Goal: Task Accomplishment & Management: Complete application form

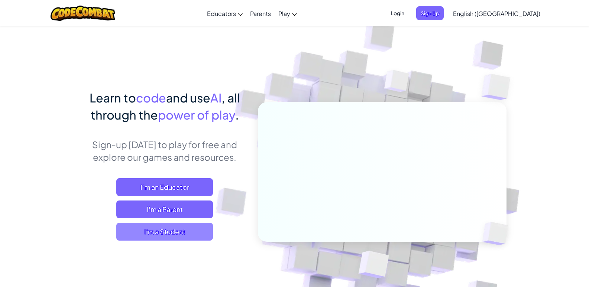
click at [174, 230] on span "I'm a Student" at bounding box center [164, 232] width 97 height 18
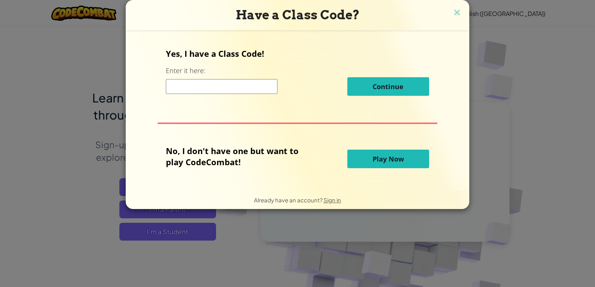
click at [245, 87] on input at bounding box center [221, 86] width 111 height 15
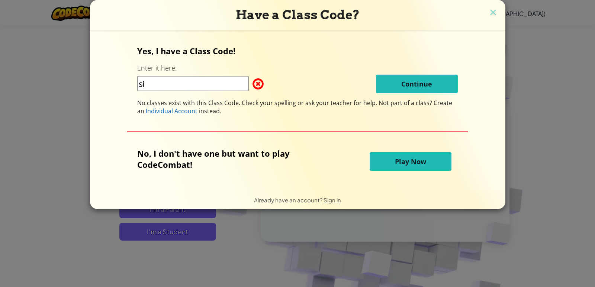
type input "s"
type input "SillyGiftChair"
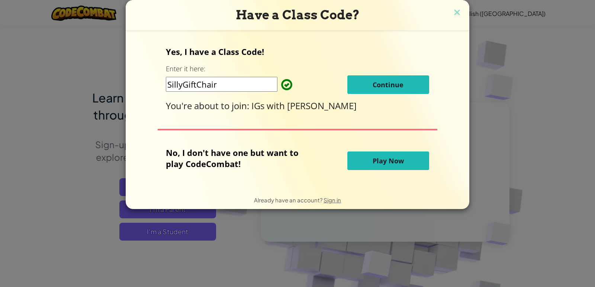
click at [404, 81] on button "Continue" at bounding box center [388, 84] width 82 height 19
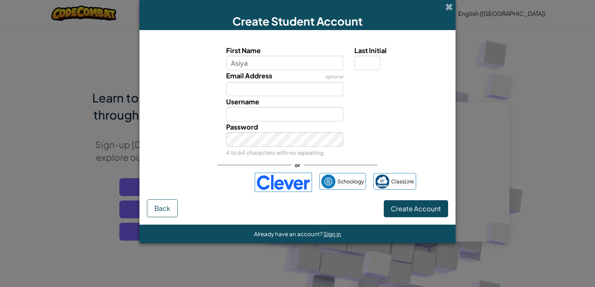
type input "Asiya"
click at [360, 63] on input "Last Initial" at bounding box center [367, 63] width 26 height 14
type input "7"
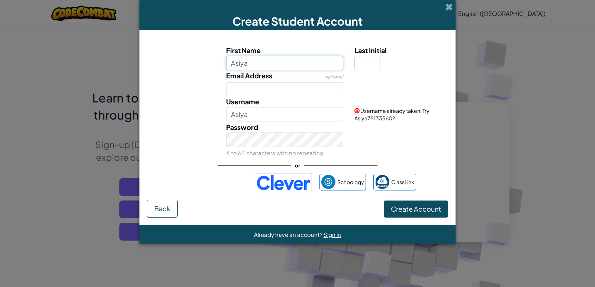
click at [307, 65] on input "Asiya" at bounding box center [284, 63] width 117 height 14
type input "[PERSON_NAME]"
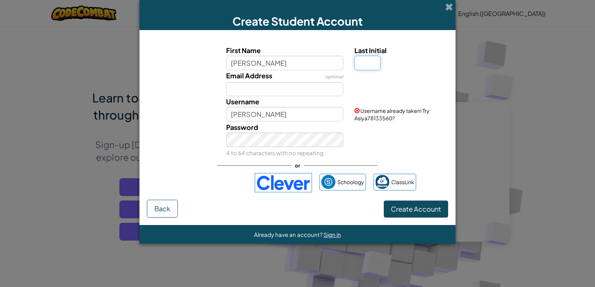
click at [363, 63] on input "Last Initial" at bounding box center [367, 63] width 26 height 14
click at [275, 91] on input "Email Address" at bounding box center [284, 89] width 117 height 14
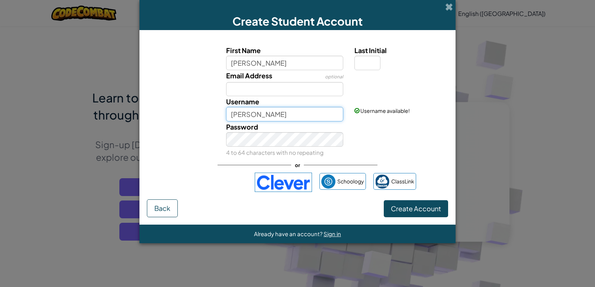
click at [263, 114] on input "Asiya Sagheem" at bounding box center [284, 114] width 117 height 14
click at [304, 114] on input "Asiya Sagheem" at bounding box center [284, 114] width 117 height 14
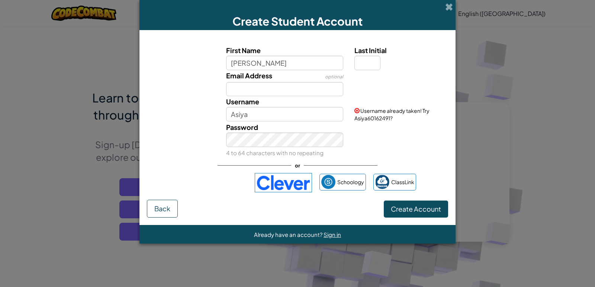
drag, startPoint x: 110, startPoint y: 33, endPoint x: 128, endPoint y: 39, distance: 19.7
click at [110, 33] on div "Create Student Account First Name Asiya Sagheem Last Initial Email Address opti…" at bounding box center [297, 143] width 595 height 287
click at [262, 112] on input "Asiya" at bounding box center [284, 114] width 117 height 14
type input "Asiya.rv"
click at [408, 206] on span "Create Account" at bounding box center [416, 208] width 50 height 9
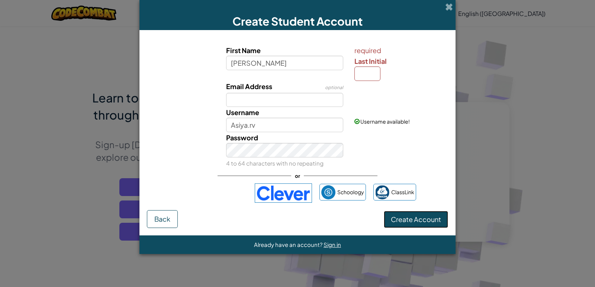
click at [404, 221] on span "Create Account" at bounding box center [416, 219] width 50 height 9
click at [368, 72] on input "Last Initial" at bounding box center [367, 74] width 26 height 14
type input "r"
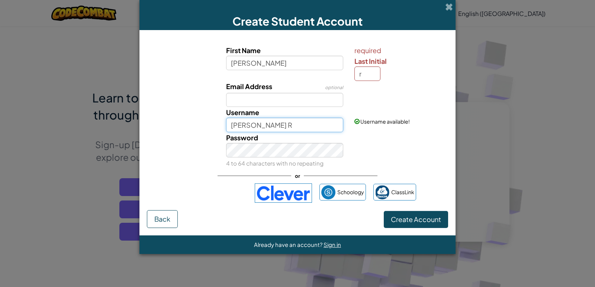
click at [291, 123] on input "Asiya Sagheem R" at bounding box center [284, 125] width 117 height 14
type input "Asiya.rv"
click at [369, 151] on div "Password 4 to 64 characters with no repeating" at bounding box center [297, 150] width 308 height 36
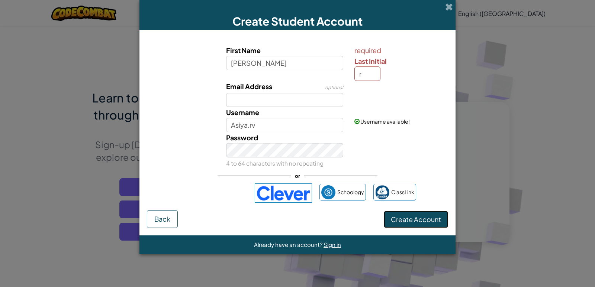
click at [399, 221] on span "Create Account" at bounding box center [416, 219] width 50 height 9
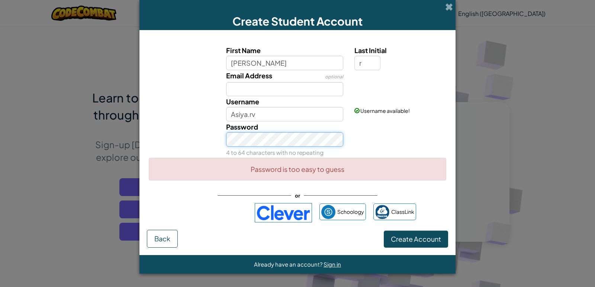
click at [159, 133] on div "Password 4 to 64 characters with no repeating" at bounding box center [297, 140] width 308 height 36
click at [404, 232] on button "Create Account" at bounding box center [416, 239] width 64 height 17
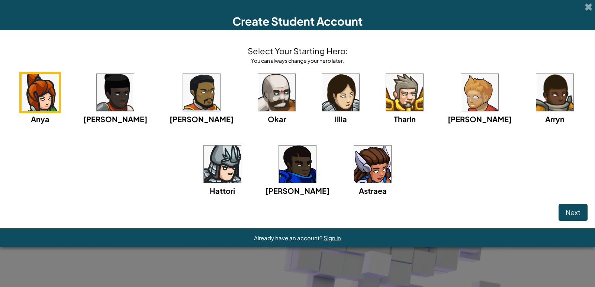
click at [354, 160] on img at bounding box center [372, 164] width 37 height 37
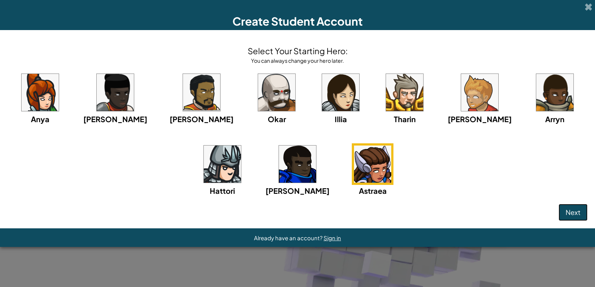
click at [570, 208] on span "Next" at bounding box center [572, 212] width 15 height 9
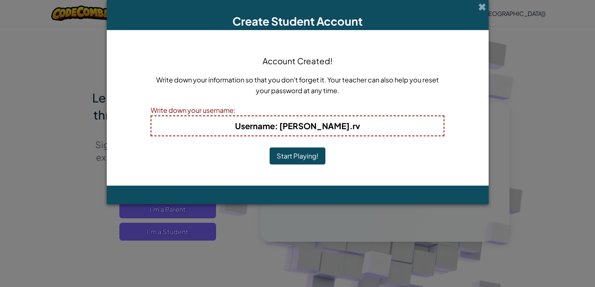
click at [293, 156] on button "Start Playing!" at bounding box center [297, 156] width 56 height 17
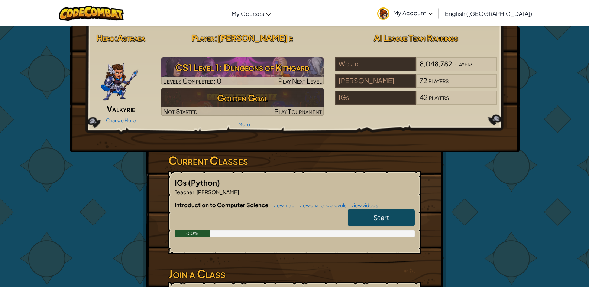
click at [374, 221] on span "Start" at bounding box center [381, 217] width 16 height 9
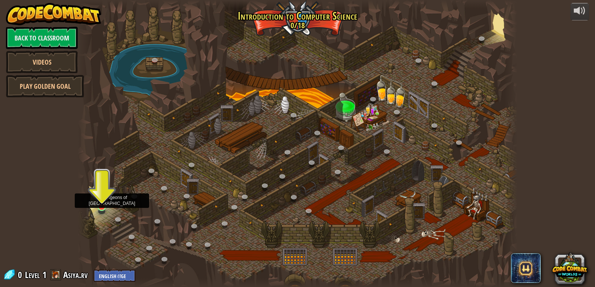
click at [100, 207] on img at bounding box center [101, 195] width 11 height 26
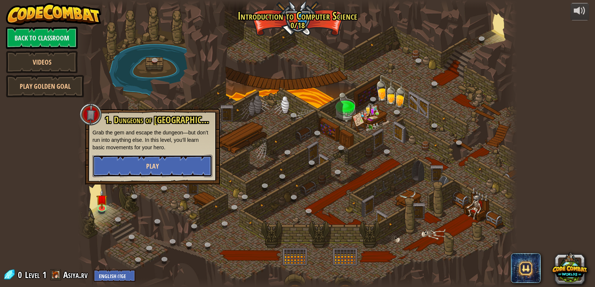
click at [171, 166] on button "Play" at bounding box center [153, 166] width 120 height 22
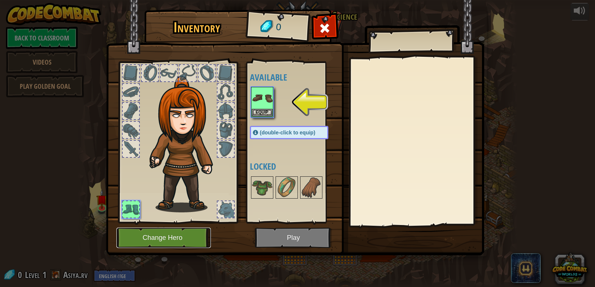
click at [177, 237] on button "Change Hero" at bounding box center [163, 238] width 94 height 20
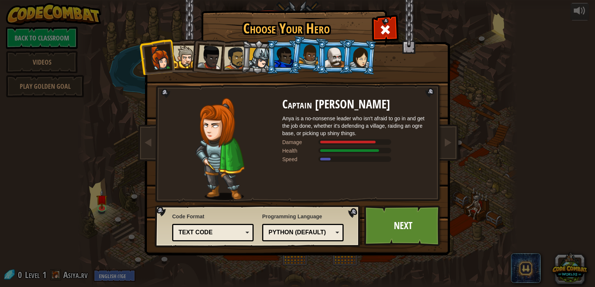
click at [353, 58] on div at bounding box center [359, 56] width 21 height 21
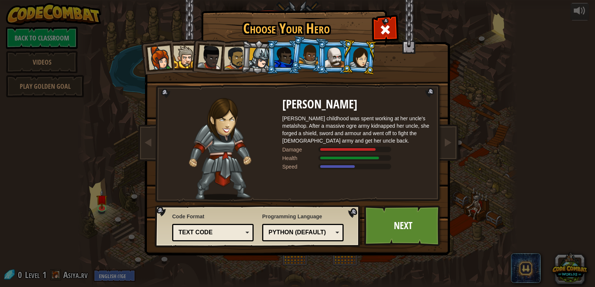
click at [332, 62] on div at bounding box center [334, 57] width 19 height 20
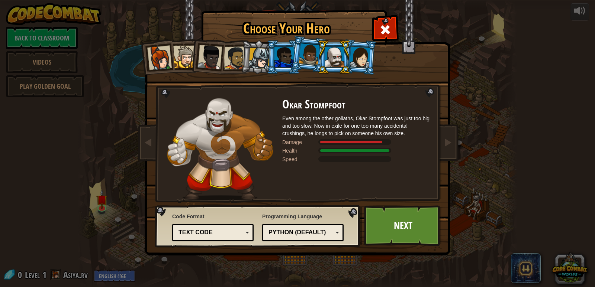
click at [256, 62] on div at bounding box center [259, 58] width 21 height 21
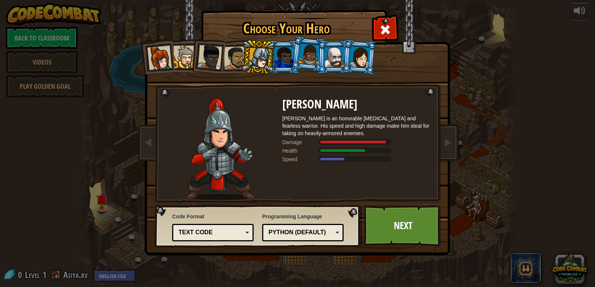
click at [186, 62] on div at bounding box center [184, 57] width 23 height 23
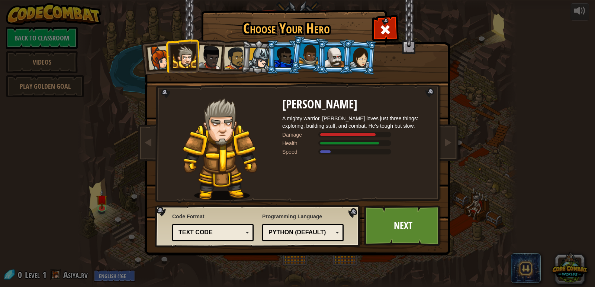
click at [160, 66] on div at bounding box center [159, 58] width 25 height 25
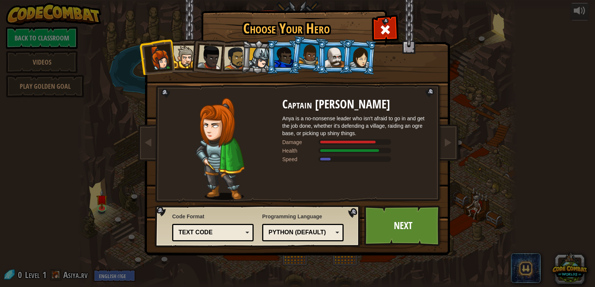
drag, startPoint x: 358, startPoint y: 64, endPoint x: 353, endPoint y: 64, distance: 5.3
click at [355, 64] on div at bounding box center [359, 56] width 21 height 21
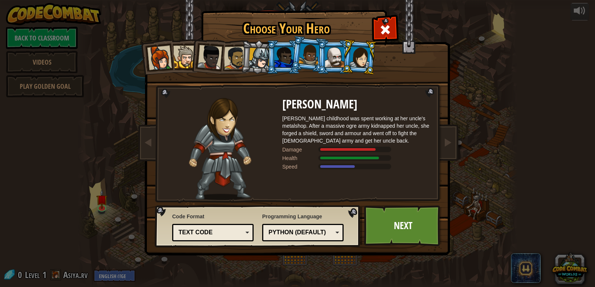
click at [156, 62] on div at bounding box center [159, 58] width 25 height 25
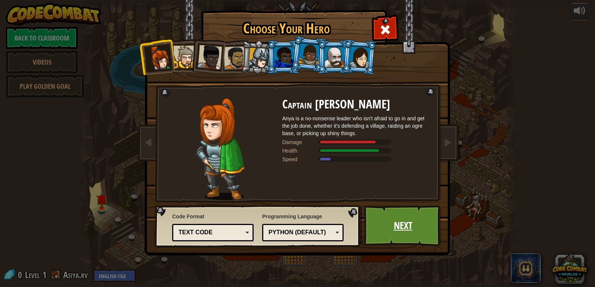
click at [430, 221] on link "Next" at bounding box center [403, 226] width 78 height 41
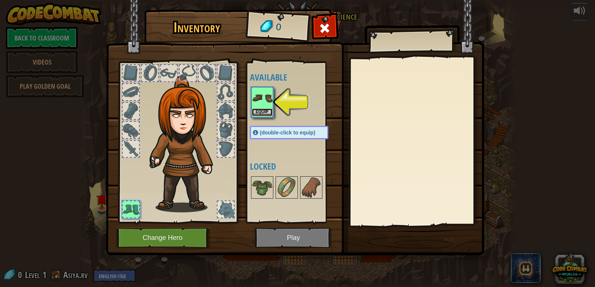
click at [263, 109] on button "Equip" at bounding box center [262, 113] width 21 height 8
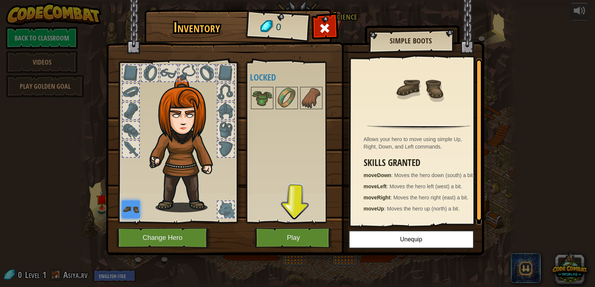
click at [187, 69] on div at bounding box center [187, 73] width 16 height 16
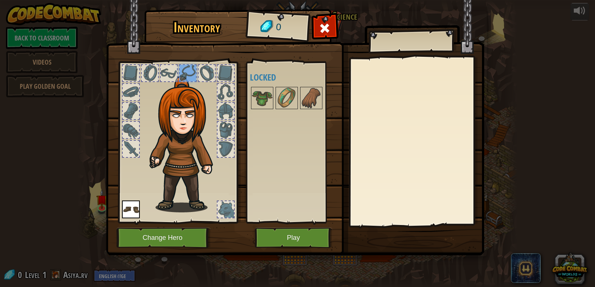
click at [212, 80] on div at bounding box center [206, 73] width 16 height 16
click at [225, 75] on div at bounding box center [225, 73] width 16 height 16
click at [227, 90] on div at bounding box center [225, 92] width 16 height 16
click at [224, 111] on div at bounding box center [225, 111] width 16 height 16
click at [226, 128] on div at bounding box center [225, 130] width 16 height 16
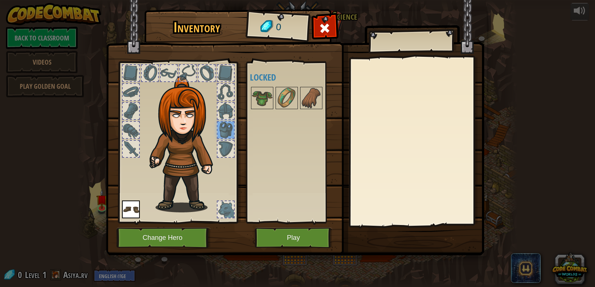
click at [226, 142] on div at bounding box center [225, 149] width 16 height 16
click at [131, 151] on div at bounding box center [131, 149] width 16 height 16
click at [283, 237] on button "Play" at bounding box center [294, 238] width 78 height 20
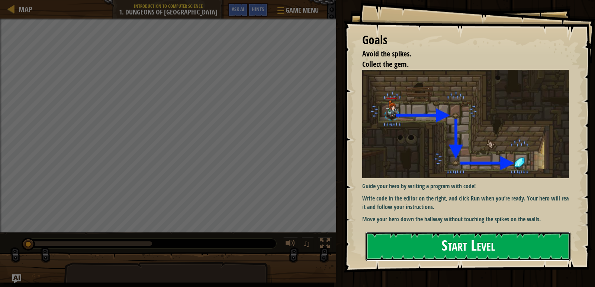
click at [424, 248] on button "Start Level" at bounding box center [467, 246] width 205 height 29
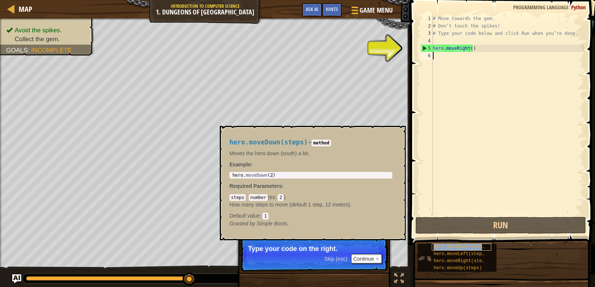
click at [451, 245] on span "hero.moveDown(steps)" at bounding box center [460, 247] width 54 height 5
click at [441, 248] on span "hero.moveDown(steps)" at bounding box center [460, 247] width 54 height 5
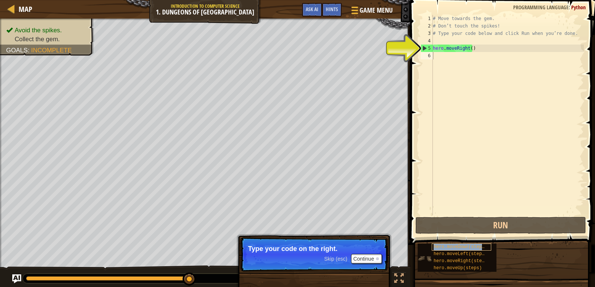
click at [441, 248] on span "hero.moveDown(steps)" at bounding box center [460, 247] width 54 height 5
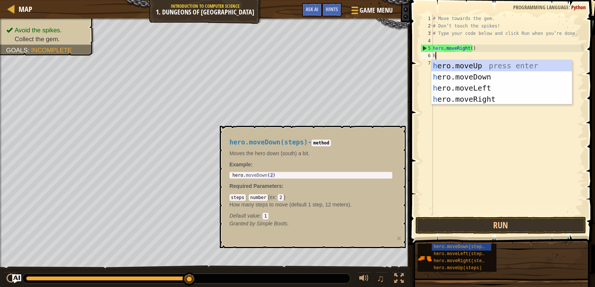
scroll to position [3, 0]
type textarea "he"
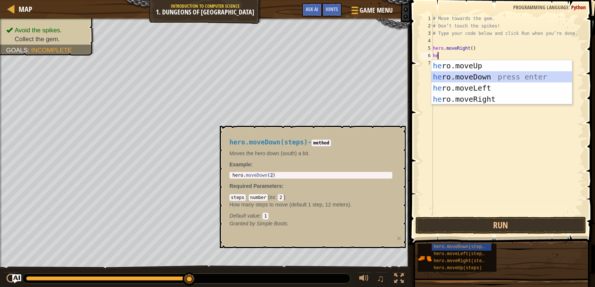
click at [450, 72] on div "he ro.moveUp press enter he ro.moveDown press enter he ro.moveLeft press enter …" at bounding box center [501, 93] width 140 height 67
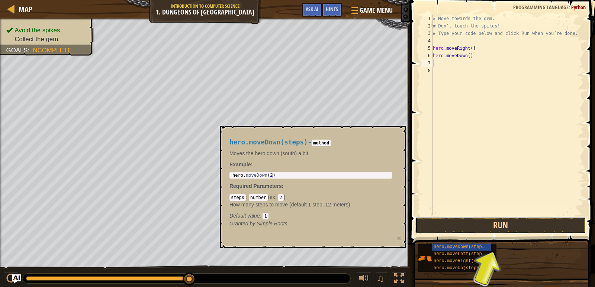
click at [486, 223] on button "Run" at bounding box center [500, 225] width 171 height 17
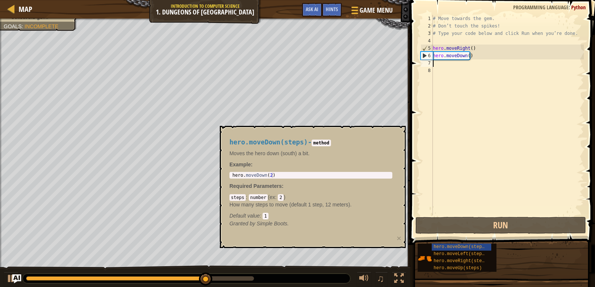
type textarea "h"
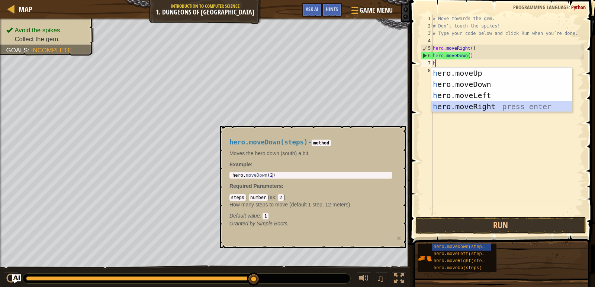
click at [460, 107] on div "h ero.moveUp press enter h ero.moveDown press enter h ero.moveLeft press enter …" at bounding box center [501, 101] width 140 height 67
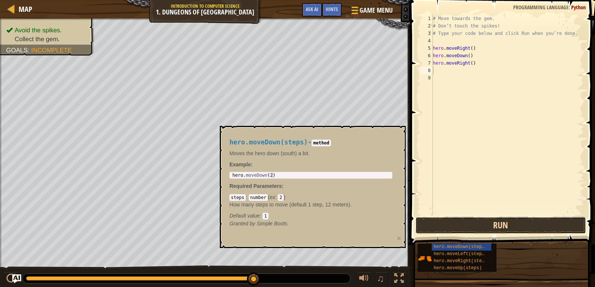
click at [481, 225] on button "Run" at bounding box center [500, 225] width 171 height 17
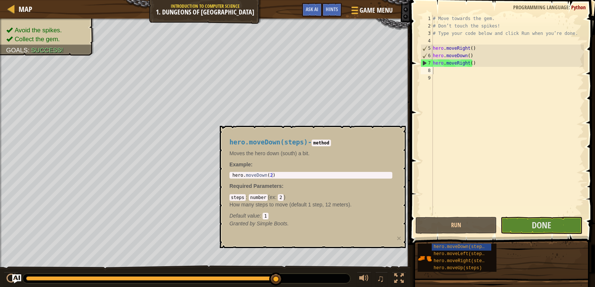
click at [509, 260] on div "hero.moveDown(steps) hero.moveLeft(steps) hero.moveRight(steps) hero.moveUp(ste…" at bounding box center [503, 257] width 172 height 29
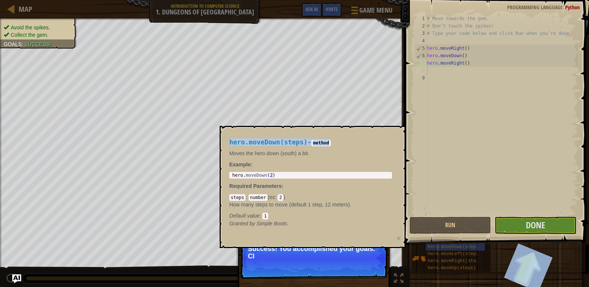
click at [326, 0] on body "Map Introduction to Computer Science 1. Dungeons of Kithgard Game Menu Done Hin…" at bounding box center [294, 0] width 589 height 0
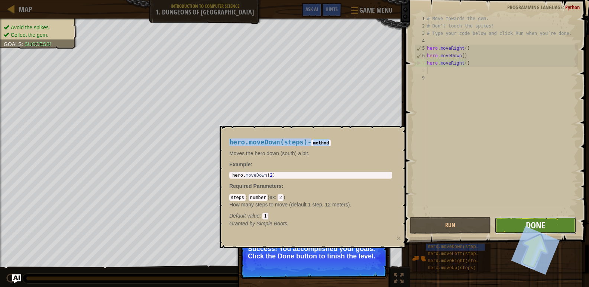
click at [545, 224] on span "Done" at bounding box center [535, 225] width 19 height 12
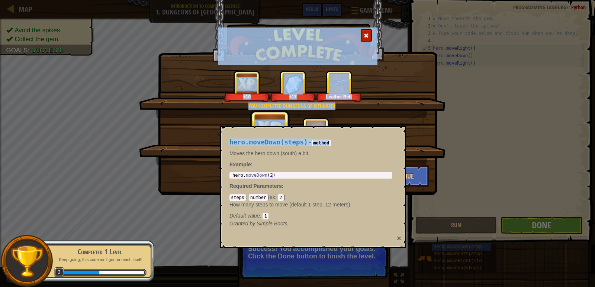
click at [398, 237] on button "×" at bounding box center [399, 238] width 4 height 8
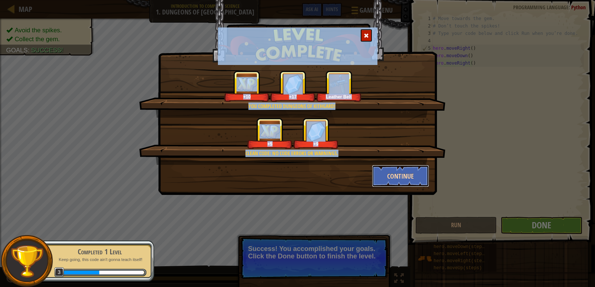
click at [391, 176] on button "Continue" at bounding box center [401, 176] width 58 height 22
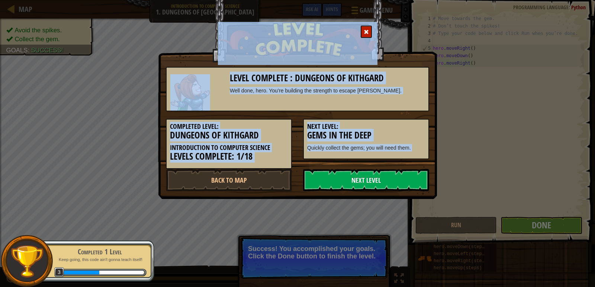
click at [366, 181] on link "Next Level" at bounding box center [366, 180] width 126 height 22
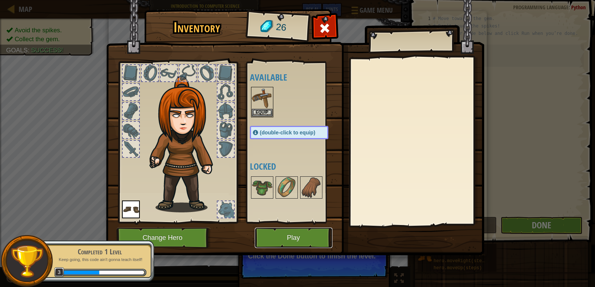
click at [313, 231] on button "Play" at bounding box center [294, 238] width 78 height 20
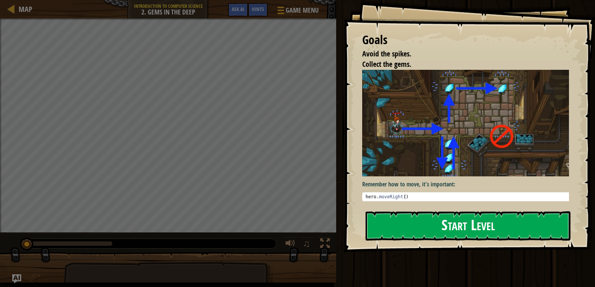
click at [449, 232] on button "Start Level" at bounding box center [467, 225] width 205 height 29
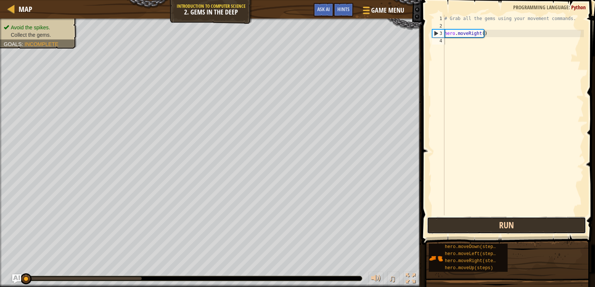
click at [502, 224] on button "Run" at bounding box center [506, 225] width 159 height 17
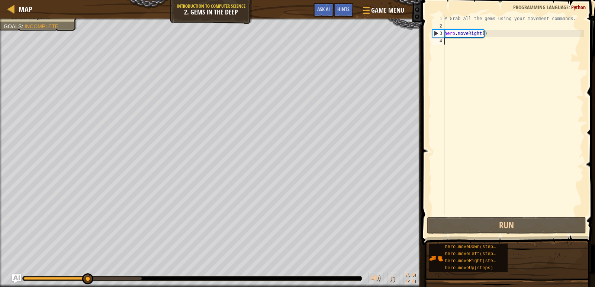
scroll to position [3, 0]
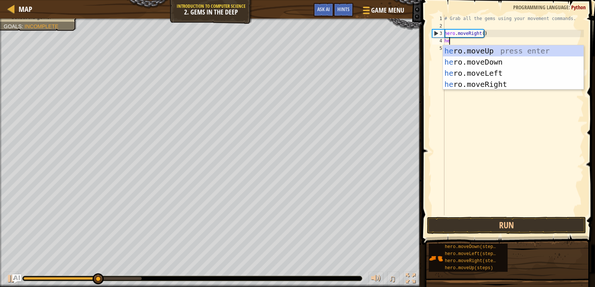
type textarea "her"
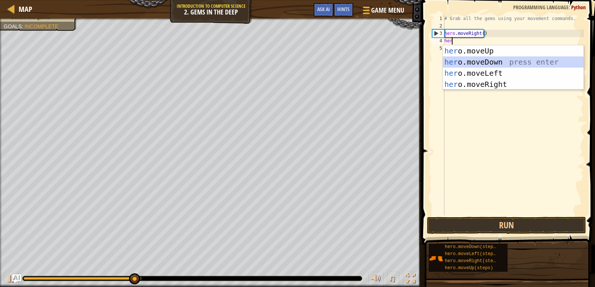
click at [484, 59] on div "her o.moveUp press enter her o.moveDown press enter her o.moveLeft press enter …" at bounding box center [513, 78] width 140 height 67
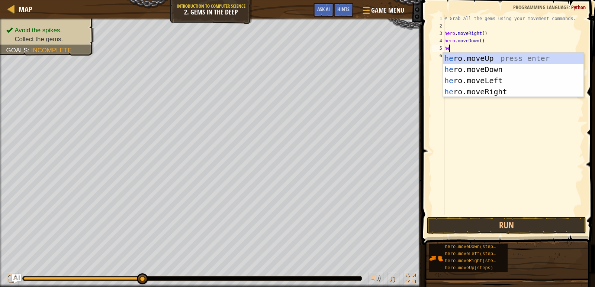
type textarea "her"
click at [472, 54] on div "her o.moveUp press enter her o.moveDown press enter her o.moveLeft press enter …" at bounding box center [513, 86] width 140 height 67
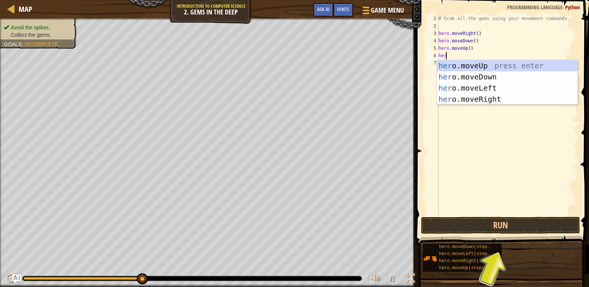
type textarea "hero"
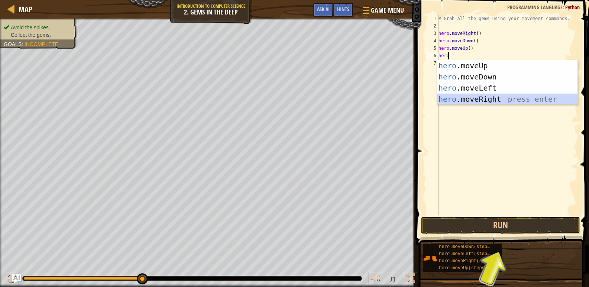
click at [486, 97] on div "hero .moveUp press enter hero .moveDown press enter hero .moveLeft press enter …" at bounding box center [507, 93] width 140 height 67
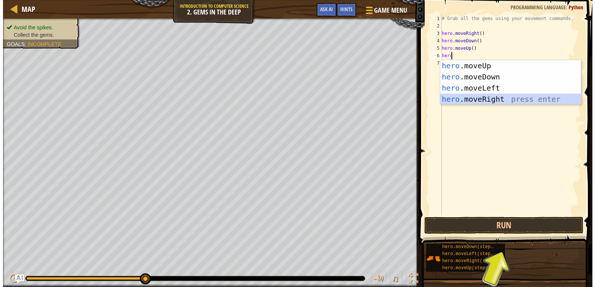
scroll to position [3, 0]
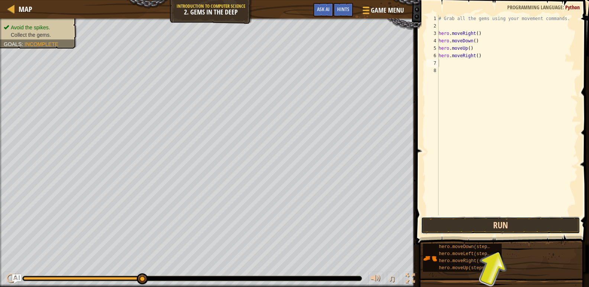
click at [488, 222] on button "Run" at bounding box center [500, 225] width 159 height 17
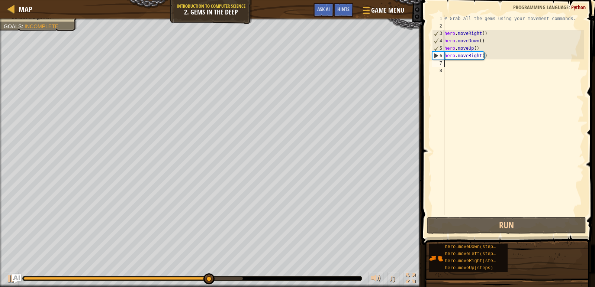
type textarea "h"
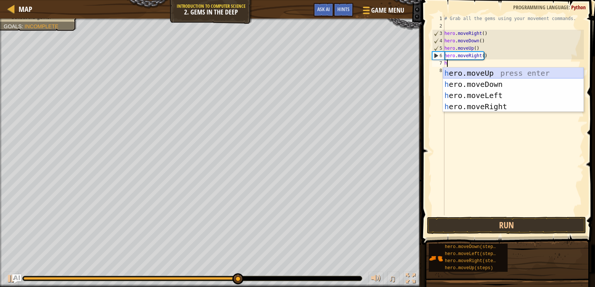
click at [479, 71] on div "h ero.moveUp press enter h ero.moveDown press enter h ero.moveLeft press enter …" at bounding box center [513, 101] width 140 height 67
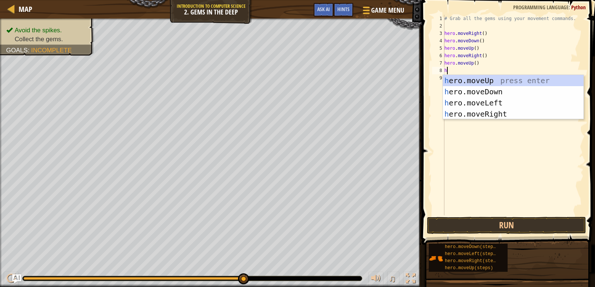
type textarea "he"
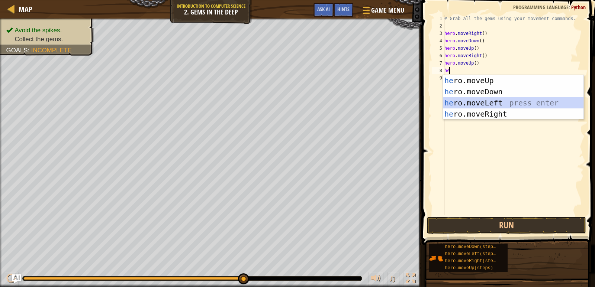
click at [461, 102] on div "he ro.moveUp press enter he ro.moveDown press enter he ro.moveLeft press enter …" at bounding box center [513, 108] width 140 height 67
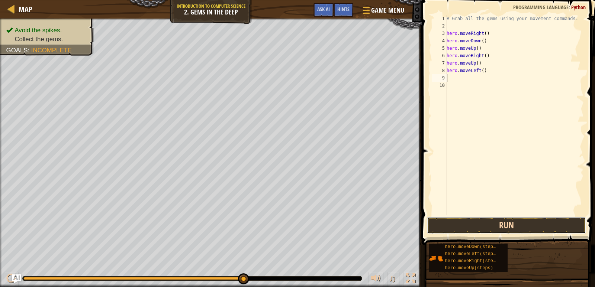
click at [494, 222] on button "Run" at bounding box center [506, 225] width 159 height 17
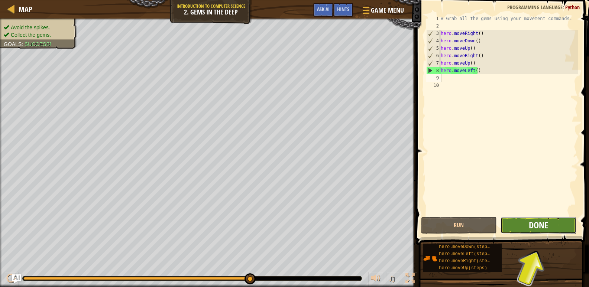
click at [548, 229] on span "Done" at bounding box center [538, 225] width 19 height 12
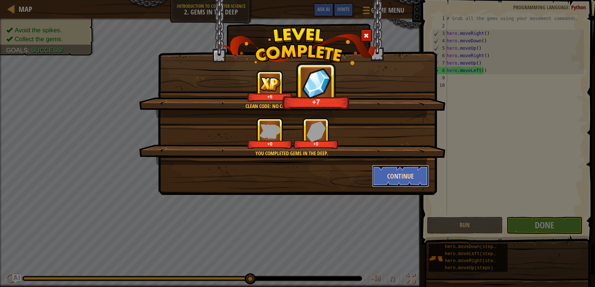
click at [403, 174] on button "Continue" at bounding box center [401, 176] width 58 height 22
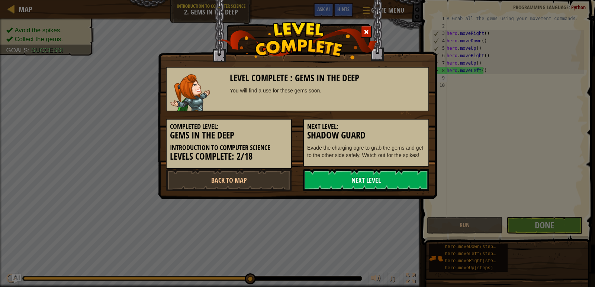
click at [363, 178] on link "Next Level" at bounding box center [366, 180] width 126 height 22
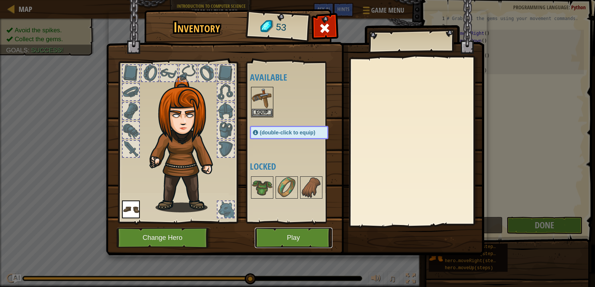
click at [288, 233] on button "Play" at bounding box center [294, 238] width 78 height 20
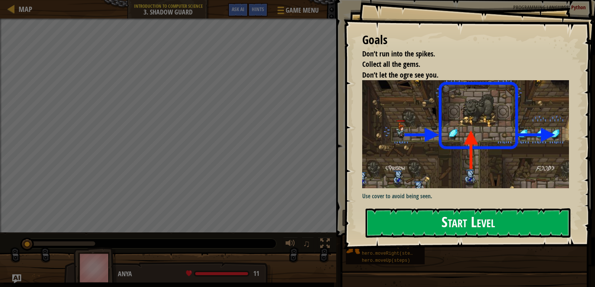
click at [462, 226] on button "Start Level" at bounding box center [467, 222] width 205 height 29
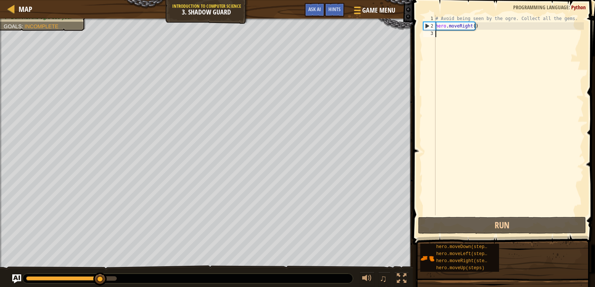
scroll to position [3, 0]
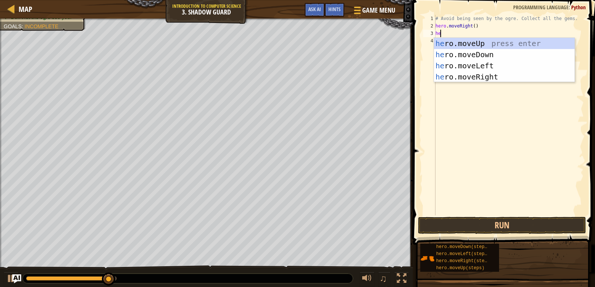
type textarea "her"
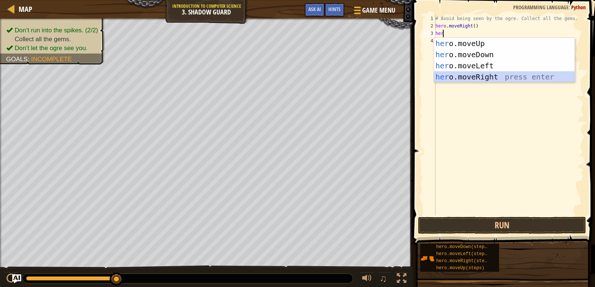
drag, startPoint x: 469, startPoint y: 74, endPoint x: 476, endPoint y: 165, distance: 90.6
click at [469, 75] on div "her o.moveUp press enter her o.moveDown press enter her o.moveLeft press enter …" at bounding box center [504, 71] width 140 height 67
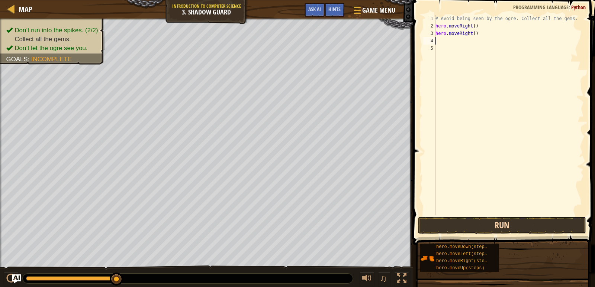
scroll to position [3, 0]
click at [492, 222] on button "Run" at bounding box center [502, 225] width 168 height 17
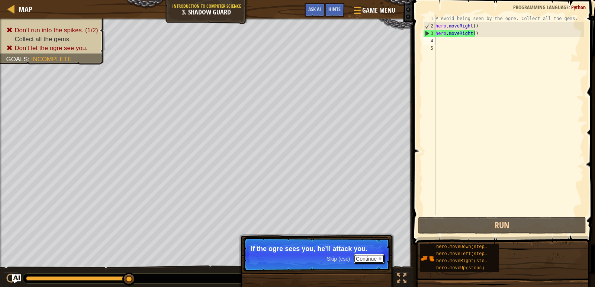
click at [368, 258] on button "Continue" at bounding box center [368, 259] width 31 height 10
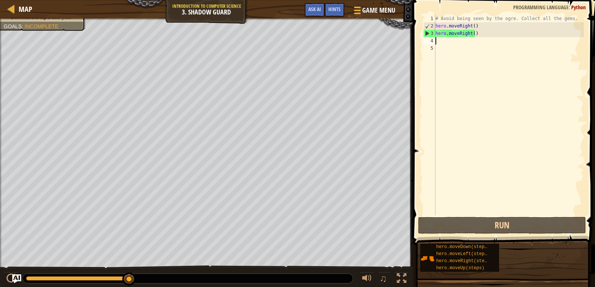
click at [438, 38] on div "# Avoid being seen by the ogre. Collect all the gems. hero . moveRight ( ) hero…" at bounding box center [509, 123] width 150 height 216
type textarea "h"
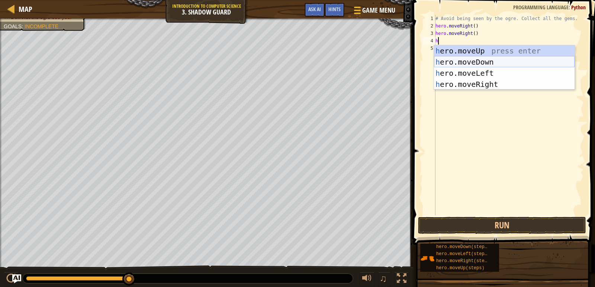
click at [490, 64] on div "h ero.moveUp press enter h ero.moveDown press enter h ero.moveLeft press enter …" at bounding box center [504, 78] width 140 height 67
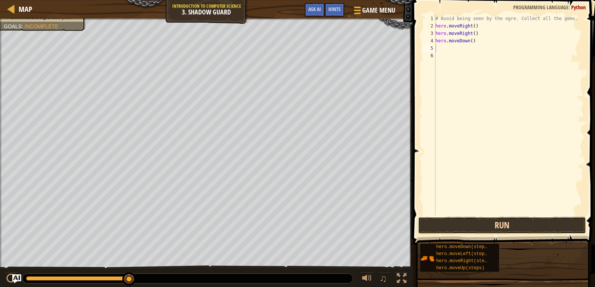
click at [530, 227] on button "Run" at bounding box center [502, 225] width 168 height 17
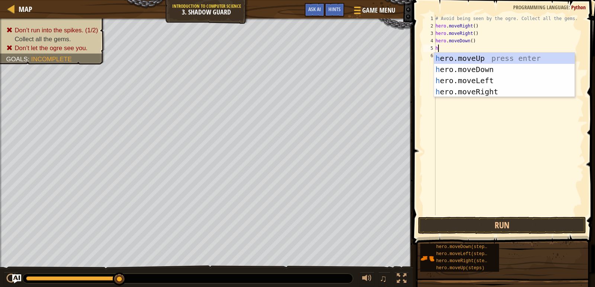
click at [475, 33] on div "# Avoid being seen by the ogre. Collect all the gems. hero . moveRight ( ) hero…" at bounding box center [509, 123] width 150 height 216
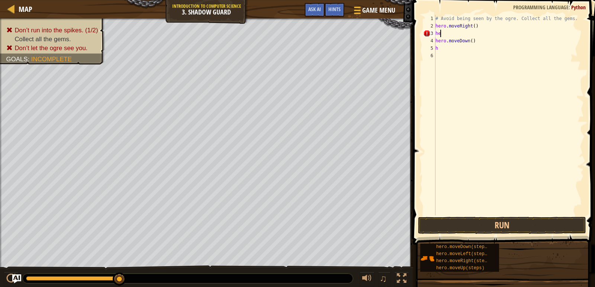
type textarea "h"
drag, startPoint x: 479, startPoint y: 39, endPoint x: 479, endPoint y: 29, distance: 9.7
click at [479, 38] on div "# Avoid being seen by the ogre. Collect all the gems. hero . moveRight ( ) hero…" at bounding box center [509, 123] width 150 height 216
type textarea "h"
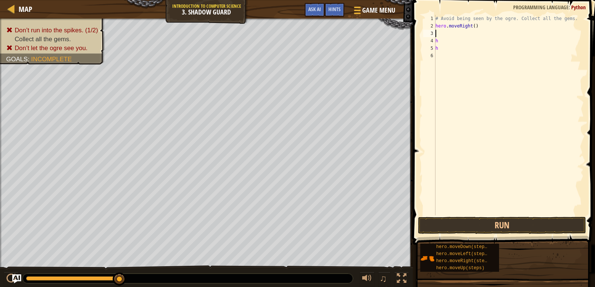
click at [435, 33] on div "# Avoid being seen by the ogre. Collect all the gems. hero . moveRight ( ) h h" at bounding box center [509, 123] width 150 height 216
type textarea "h"
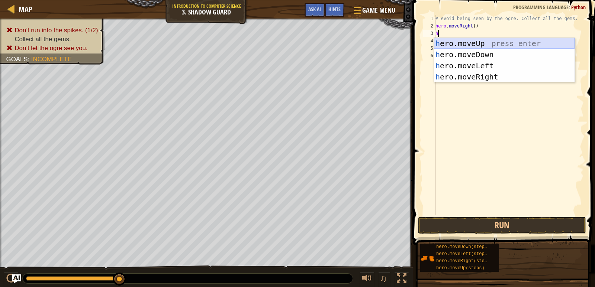
click at [472, 44] on div "h ero.moveUp press enter h ero.moveDown press enter h ero.moveLeft press enter …" at bounding box center [504, 71] width 140 height 67
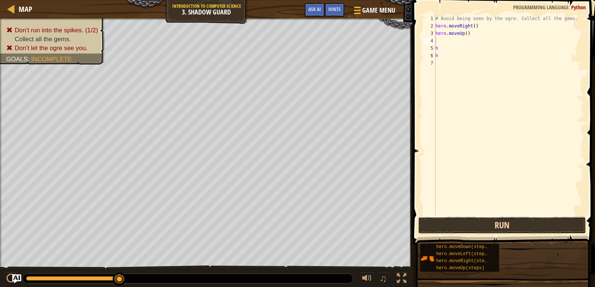
click at [522, 229] on button "Run" at bounding box center [502, 225] width 168 height 17
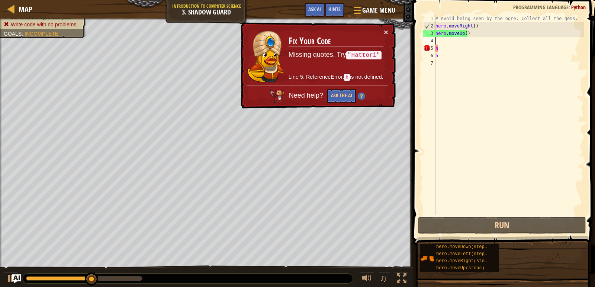
click at [447, 48] on div "# Avoid being seen by the ogre. Collect all the gems. hero . moveRight ( ) hero…" at bounding box center [509, 123] width 150 height 216
type textarea "h"
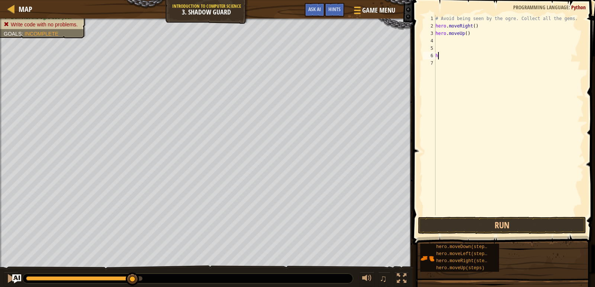
click at [438, 58] on div "# Avoid being seen by the ogre. Collect all the gems. hero . moveRight ( ) hero…" at bounding box center [509, 123] width 150 height 216
type textarea "h"
click at [439, 42] on div "# Avoid being seen by the ogre. Collect all the gems. hero . moveRight ( ) hero…" at bounding box center [509, 123] width 150 height 216
type textarea "h"
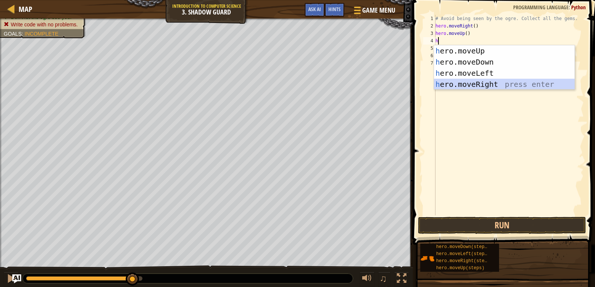
click at [476, 83] on div "h ero.moveUp press enter h ero.moveDown press enter h ero.moveLeft press enter …" at bounding box center [504, 78] width 140 height 67
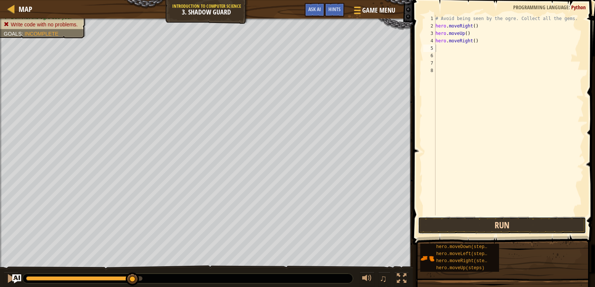
click at [466, 224] on button "Run" at bounding box center [502, 225] width 168 height 17
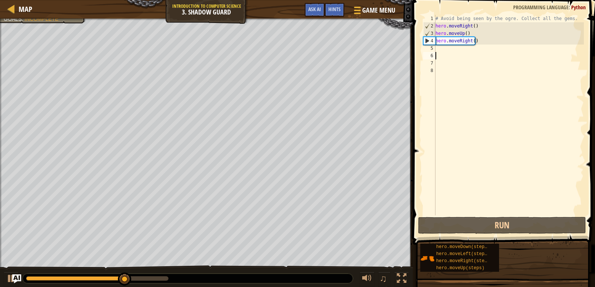
click at [447, 53] on div "# Avoid being seen by the ogre. Collect all the gems. hero . moveRight ( ) hero…" at bounding box center [509, 123] width 150 height 216
click at [444, 46] on div "# Avoid being seen by the ogre. Collect all the gems. hero . moveRight ( ) hero…" at bounding box center [509, 123] width 150 height 216
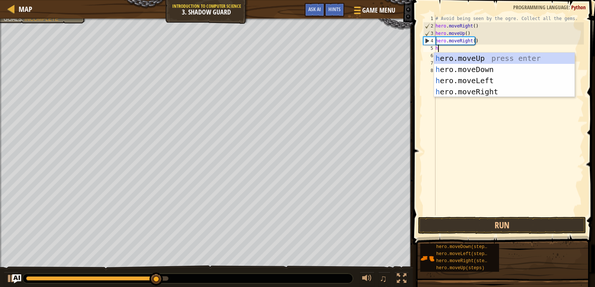
type textarea "he"
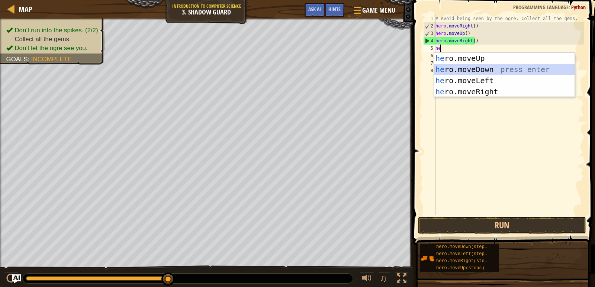
click at [494, 69] on div "he ro.moveUp press enter he ro.moveDown press enter he ro.moveLeft press enter …" at bounding box center [504, 86] width 140 height 67
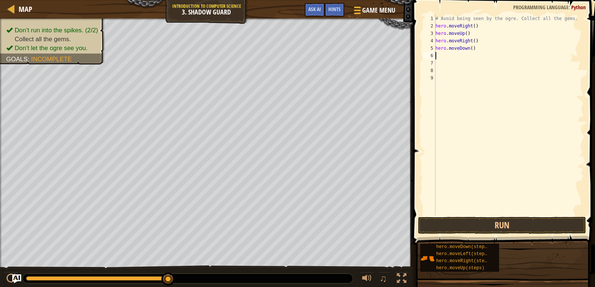
type textarea "h"
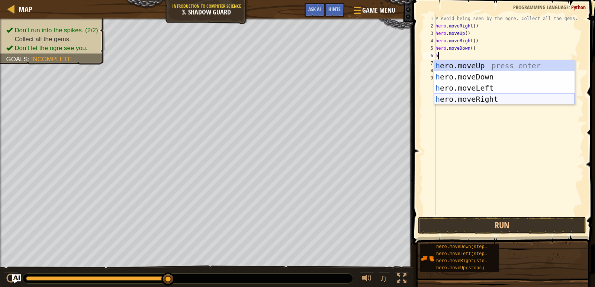
click at [465, 100] on div "h ero.moveUp press enter h ero.moveDown press enter h ero.moveLeft press enter …" at bounding box center [504, 93] width 140 height 67
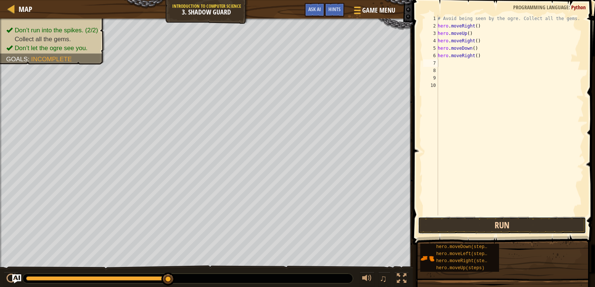
click at [464, 219] on button "Run" at bounding box center [502, 225] width 168 height 17
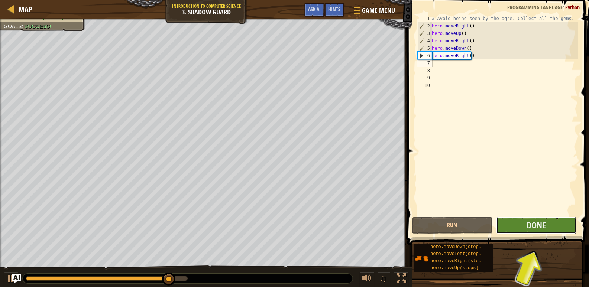
click at [520, 224] on button "Done" at bounding box center [536, 225] width 80 height 17
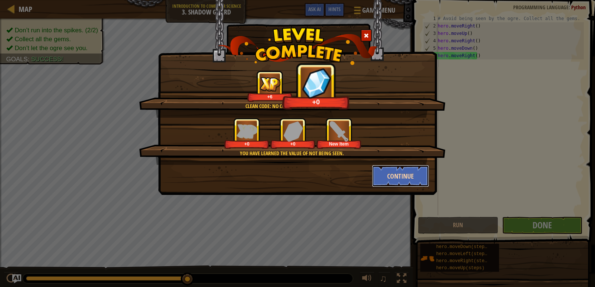
click at [402, 171] on button "Continue" at bounding box center [401, 176] width 58 height 22
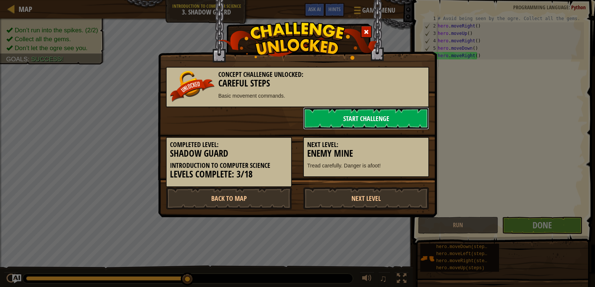
click at [340, 114] on link "Start Challenge" at bounding box center [366, 118] width 126 height 22
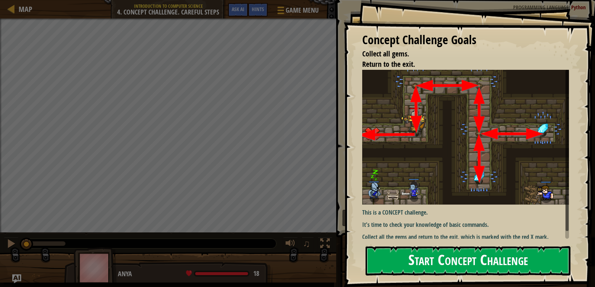
click at [495, 256] on button "Start Concept Challenge" at bounding box center [467, 260] width 205 height 29
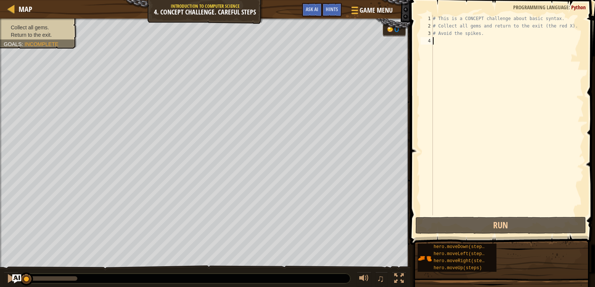
type textarea "h"
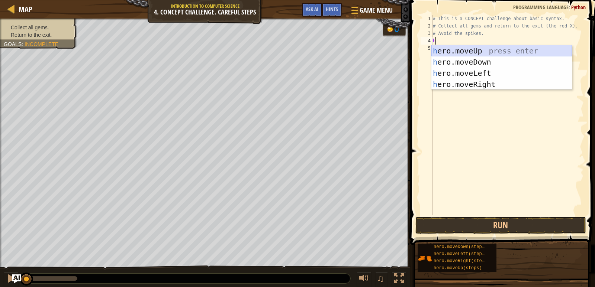
click at [458, 48] on div "h ero.moveUp press enter h ero.moveDown press enter h ero.moveLeft press enter …" at bounding box center [501, 78] width 140 height 67
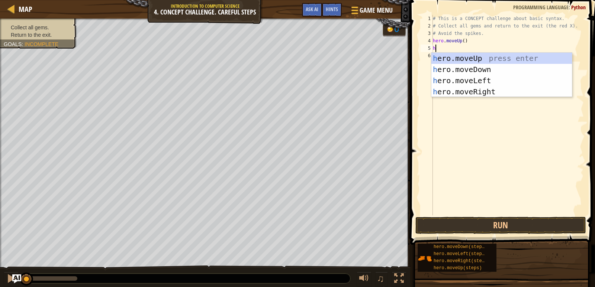
type textarea "he"
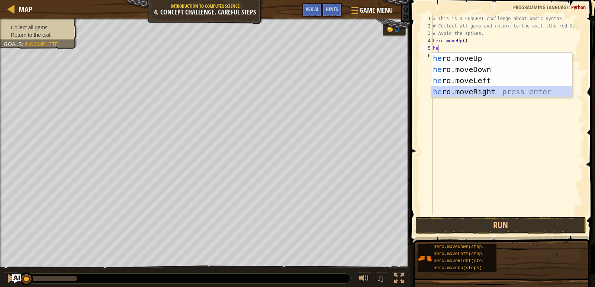
click at [460, 89] on div "he ro.moveUp press enter he ro.moveDown press enter he ro.moveLeft press enter …" at bounding box center [501, 86] width 140 height 67
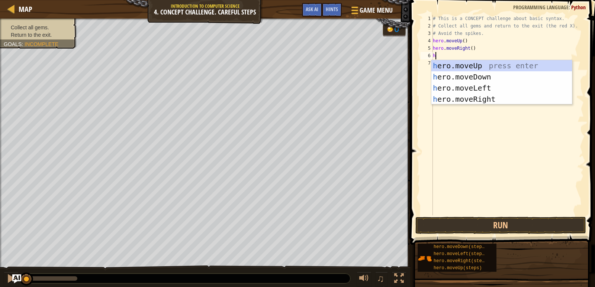
type textarea "he"
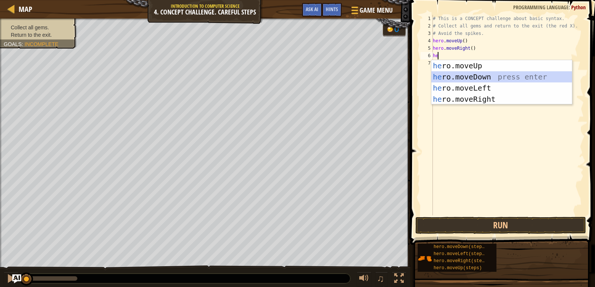
click at [467, 76] on div "he ro.moveUp press enter he ro.moveDown press enter he ro.moveLeft press enter …" at bounding box center [501, 93] width 140 height 67
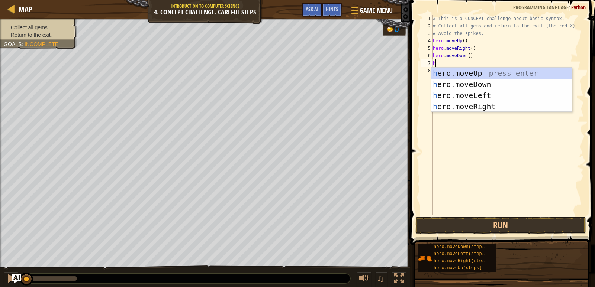
type textarea "he"
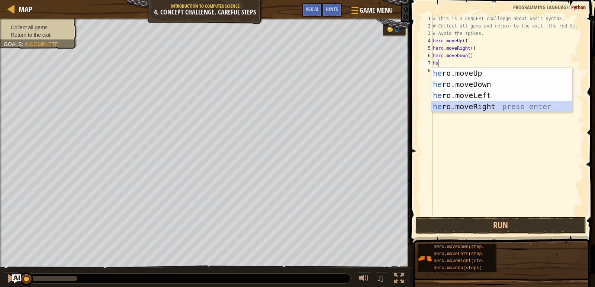
click at [462, 105] on div "he ro.moveUp press enter he ro.moveDown press enter he ro.moveLeft press enter …" at bounding box center [501, 101] width 140 height 67
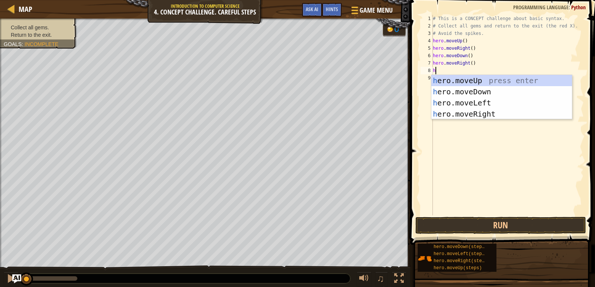
type textarea "he"
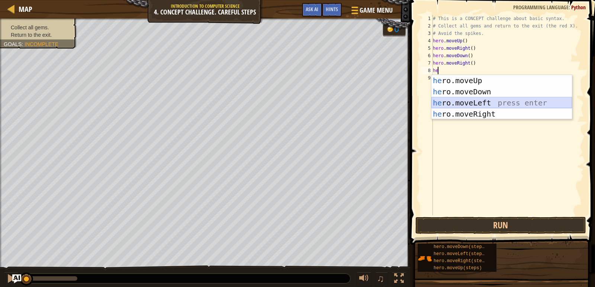
click at [462, 101] on div "he ro.moveUp press enter he ro.moveDown press enter he ro.moveLeft press enter …" at bounding box center [501, 108] width 140 height 67
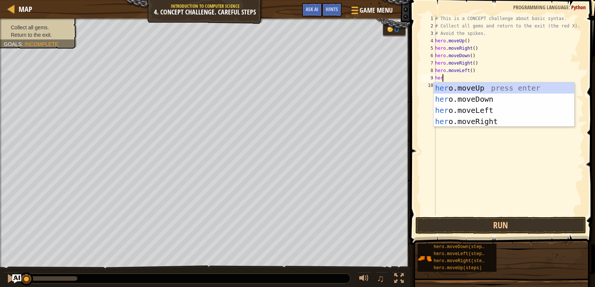
type textarea "her"
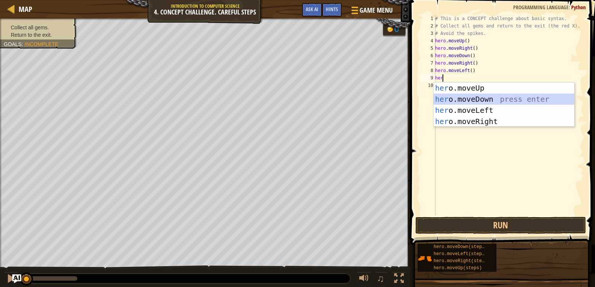
click at [477, 96] on div "her o.moveUp press enter her o.moveDown press enter her o.moveLeft press enter …" at bounding box center [503, 116] width 140 height 67
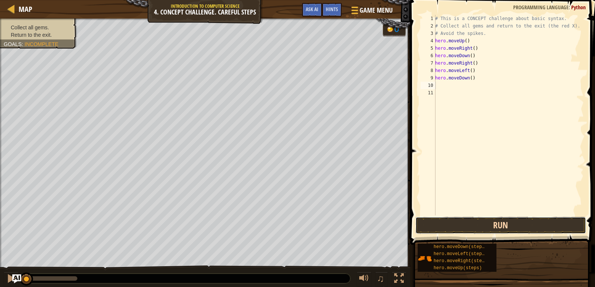
click at [469, 222] on button "Run" at bounding box center [500, 225] width 171 height 17
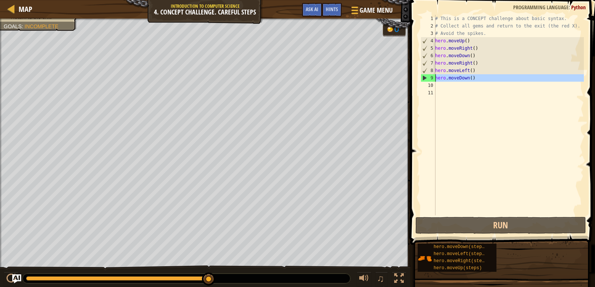
click at [424, 76] on div "9" at bounding box center [428, 77] width 14 height 7
type textarea "hero.moveDown()"
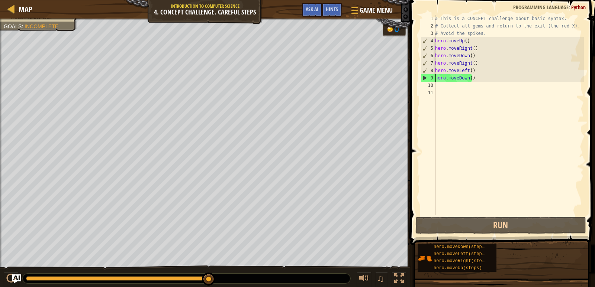
click at [437, 85] on div "# This is a CONCEPT challenge about basic syntax. # Collect all gems and return…" at bounding box center [508, 123] width 150 height 216
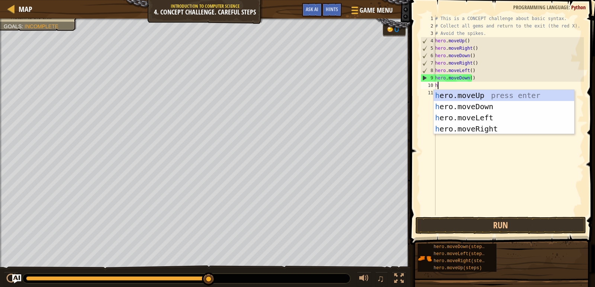
type textarea "he"
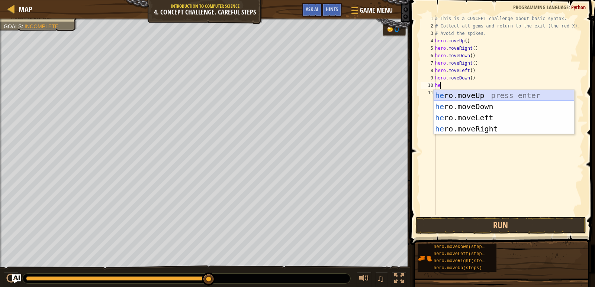
drag, startPoint x: 454, startPoint y: 95, endPoint x: 454, endPoint y: 101, distance: 6.3
click at [454, 95] on div "he ro.moveUp press enter he ro.moveDown press enter he ro.moveLeft press enter …" at bounding box center [503, 123] width 140 height 67
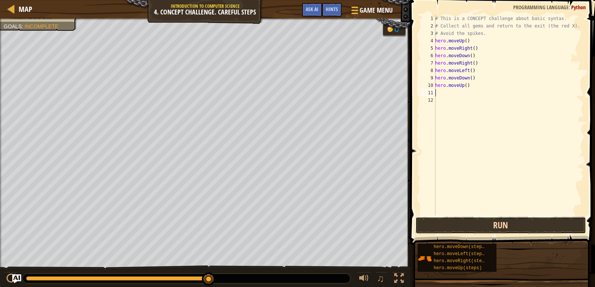
click at [479, 226] on button "Run" at bounding box center [500, 225] width 171 height 17
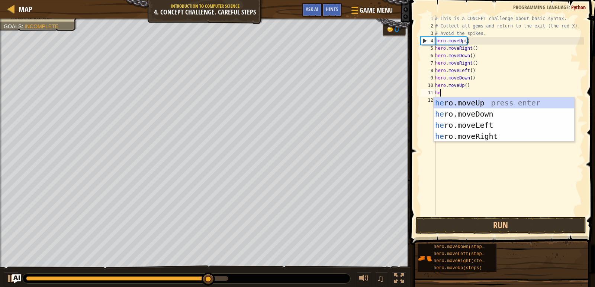
type textarea "her"
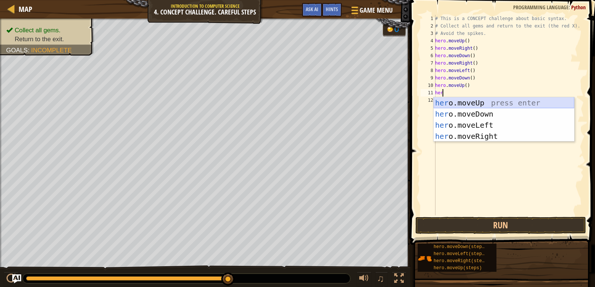
click at [455, 97] on div "her o.moveUp press enter her o.moveDown press enter her o.moveLeft press enter …" at bounding box center [503, 130] width 140 height 67
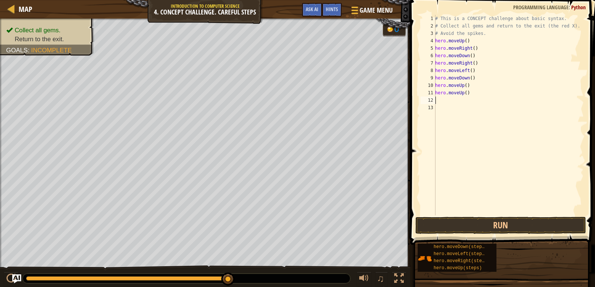
type textarea "h"
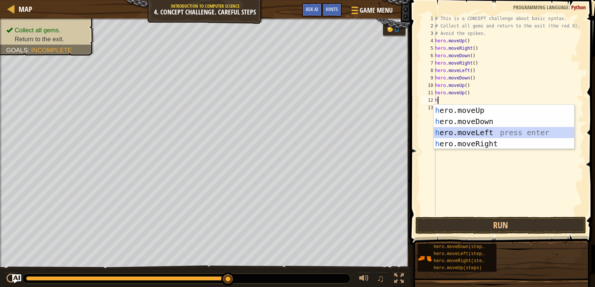
click at [494, 132] on div "h ero.moveUp press enter h ero.moveDown press enter h ero.moveLeft press enter …" at bounding box center [503, 138] width 140 height 67
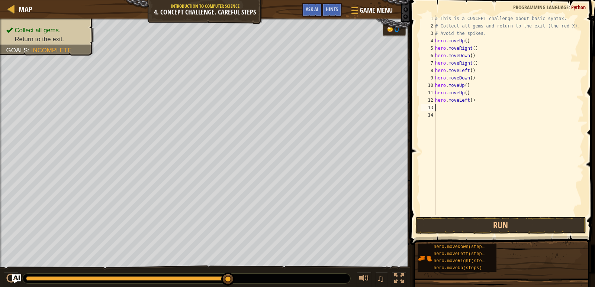
type textarea "h"
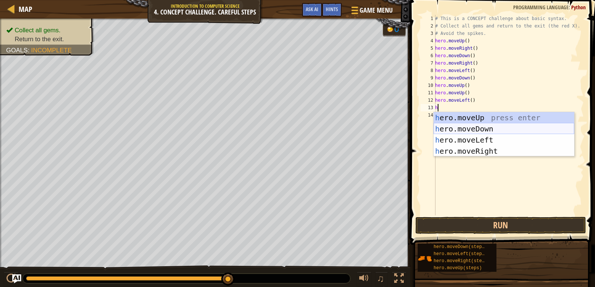
click at [479, 125] on div "h ero.moveUp press enter h ero.moveDown press enter h ero.moveLeft press enter …" at bounding box center [503, 145] width 140 height 67
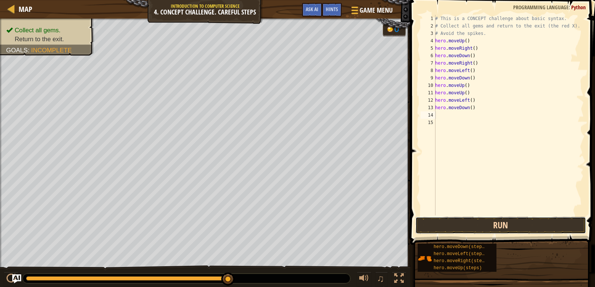
click at [504, 221] on button "Run" at bounding box center [500, 225] width 171 height 17
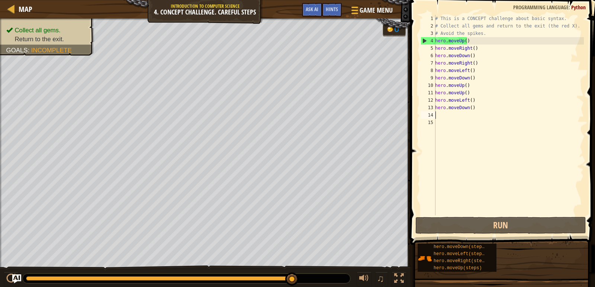
type textarea "h"
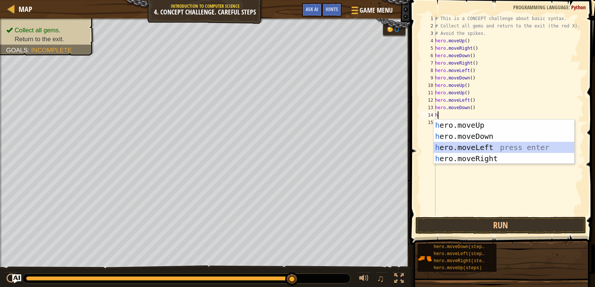
click at [496, 145] on div "h ero.moveUp press enter h ero.moveDown press enter h ero.moveLeft press enter …" at bounding box center [503, 153] width 140 height 67
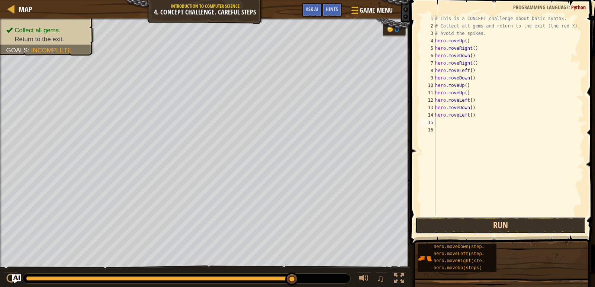
click at [499, 224] on button "Run" at bounding box center [500, 225] width 171 height 17
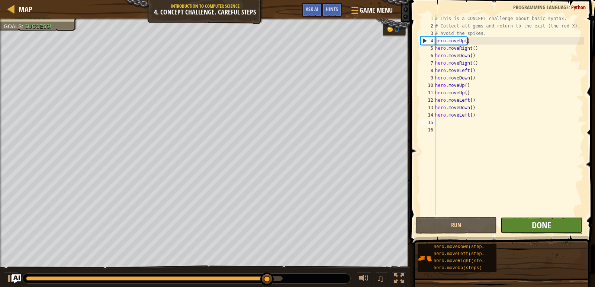
click at [546, 224] on span "Done" at bounding box center [540, 225] width 19 height 12
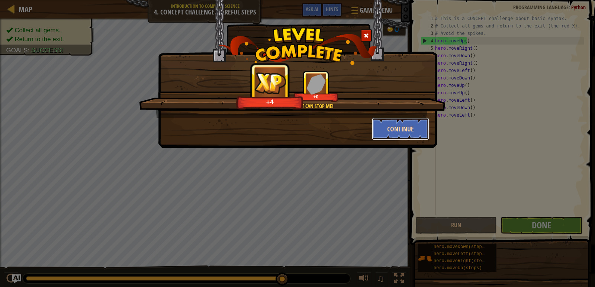
click at [404, 131] on button "Continue" at bounding box center [401, 129] width 58 height 22
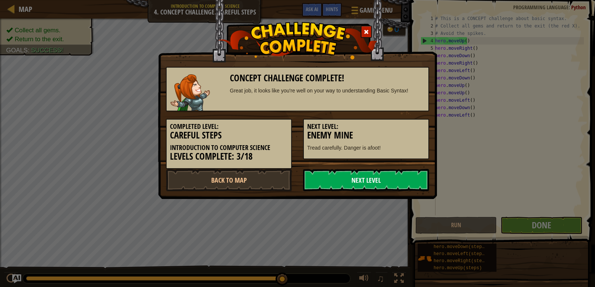
click at [365, 178] on link "Next Level" at bounding box center [366, 180] width 126 height 22
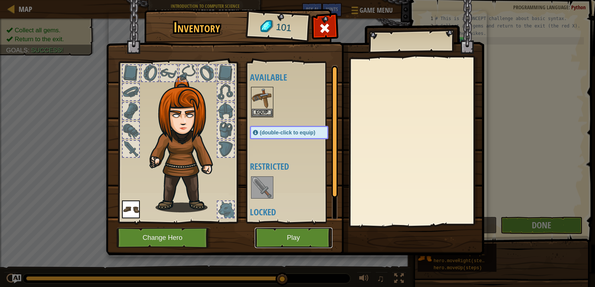
click at [312, 240] on button "Play" at bounding box center [294, 238] width 78 height 20
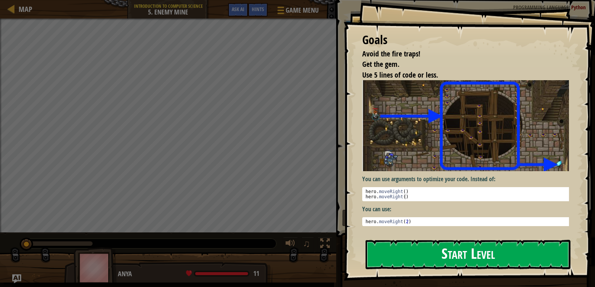
click at [456, 249] on button "Start Level" at bounding box center [467, 254] width 205 height 29
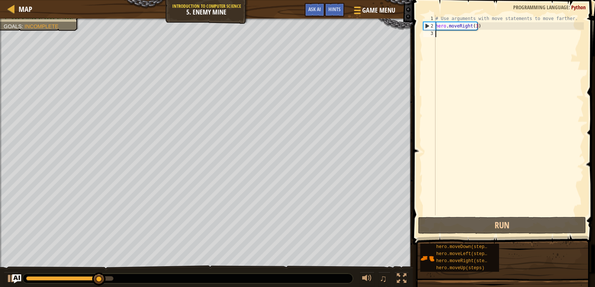
type textarea "h"
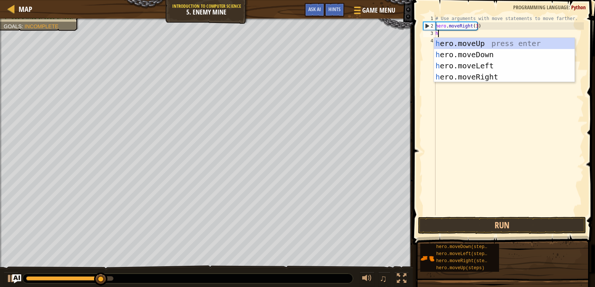
scroll to position [3, 0]
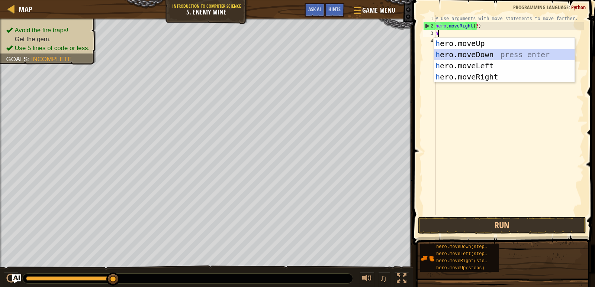
click at [522, 54] on div "h ero.moveUp press enter h ero.moveDown press enter h ero.moveLeft press enter …" at bounding box center [504, 71] width 140 height 67
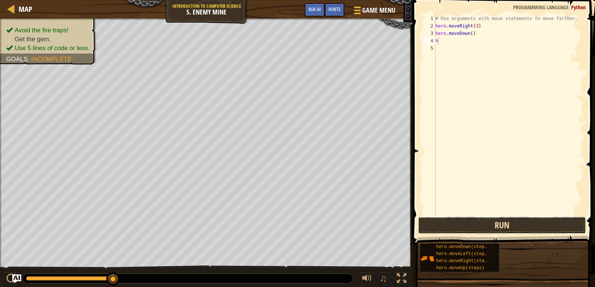
click at [478, 221] on button "Run" at bounding box center [502, 225] width 168 height 17
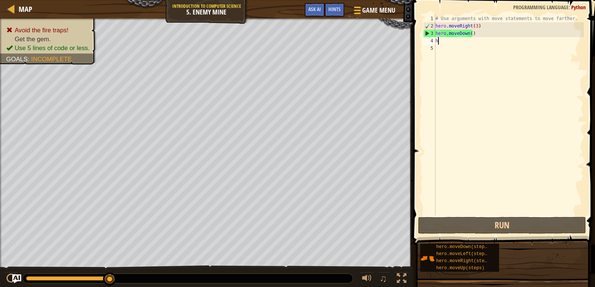
click at [478, 32] on div "# Use arguments with move statements to move farther. hero . moveRight ( 3 ) he…" at bounding box center [509, 123] width 150 height 216
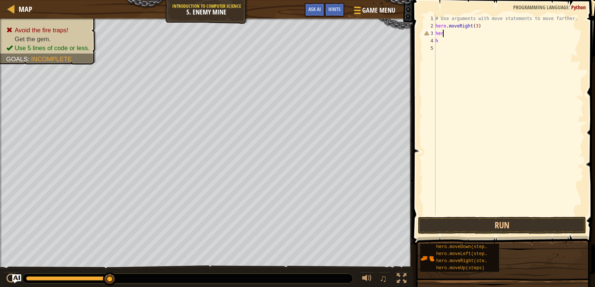
type textarea "h"
click at [440, 38] on div "# Use arguments with move statements to move farther. hero . moveRight ( 3 ) h" at bounding box center [509, 123] width 150 height 216
type textarea "h"
click at [439, 31] on div "# Use arguments with move statements to move farther. hero . moveRight ( 3 )" at bounding box center [509, 123] width 150 height 216
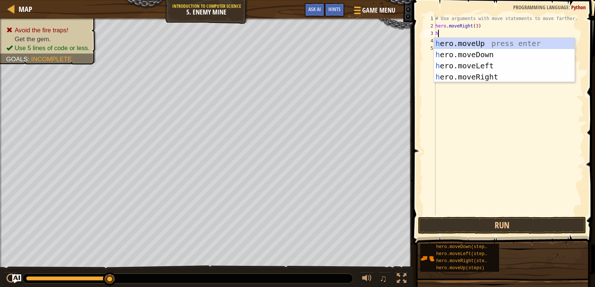
type textarea "he"
drag, startPoint x: 480, startPoint y: 73, endPoint x: 487, endPoint y: 240, distance: 166.7
click at [480, 75] on div "he ro.moveUp press enter he ro.moveDown press enter he ro.moveLeft press enter …" at bounding box center [504, 71] width 140 height 67
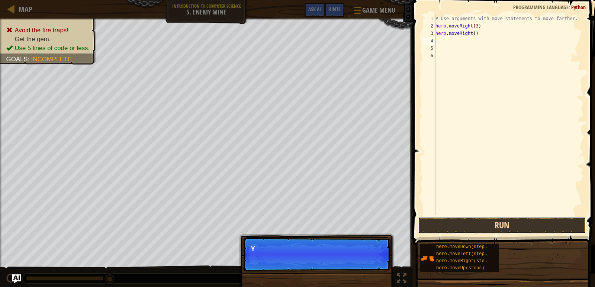
click at [505, 222] on button "Run" at bounding box center [502, 225] width 168 height 17
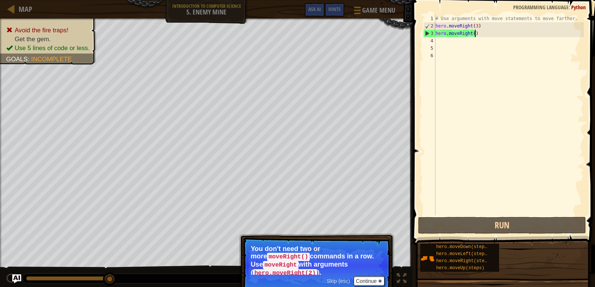
click at [490, 30] on div "# Use arguments with move statements to move farther. hero . moveRight ( 3 ) he…" at bounding box center [509, 123] width 150 height 216
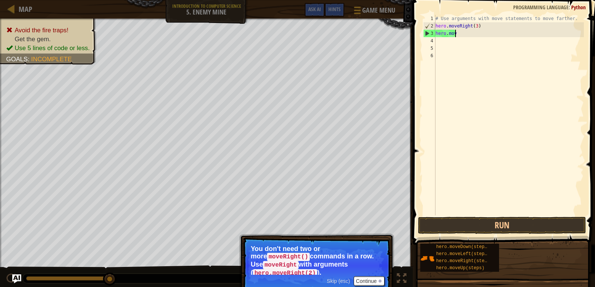
type textarea "h"
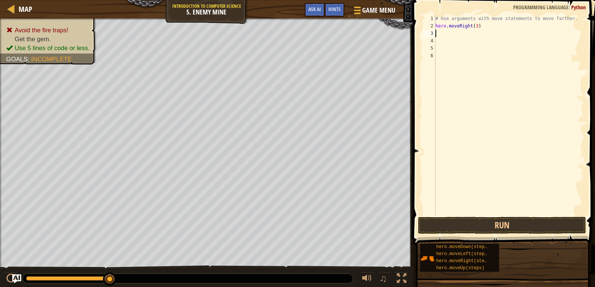
click at [436, 32] on div "# Use arguments with move statements to move farther. hero . moveRight ( 3 )" at bounding box center [509, 123] width 150 height 216
type textarea "h"
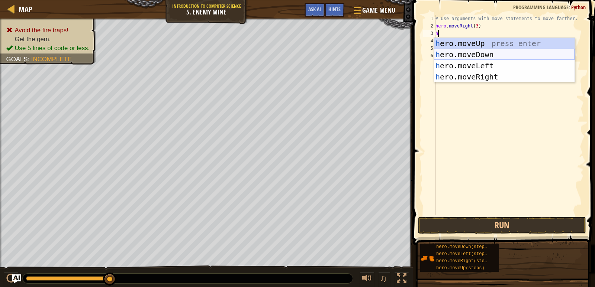
click at [482, 52] on div "h ero.moveUp press enter h ero.moveDown press enter h ero.moveLeft press enter …" at bounding box center [504, 71] width 140 height 67
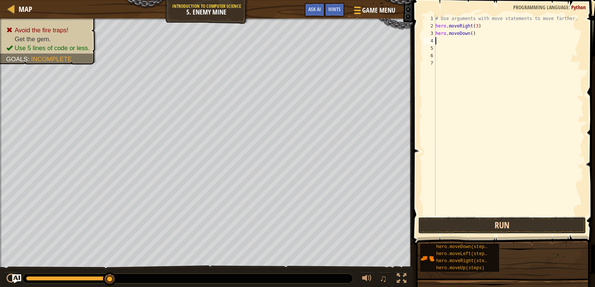
click at [500, 222] on button "Run" at bounding box center [502, 225] width 168 height 17
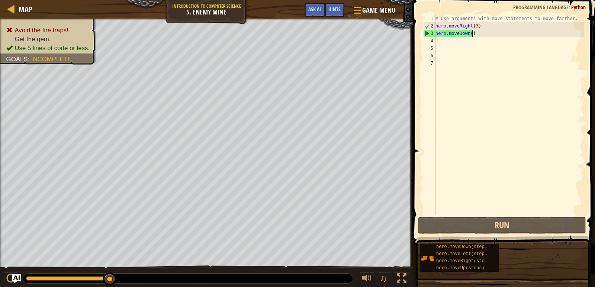
click at [480, 32] on div "# Use arguments with move statements to move farther. hero . moveRight ( 3 ) he…" at bounding box center [509, 123] width 150 height 216
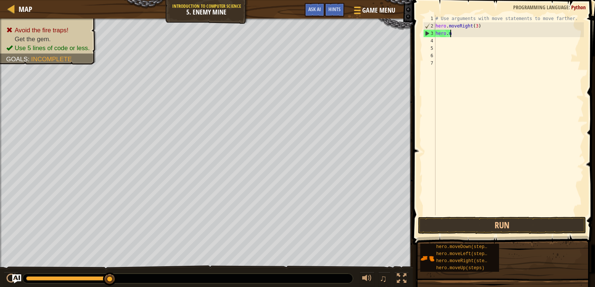
type textarea "h"
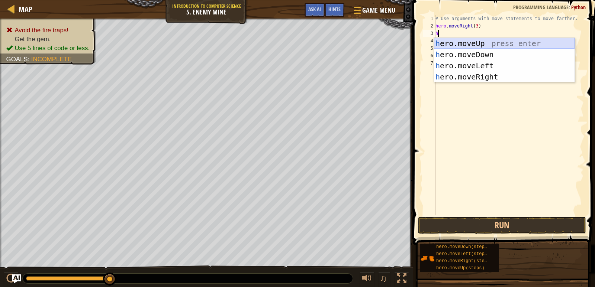
click at [472, 39] on div "h ero.moveUp press enter h ero.moveDown press enter h ero.moveLeft press enter …" at bounding box center [504, 71] width 140 height 67
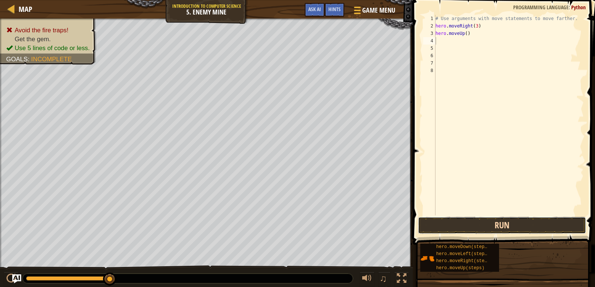
click at [463, 224] on button "Run" at bounding box center [502, 225] width 168 height 17
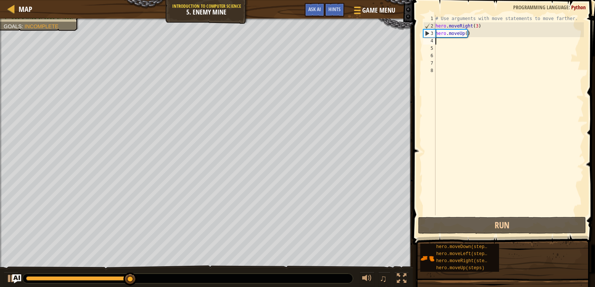
type textarea "h"
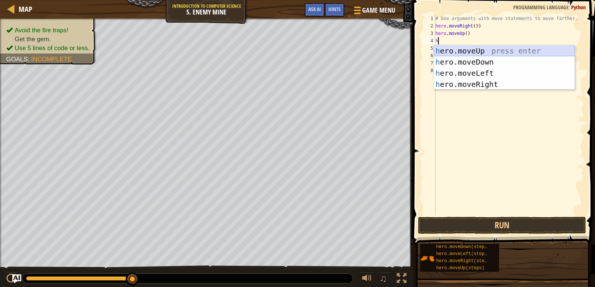
click at [442, 47] on div "h ero.moveUp press enter h ero.moveDown press enter h ero.moveLeft press enter …" at bounding box center [504, 78] width 140 height 67
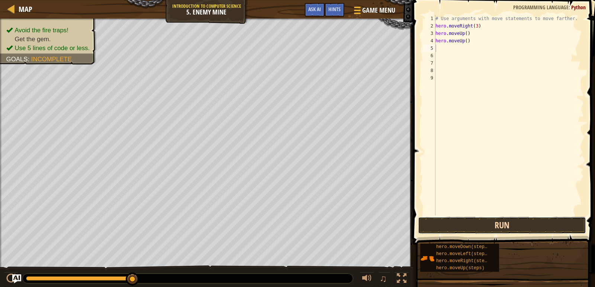
click at [512, 221] on button "Run" at bounding box center [502, 225] width 168 height 17
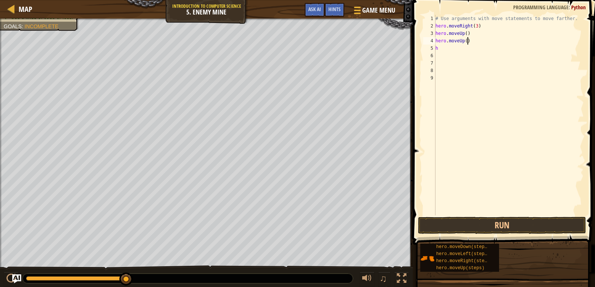
click at [470, 38] on div "# Use arguments with move statements to move farther. hero . moveRight ( 3 ) he…" at bounding box center [509, 123] width 150 height 216
type textarea "h"
type textarea "j"
type textarea "h"
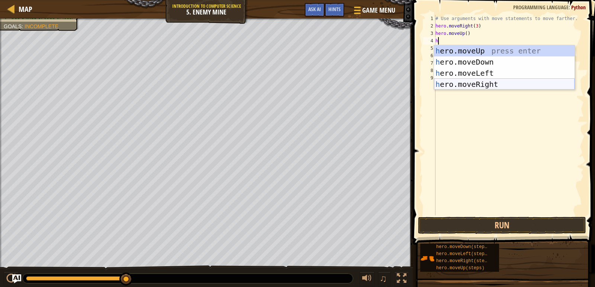
click at [481, 83] on div "h ero.moveUp press enter h ero.moveDown press enter h ero.moveLeft press enter …" at bounding box center [504, 78] width 140 height 67
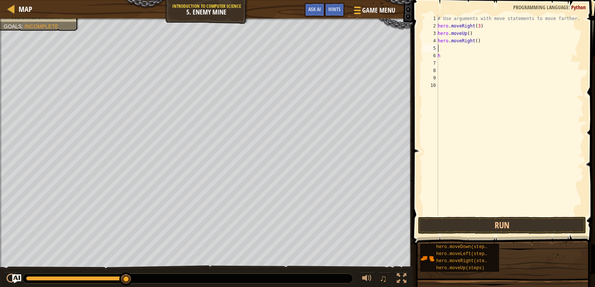
click at [447, 57] on div "# Use arguments with move statements to move farther. hero . moveRight ( 3 ) he…" at bounding box center [510, 123] width 148 height 216
type textarea "h"
click at [456, 221] on button "Run" at bounding box center [502, 225] width 168 height 17
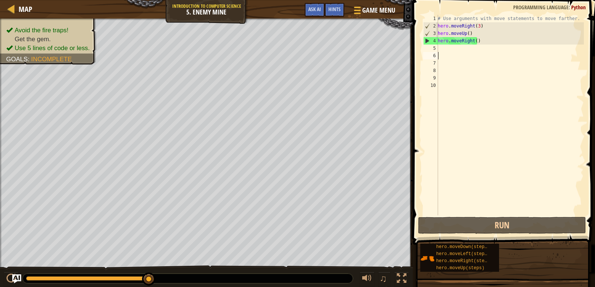
click at [443, 49] on div "# Use arguments with move statements to move farther. hero . moveRight ( 3 ) he…" at bounding box center [510, 123] width 148 height 216
type textarea "j"
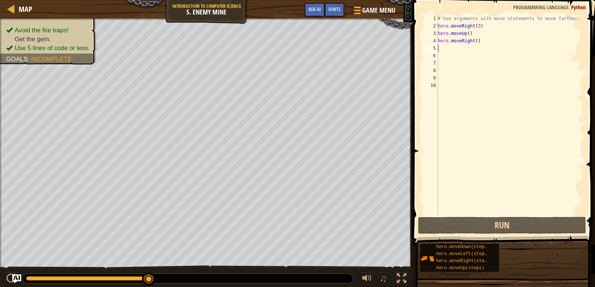
type textarea "h"
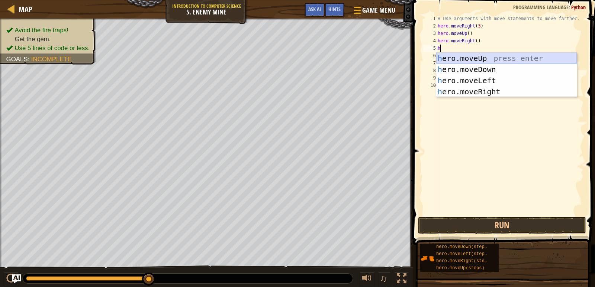
click at [511, 54] on div "h ero.moveUp press enter h ero.moveDown press enter h ero.moveLeft press enter …" at bounding box center [506, 86] width 140 height 67
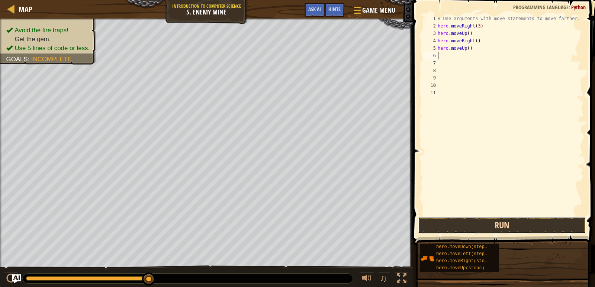
click at [506, 219] on button "Run" at bounding box center [502, 225] width 168 height 17
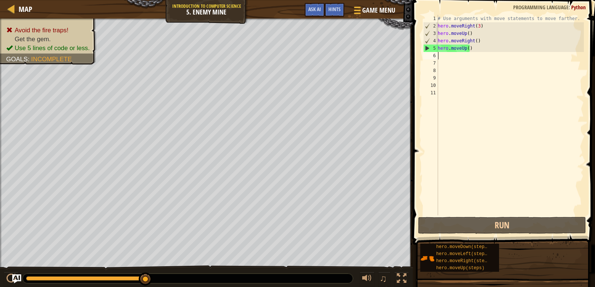
click at [478, 46] on div "# Use arguments with move statements to move farther. hero . moveRight ( 3 ) he…" at bounding box center [510, 123] width 148 height 216
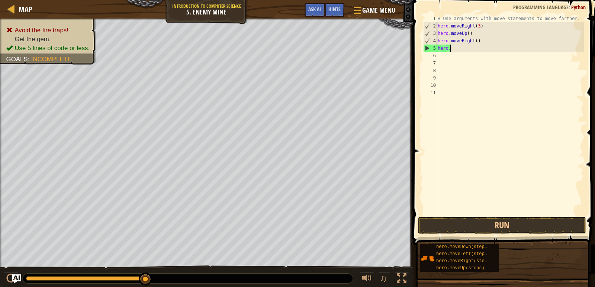
type textarea "h"
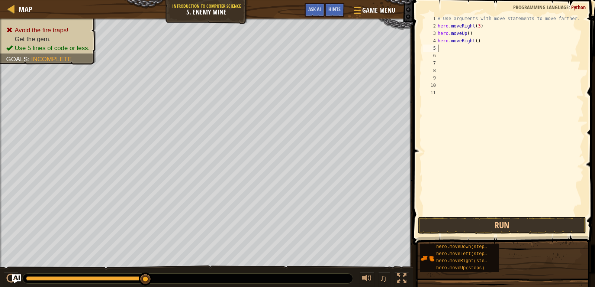
type textarea "h"
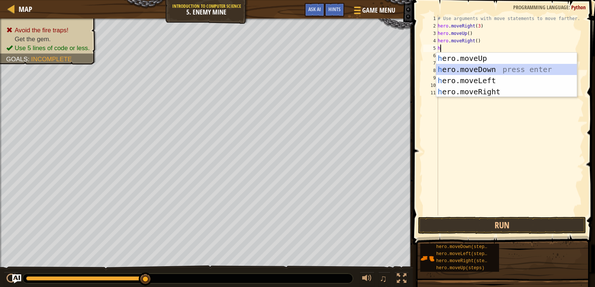
click at [494, 67] on div "h ero.moveUp press enter h ero.moveDown press enter h ero.moveLeft press enter …" at bounding box center [506, 86] width 140 height 67
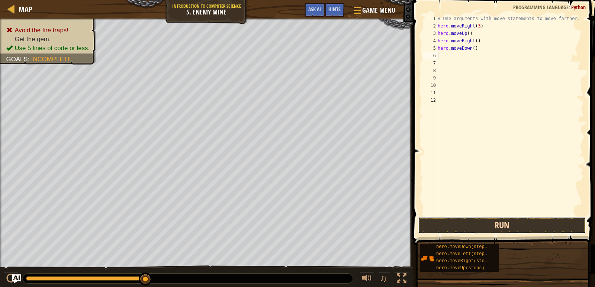
click at [473, 226] on button "Run" at bounding box center [502, 225] width 168 height 17
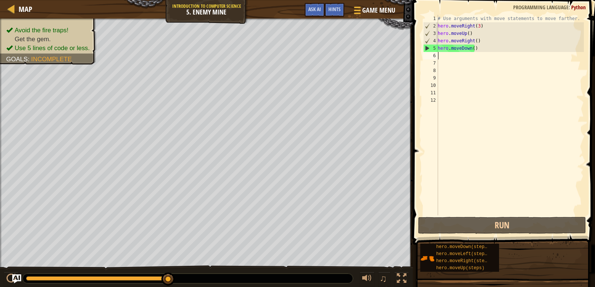
type textarea "h"
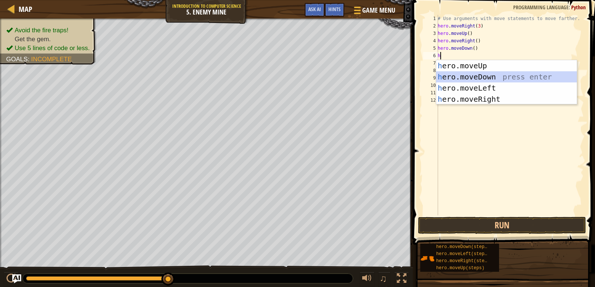
drag, startPoint x: 510, startPoint y: 72, endPoint x: 494, endPoint y: 210, distance: 139.2
click at [510, 74] on div "h ero.moveUp press enter h ero.moveDown press enter h ero.moveLeft press enter …" at bounding box center [506, 93] width 140 height 67
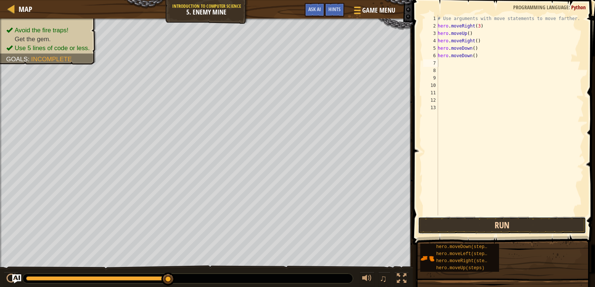
drag, startPoint x: 505, startPoint y: 224, endPoint x: 510, endPoint y: 222, distance: 5.2
click at [510, 222] on button "Run" at bounding box center [502, 225] width 168 height 17
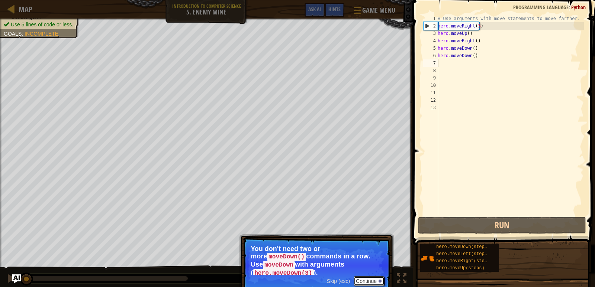
drag, startPoint x: 376, startPoint y: 273, endPoint x: 375, endPoint y: 267, distance: 5.8
click at [375, 268] on p "Skip (esc) Continue You don't need two or more moveDown() commands in a row. Us…" at bounding box center [317, 265] width 148 height 56
click at [366, 276] on button "Continue" at bounding box center [368, 281] width 31 height 10
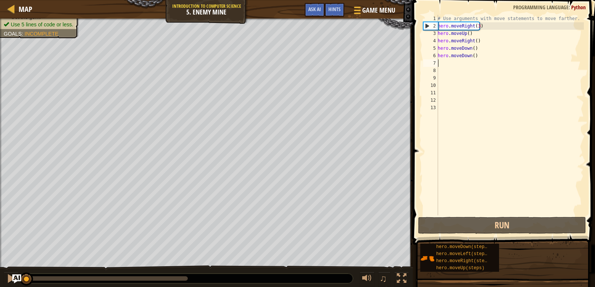
type textarea "m"
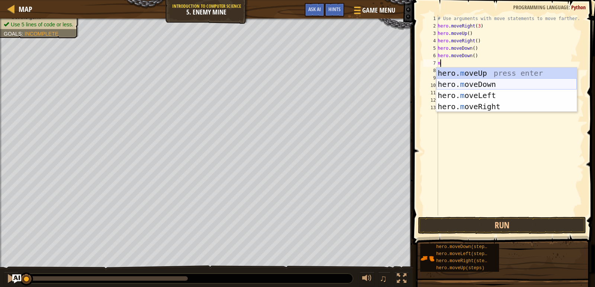
click at [477, 85] on div "hero. m oveUp press enter hero. m oveDown press enter hero. m oveLeft press ent…" at bounding box center [506, 101] width 140 height 67
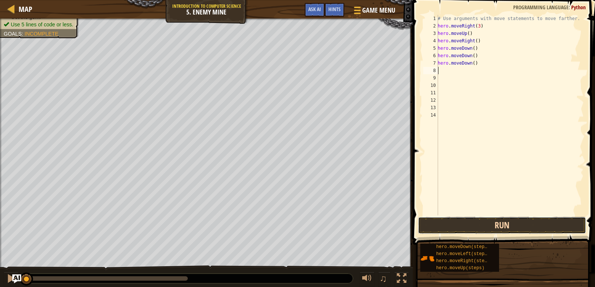
click at [500, 228] on button "Run" at bounding box center [502, 225] width 168 height 17
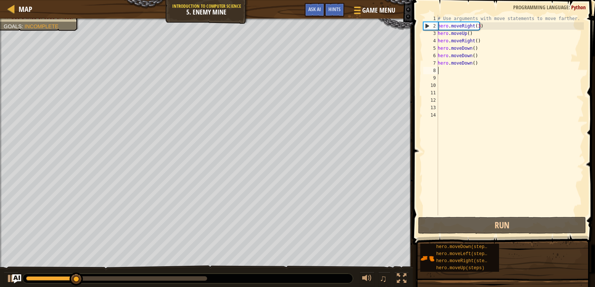
click at [449, 71] on div "# Use arguments with move statements to move farther. hero . moveRight ( 3 ) he…" at bounding box center [510, 123] width 148 height 216
type textarea "h"
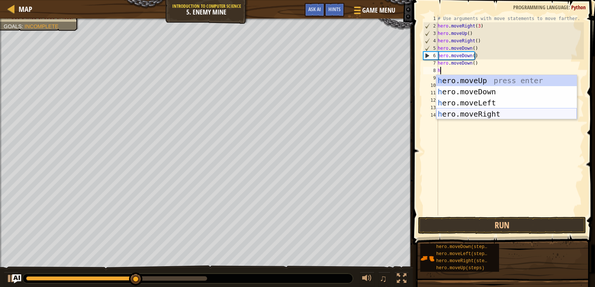
click at [482, 105] on div "h ero.moveUp press enter h ero.moveDown press enter h ero.moveLeft press enter …" at bounding box center [506, 108] width 140 height 67
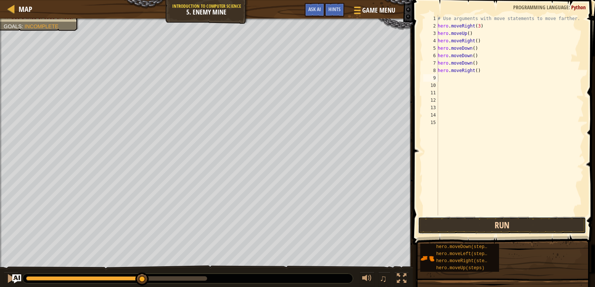
click at [489, 225] on button "Run" at bounding box center [502, 225] width 168 height 17
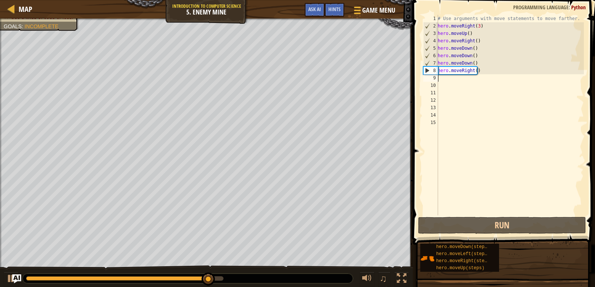
type textarea "h"
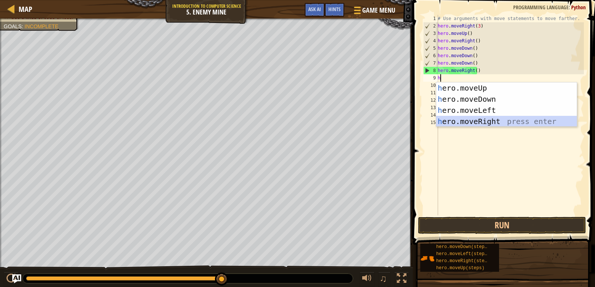
click at [508, 121] on div "h ero.moveUp press enter h ero.moveDown press enter h ero.moveLeft press enter …" at bounding box center [506, 116] width 140 height 67
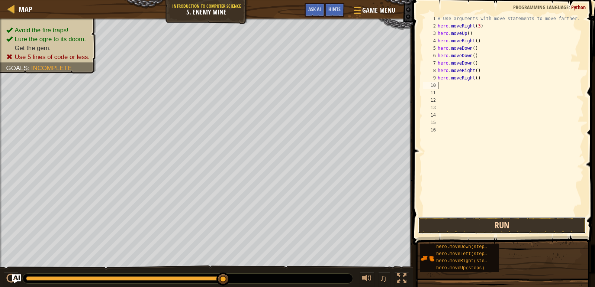
click at [535, 225] on button "Run" at bounding box center [502, 225] width 168 height 17
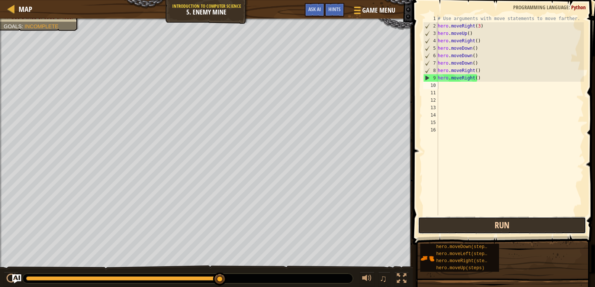
click at [544, 227] on button "Run" at bounding box center [502, 225] width 168 height 17
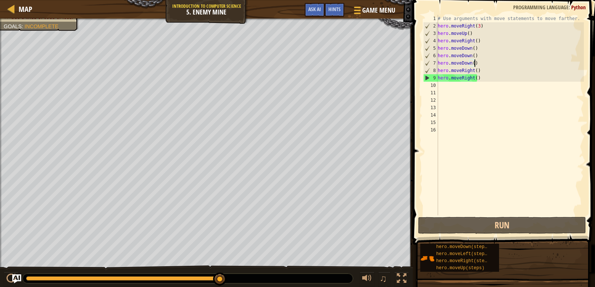
click at [477, 64] on div "# Use arguments with move statements to move farther. hero . moveRight ( 3 ) he…" at bounding box center [510, 123] width 148 height 216
click at [477, 61] on div "# Use arguments with move statements to move farther. hero . moveRight ( 3 ) he…" at bounding box center [510, 123] width 148 height 216
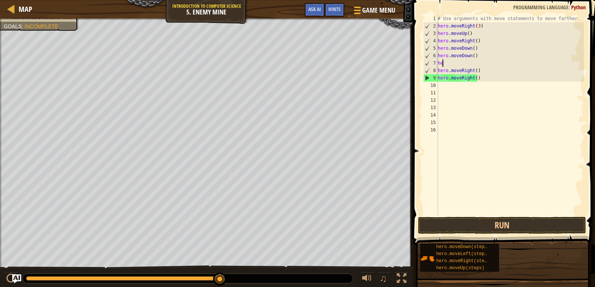
type textarea "h"
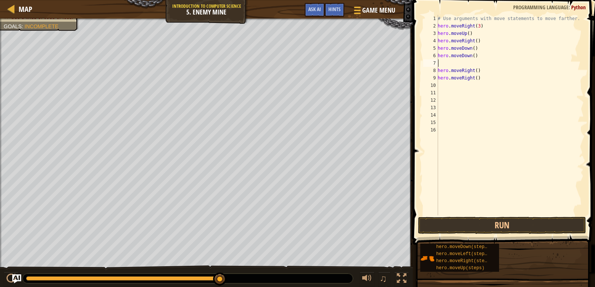
click at [480, 56] on div "# Use arguments with move statements to move farther. hero . moveRight ( 3 ) he…" at bounding box center [510, 123] width 148 height 216
type textarea "h"
click at [472, 49] on div "# Use arguments with move statements to move farther. hero . moveRight ( 3 ) he…" at bounding box center [510, 123] width 148 height 216
click at [482, 79] on div "# Use arguments with move statements to move farther. hero . moveRight ( 3 ) he…" at bounding box center [510, 123] width 148 height 216
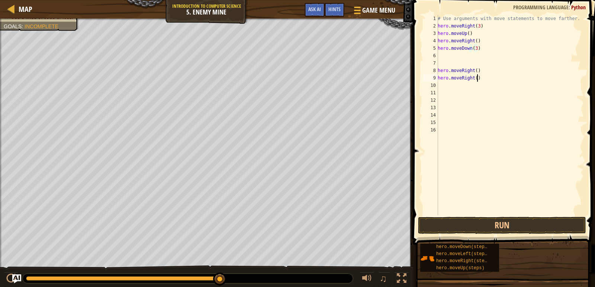
click at [482, 79] on div "# Use arguments with move statements to move farther. hero . moveRight ( 3 ) he…" at bounding box center [510, 123] width 148 height 216
type textarea "hero.moveRight()"
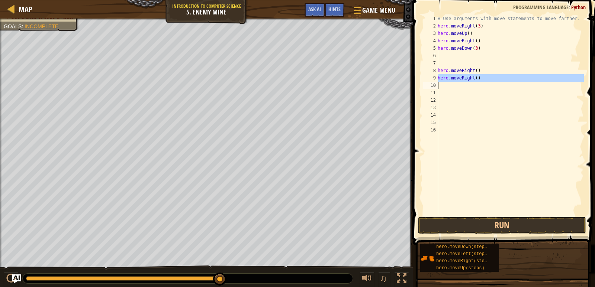
scroll to position [3, 0]
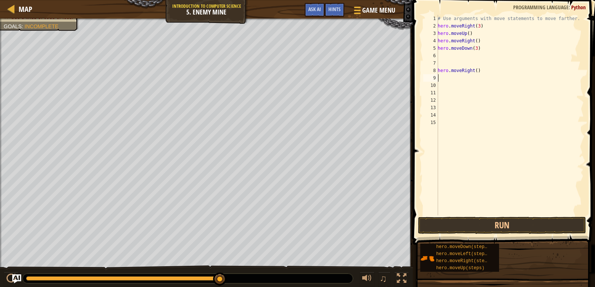
click at [474, 70] on div "# Use arguments with move statements to move farther. hero . moveRight ( 3 ) he…" at bounding box center [510, 123] width 148 height 216
type textarea "hero.moveRight(2)"
click at [549, 225] on button "Run" at bounding box center [502, 225] width 168 height 17
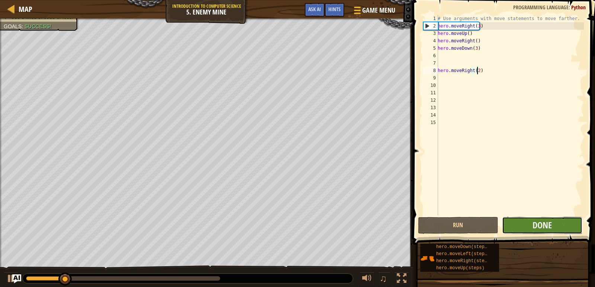
click at [553, 219] on button "Done" at bounding box center [542, 225] width 80 height 17
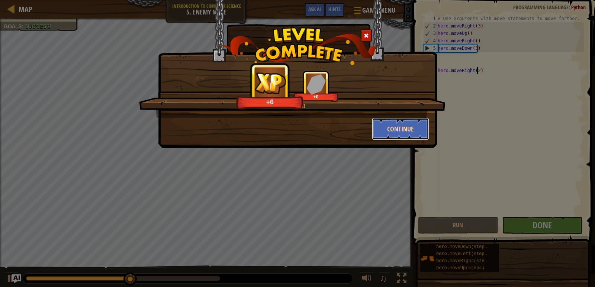
click at [406, 123] on button "Continue" at bounding box center [401, 129] width 58 height 22
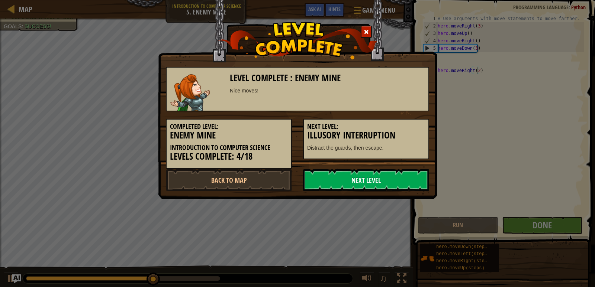
drag, startPoint x: 381, startPoint y: 178, endPoint x: 377, endPoint y: 180, distance: 4.7
click at [383, 177] on link "Next Level" at bounding box center [366, 180] width 126 height 22
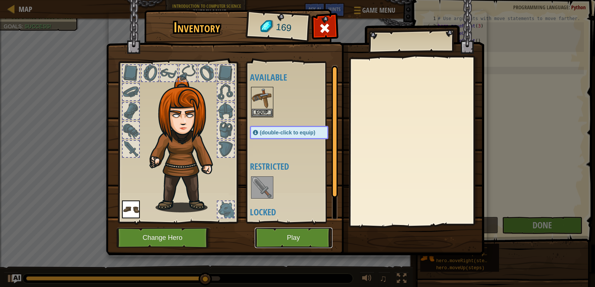
click at [279, 233] on button "Play" at bounding box center [294, 238] width 78 height 20
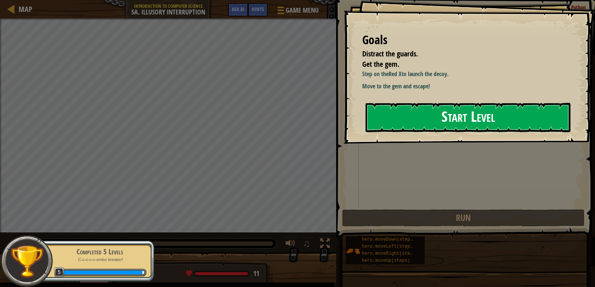
click at [437, 119] on button "Start Level" at bounding box center [467, 117] width 205 height 29
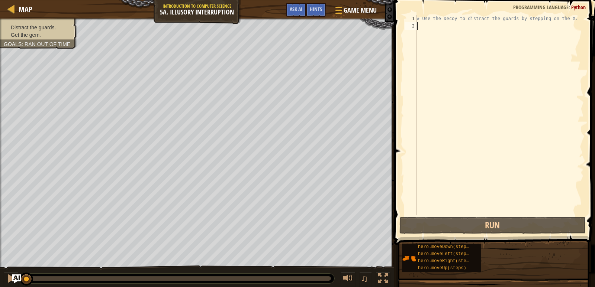
type textarea "m"
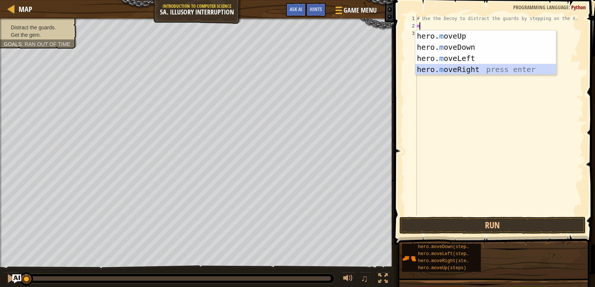
click at [459, 69] on div "hero. m oveUp press enter hero. m oveDown press enter hero. m oveLeft press ent…" at bounding box center [485, 63] width 140 height 67
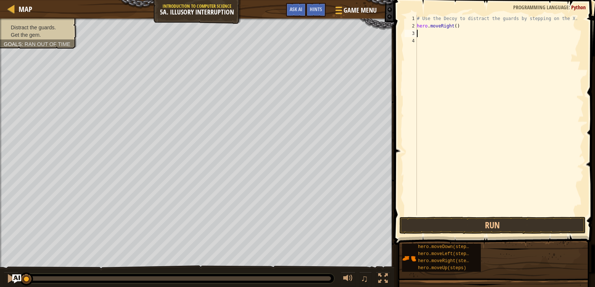
type textarea "m"
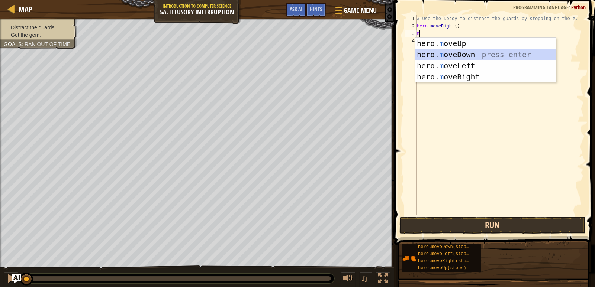
drag, startPoint x: 475, startPoint y: 52, endPoint x: 535, endPoint y: 224, distance: 182.5
click at [478, 53] on div "hero. m oveUp press enter hero. m oveDown press enter hero. m oveLeft press ent…" at bounding box center [485, 71] width 140 height 67
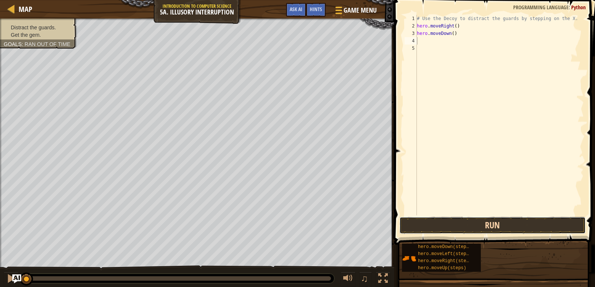
click at [530, 222] on button "Run" at bounding box center [492, 225] width 186 height 17
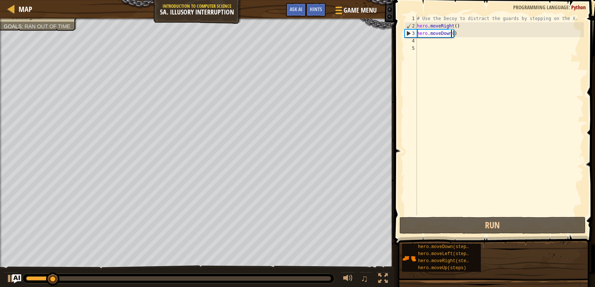
click at [451, 34] on div "# Use the Decoy to distract the guards by stepping on the X. hero . moveRight (…" at bounding box center [499, 123] width 168 height 216
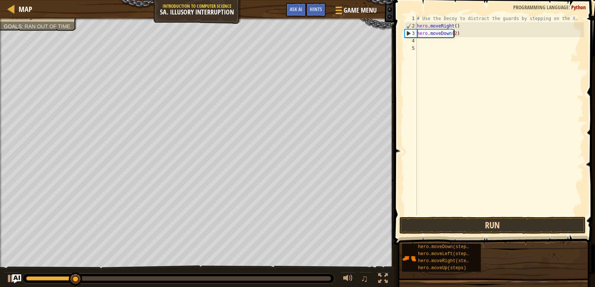
type textarea "hero.moveDown(2)"
click at [473, 222] on button "Run" at bounding box center [492, 225] width 186 height 17
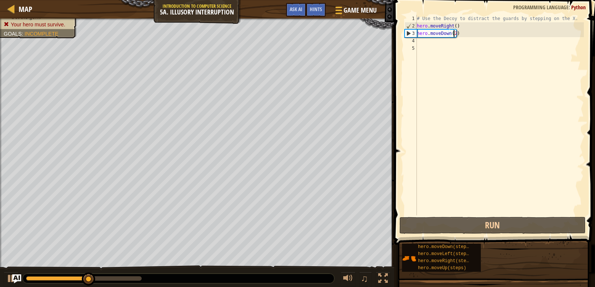
click at [431, 43] on div "# Use the Decoy to distract the guards by stepping on the X. hero . moveRight (…" at bounding box center [499, 123] width 168 height 216
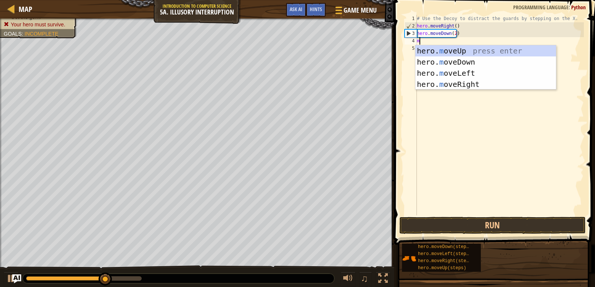
type textarea "mo"
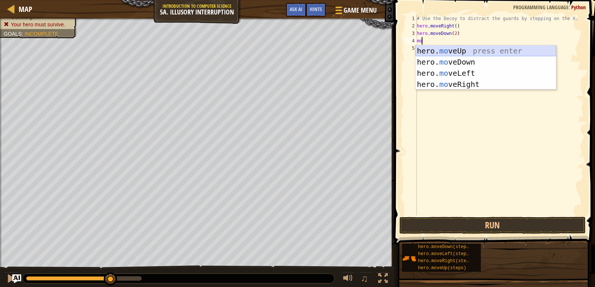
click at [472, 51] on div "hero. mo veUp press enter hero. mo veDown press enter hero. mo veLeft press ent…" at bounding box center [485, 78] width 140 height 67
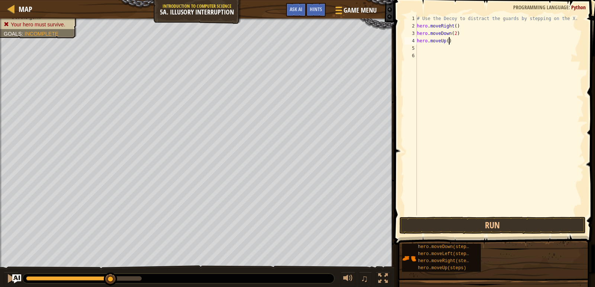
click at [450, 43] on div "# Use the Decoy to distract the guards by stepping on the X. hero . moveRight (…" at bounding box center [499, 123] width 168 height 216
type textarea "h"
type textarea "m"
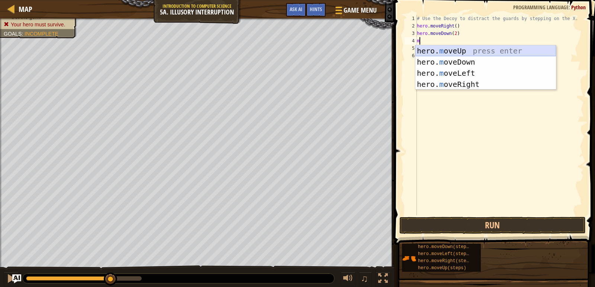
click at [460, 46] on div "hero. m oveUp press enter hero. m oveDown press enter hero. m oveLeft press ent…" at bounding box center [485, 78] width 140 height 67
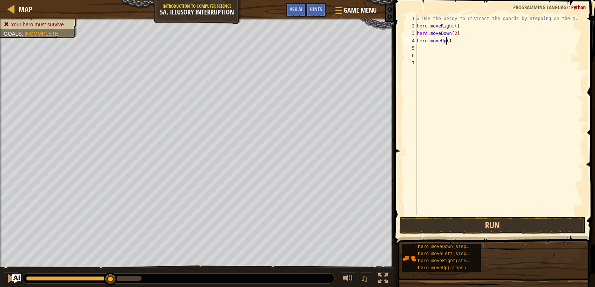
click at [446, 41] on div "# Use the Decoy to distract the guards by stepping on the X. hero . moveRight (…" at bounding box center [499, 123] width 168 height 216
type textarea "hero.moveUp(2)"
click at [427, 48] on div "# Use the Decoy to distract the guards by stepping on the X. hero . moveRight (…" at bounding box center [499, 123] width 168 height 216
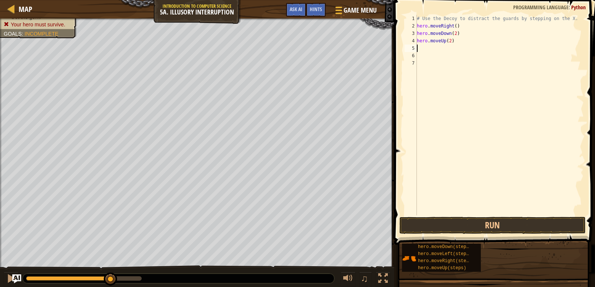
type textarea "m"
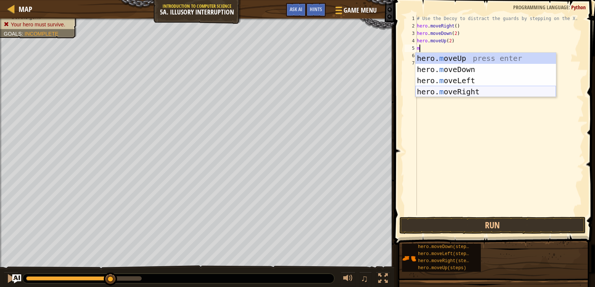
drag, startPoint x: 455, startPoint y: 93, endPoint x: 453, endPoint y: 85, distance: 8.5
click at [455, 93] on div "hero. m oveUp press enter hero. m oveDown press enter hero. m oveLeft press ent…" at bounding box center [485, 86] width 140 height 67
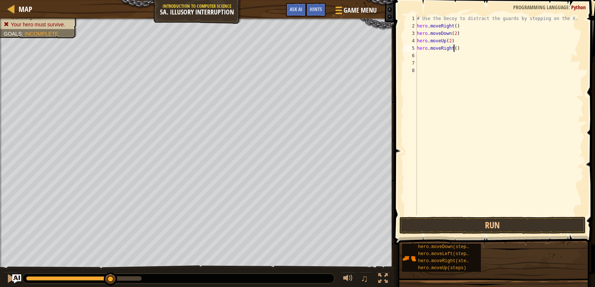
click at [453, 48] on div "# Use the Decoy to distract the guards by stepping on the X. hero . moveRight (…" at bounding box center [499, 123] width 168 height 216
type textarea "hero.moveRight(3)"
click at [495, 216] on span at bounding box center [495, 111] width 207 height 267
drag, startPoint x: 494, startPoint y: 218, endPoint x: 490, endPoint y: 221, distance: 5.1
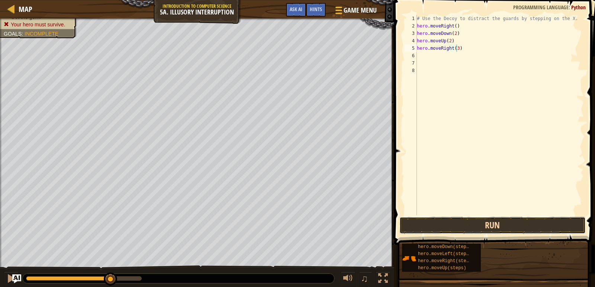
click at [492, 219] on button "Run" at bounding box center [492, 225] width 186 height 17
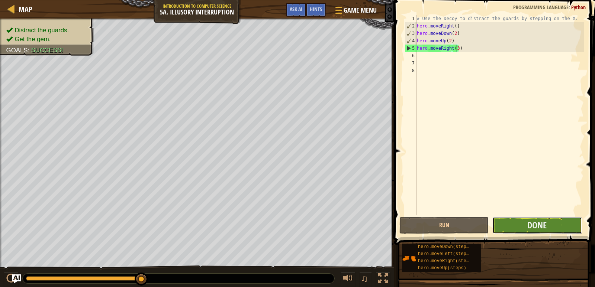
click at [565, 227] on button "Done" at bounding box center [536, 225] width 89 height 17
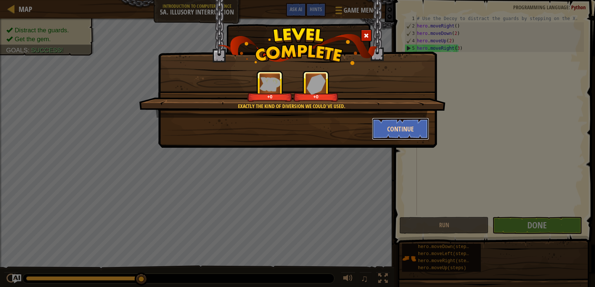
click at [395, 132] on button "Continue" at bounding box center [401, 129] width 58 height 22
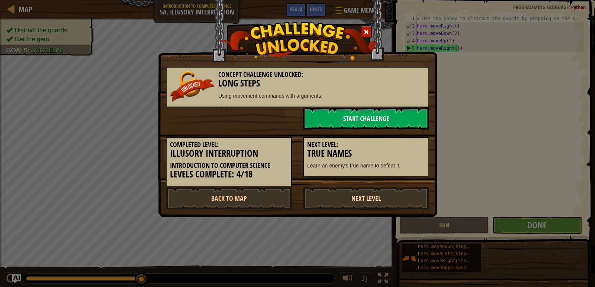
click at [384, 194] on link "Next Level" at bounding box center [366, 198] width 126 height 22
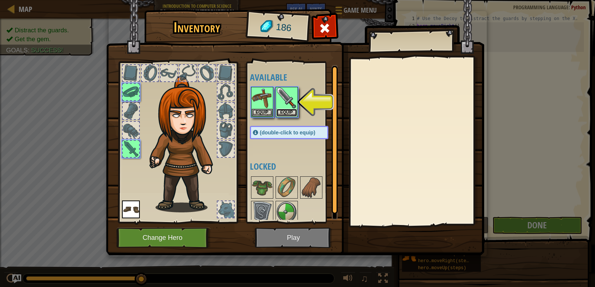
drag, startPoint x: 291, startPoint y: 109, endPoint x: 281, endPoint y: 120, distance: 15.5
click at [288, 111] on button "Equip" at bounding box center [286, 113] width 21 height 8
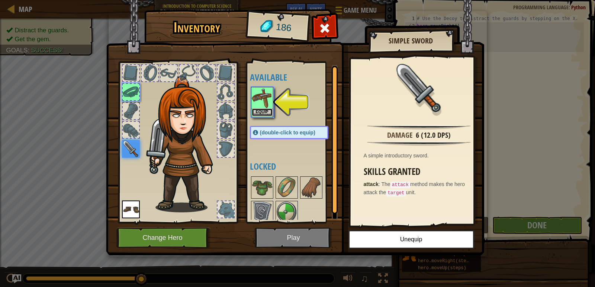
click at [268, 112] on button "Equip" at bounding box center [262, 113] width 21 height 8
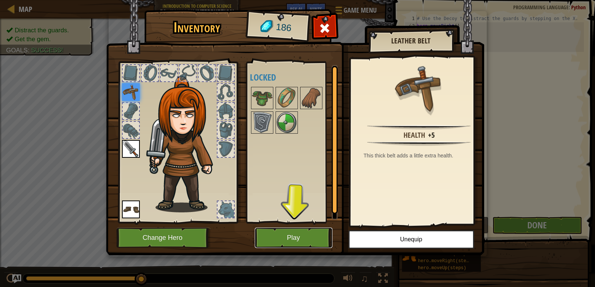
drag, startPoint x: 303, startPoint y: 241, endPoint x: 310, endPoint y: 239, distance: 7.9
click at [310, 239] on button "Play" at bounding box center [294, 238] width 78 height 20
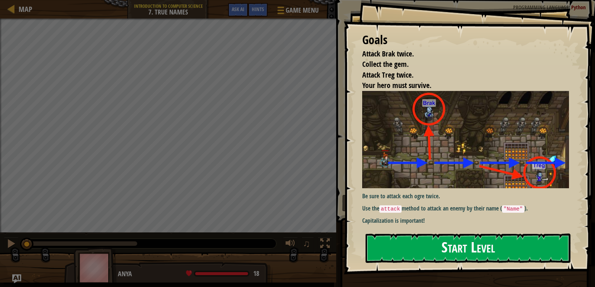
click at [480, 250] on button "Start Level" at bounding box center [467, 248] width 205 height 29
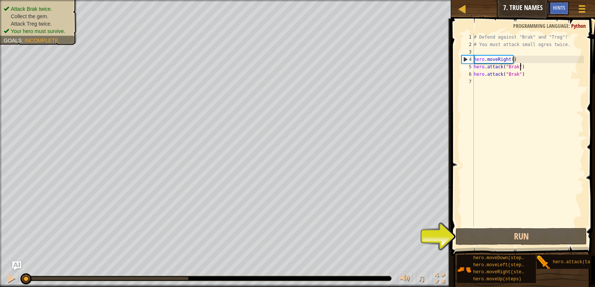
click at [525, 64] on div "# Defend against "Brak" and "Treg"! # You must attack small ogres twice. hero .…" at bounding box center [527, 137] width 111 height 208
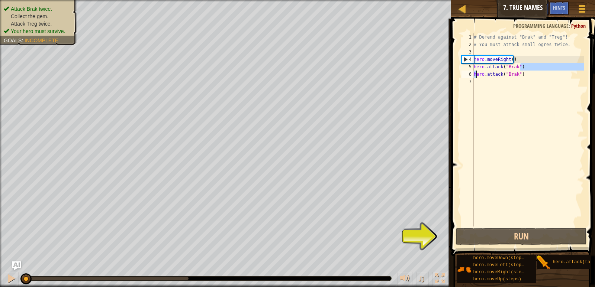
drag, startPoint x: 486, startPoint y: 69, endPoint x: 475, endPoint y: 75, distance: 13.6
click at [475, 75] on div "# Defend against "Brak" and "Treg"! # You must attack small ogres twice. hero .…" at bounding box center [527, 137] width 111 height 208
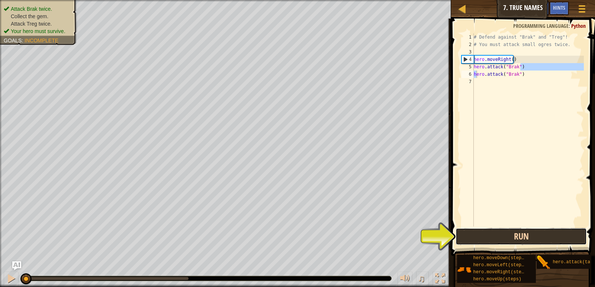
click at [535, 239] on button "Run" at bounding box center [520, 236] width 131 height 17
type textarea "hero.attack("Brak")"
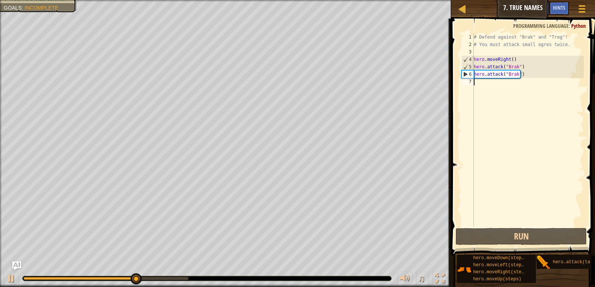
click at [484, 88] on div "# Defend against "Brak" and "Treg"! # You must attack small ogres twice. hero .…" at bounding box center [527, 137] width 111 height 208
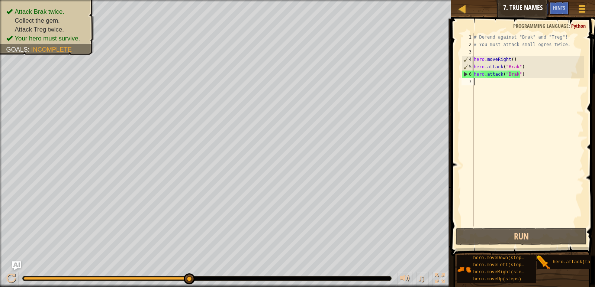
drag, startPoint x: 189, startPoint y: 279, endPoint x: 236, endPoint y: 274, distance: 47.6
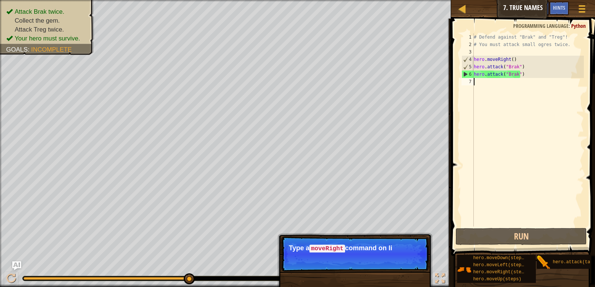
drag, startPoint x: 185, startPoint y: 275, endPoint x: 369, endPoint y: 273, distance: 184.0
click at [368, 274] on div "Attack Brak twice. Collect the gem. Attack Treg twice. Your hero must survive. …" at bounding box center [297, 143] width 595 height 287
click at [478, 86] on div "# Defend against "Brak" and "Treg"! # You must attack small ogres twice. hero .…" at bounding box center [527, 137] width 111 height 208
type textarea "m"
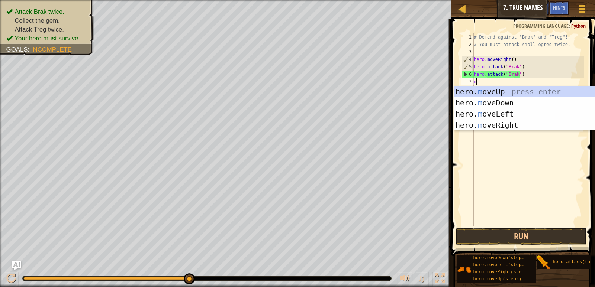
scroll to position [3, 0]
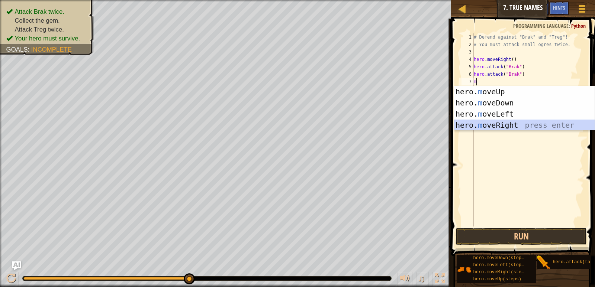
click at [510, 122] on div "hero. m oveUp press enter hero. m oveDown press enter hero. m oveLeft press ent…" at bounding box center [524, 119] width 140 height 67
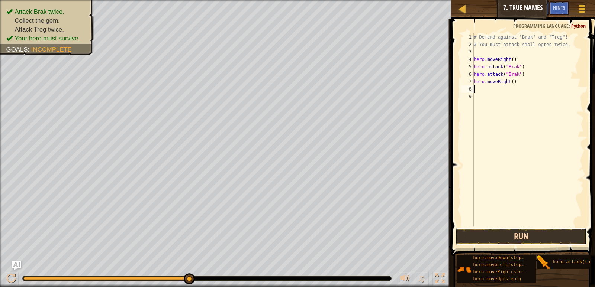
click at [543, 238] on button "Run" at bounding box center [520, 236] width 131 height 17
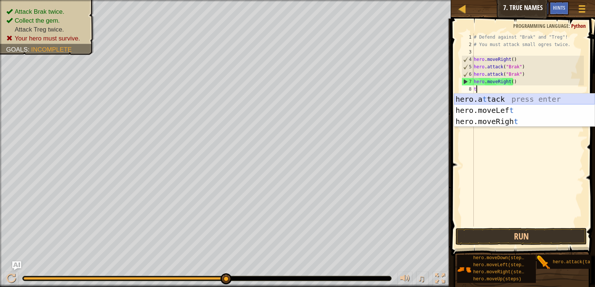
click at [504, 100] on div "hero.a t tack press enter hero.moveLef t press enter hero.moveRigh t press enter" at bounding box center [524, 122] width 140 height 56
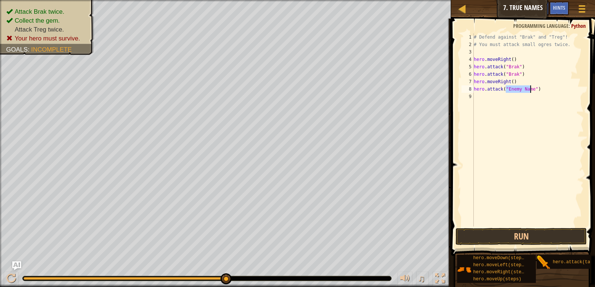
click at [518, 88] on div "# Defend against "Brak" and "Treg"! # You must attack small ogres twice. hero .…" at bounding box center [527, 129] width 111 height 193
click at [509, 90] on div "# Defend against "Brak" and "Treg"! # You must attack small ogres twice. hero .…" at bounding box center [527, 137] width 111 height 208
click at [513, 87] on div "# Defend against "Brak" and "Treg"! # You must attack small ogres twice. hero .…" at bounding box center [527, 137] width 111 height 208
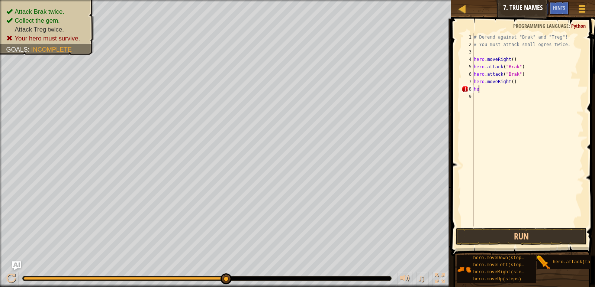
type textarea "h"
click at [526, 99] on div "hero. a ttack press enter" at bounding box center [524, 110] width 140 height 33
click at [508, 89] on div "# Defend against "Brak" and "Treg"! # You must attack small ogres twice. hero .…" at bounding box center [527, 137] width 111 height 208
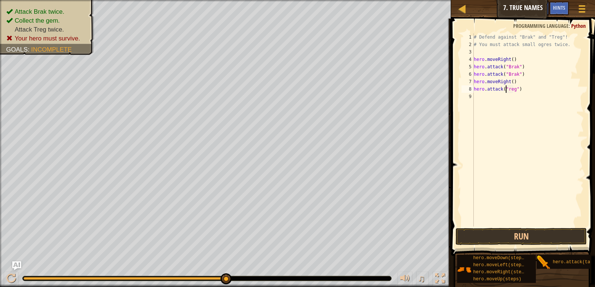
type textarea "hero.attack("Treg")"
click at [483, 97] on div "# Defend against "Brak" and "Treg"! # You must attack small ogres twice. hero .…" at bounding box center [527, 137] width 111 height 208
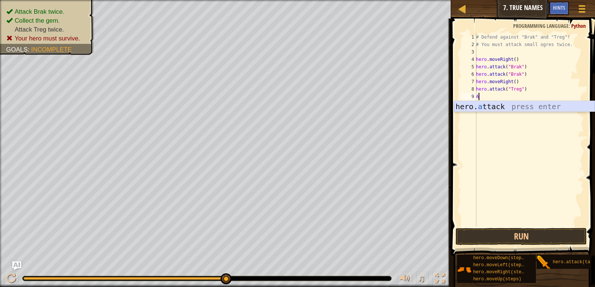
click at [501, 105] on div "hero. a ttack press enter" at bounding box center [524, 117] width 140 height 33
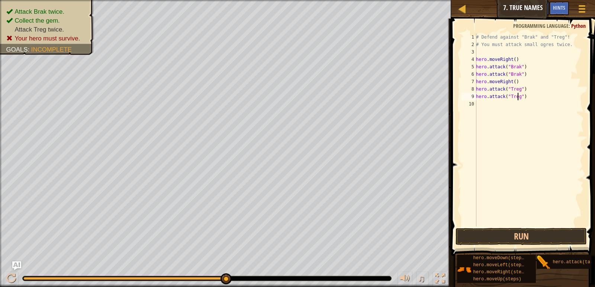
scroll to position [3, 3]
type textarea "hero.attack("Treg")"
click at [545, 239] on button "Run" at bounding box center [520, 236] width 131 height 17
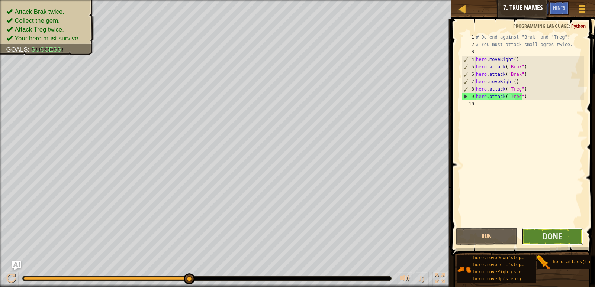
click at [565, 234] on button "Done" at bounding box center [552, 236] width 62 height 17
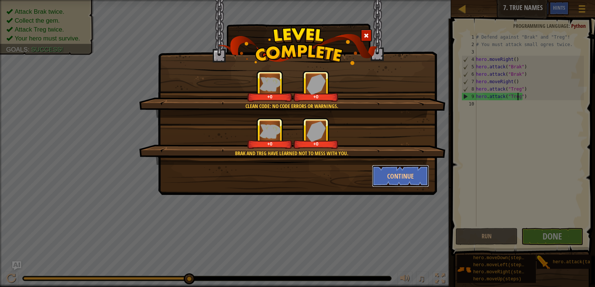
drag, startPoint x: 397, startPoint y: 177, endPoint x: 342, endPoint y: 280, distance: 117.7
click at [398, 177] on button "Continue" at bounding box center [401, 176] width 58 height 22
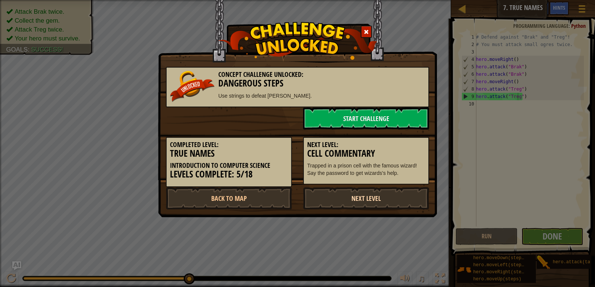
click at [365, 200] on link "Next Level" at bounding box center [366, 198] width 126 height 22
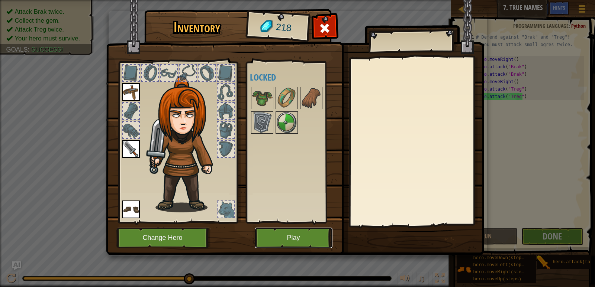
click at [306, 239] on button "Play" at bounding box center [294, 238] width 78 height 20
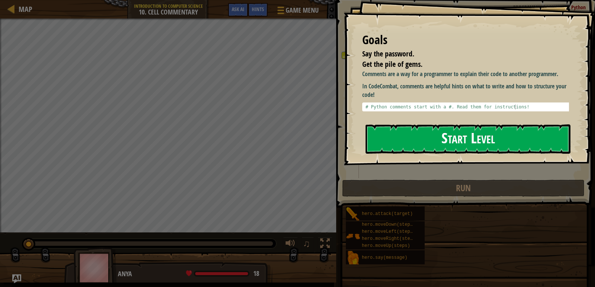
click at [455, 132] on button "Start Level" at bounding box center [467, 138] width 205 height 29
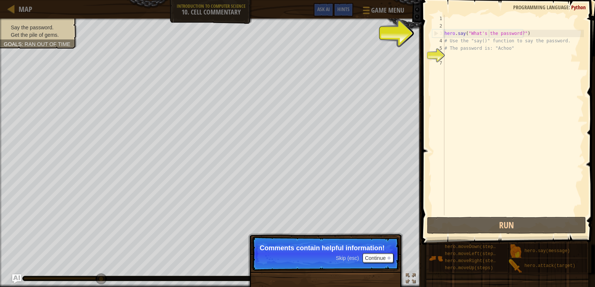
click at [488, 33] on div "hero . say ( "What's the password?" ) # Use the "say()" function to say the pas…" at bounding box center [513, 123] width 141 height 216
type textarea "hero.say("What's the password?")"
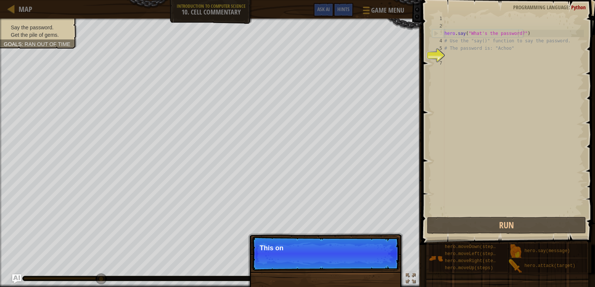
click at [518, 32] on div "hero . say ( "What's the password?" ) # Use the "say()" function to say the pas…" at bounding box center [513, 123] width 141 height 216
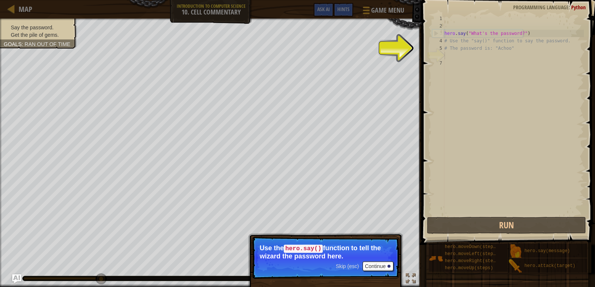
click at [451, 58] on div "hero . say ( "What's the password?" ) # Use the "say()" function to say the pas…" at bounding box center [513, 123] width 141 height 216
drag, startPoint x: 382, startPoint y: 265, endPoint x: 382, endPoint y: 261, distance: 4.1
click at [382, 263] on button "Continue" at bounding box center [377, 267] width 31 height 10
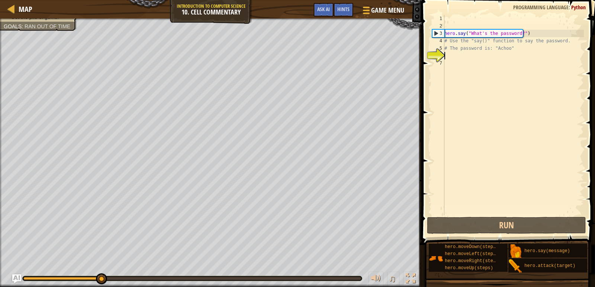
scroll to position [3, 0]
click at [516, 34] on div "hero . say ( "What's the password?" ) # Use the "say()" function to say the pas…" at bounding box center [513, 123] width 141 height 216
type textarea "hero.say("What's the password?")"
click at [449, 55] on div "hero . say ( "What's the password?" ) # Use the "say()" function to say the pas…" at bounding box center [513, 123] width 141 height 216
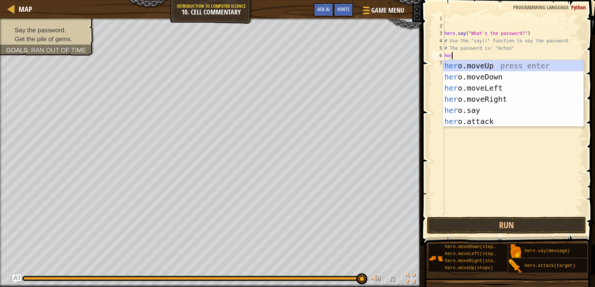
scroll to position [3, 0]
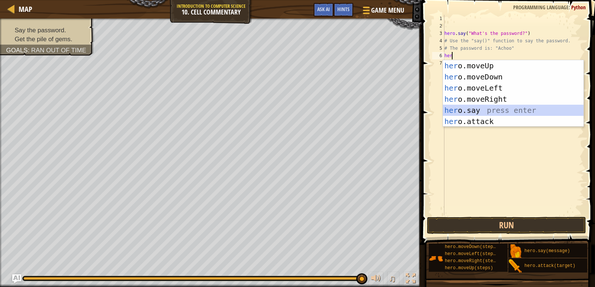
click at [470, 110] on div "her o.moveUp press enter her o.moveDown press enter her o.moveLeft press enter …" at bounding box center [513, 104] width 140 height 89
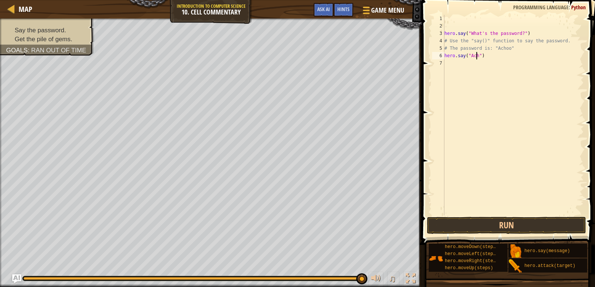
scroll to position [3, 3]
type textarea "hero.say("Achoo")"
click at [499, 225] on button "Run" at bounding box center [506, 225] width 159 height 17
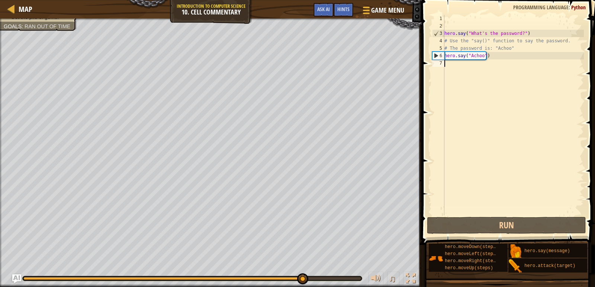
click at [450, 67] on div "hero . say ( "What's the password?" ) # Use the "say()" function to say the pas…" at bounding box center [513, 123] width 141 height 216
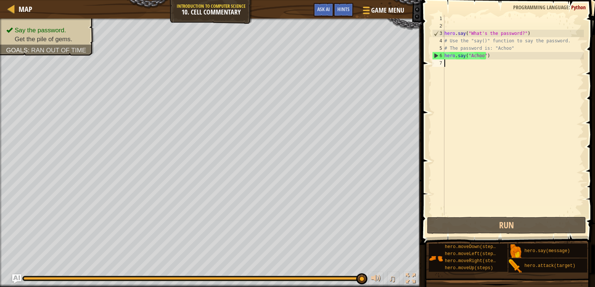
type textarea "h"
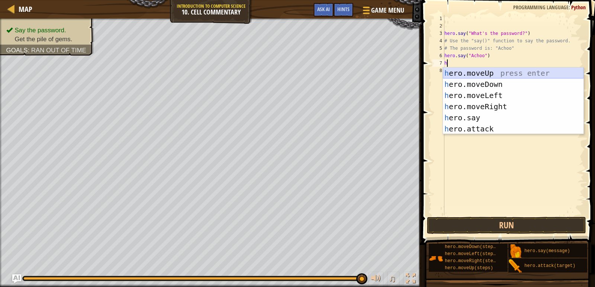
click at [450, 69] on div "h ero.moveUp press enter h ero.moveDown press enter h ero.moveLeft press enter …" at bounding box center [513, 112] width 140 height 89
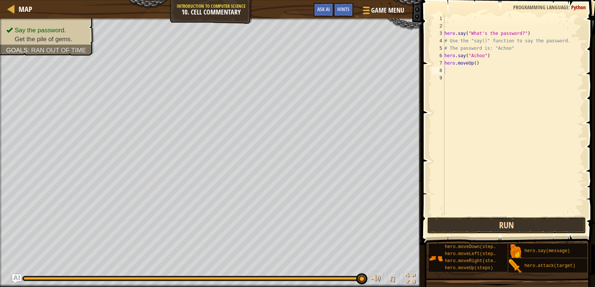
drag, startPoint x: 481, startPoint y: 225, endPoint x: 482, endPoint y: 220, distance: 4.8
click at [482, 224] on button "Run" at bounding box center [506, 225] width 159 height 17
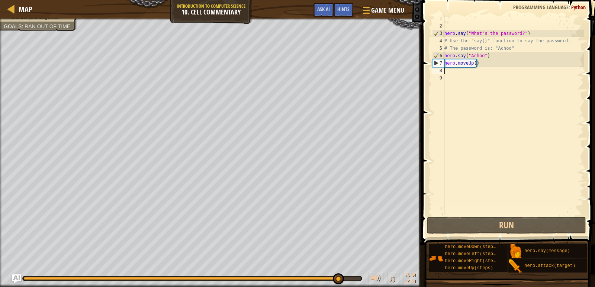
click at [473, 62] on div "hero . say ( "What's the password?" ) # Use the "say()" function to say the pas…" at bounding box center [513, 123] width 141 height 216
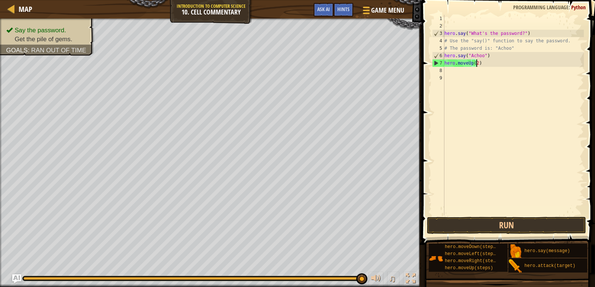
scroll to position [3, 3]
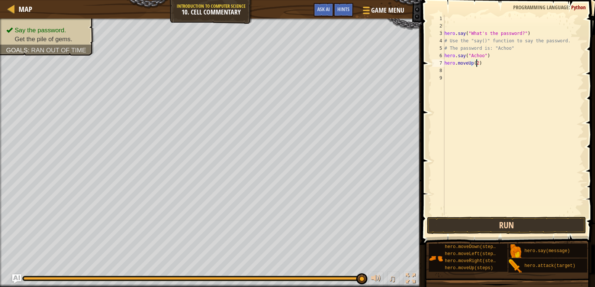
type textarea "hero.moveUp(2)"
click at [509, 223] on button "Run" at bounding box center [506, 225] width 159 height 17
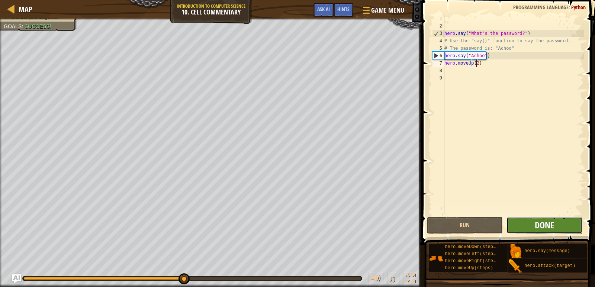
click at [539, 222] on span "Done" at bounding box center [543, 225] width 19 height 12
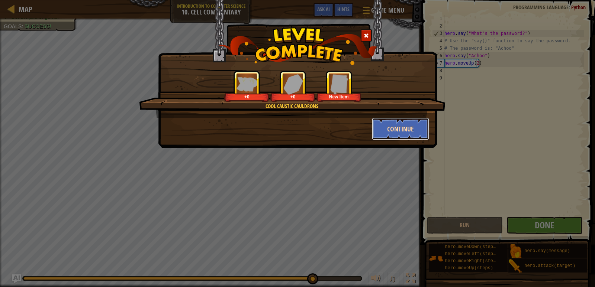
click at [390, 126] on button "Continue" at bounding box center [401, 129] width 58 height 22
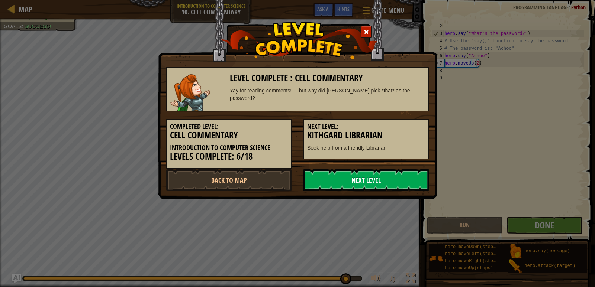
click at [396, 173] on link "Next Level" at bounding box center [366, 180] width 126 height 22
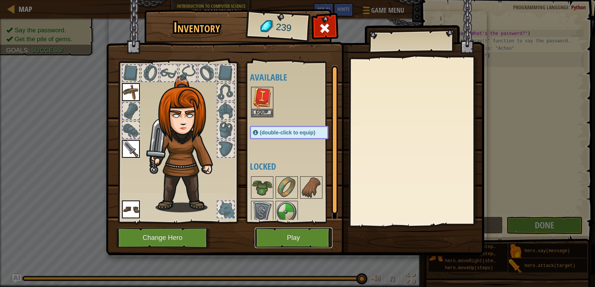
click at [307, 238] on button "Play" at bounding box center [294, 238] width 78 height 20
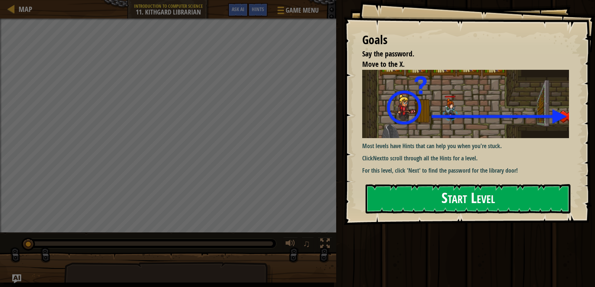
click at [510, 193] on button "Start Level" at bounding box center [467, 198] width 205 height 29
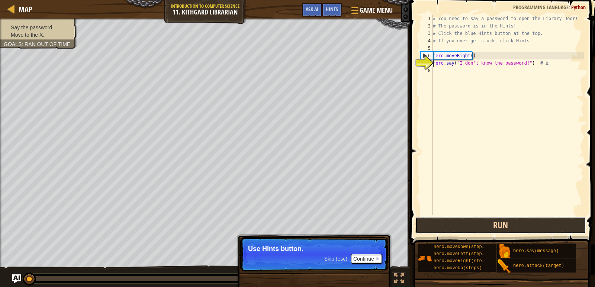
click at [545, 225] on button "Run" at bounding box center [500, 225] width 171 height 17
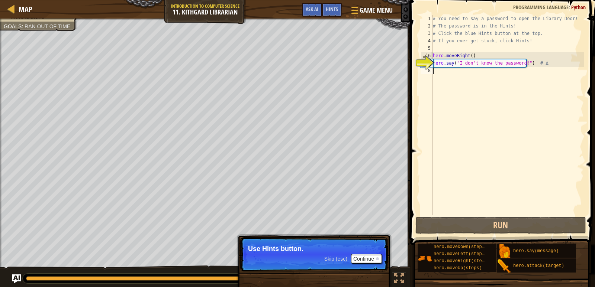
click at [436, 72] on div "# You need to say a password to open the Library Door! # The password is in the…" at bounding box center [507, 123] width 152 height 216
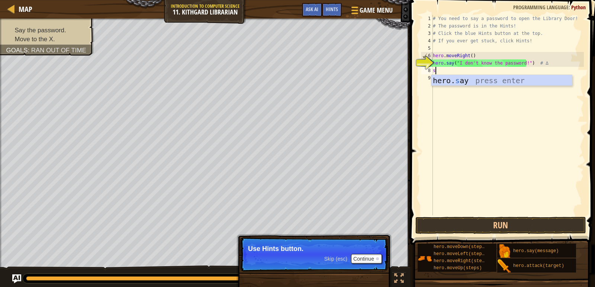
scroll to position [3, 0]
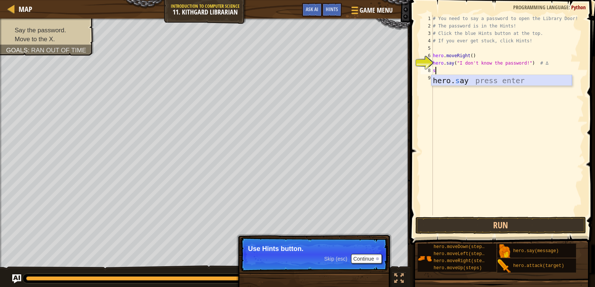
click at [477, 80] on div "hero. s ay press enter" at bounding box center [501, 91] width 140 height 33
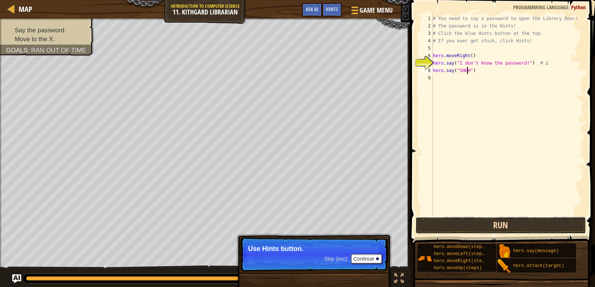
click at [537, 222] on button "Run" at bounding box center [500, 225] width 171 height 17
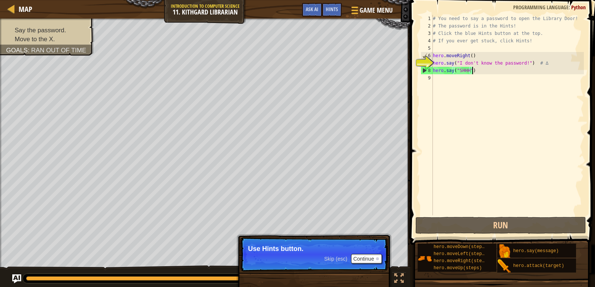
click at [489, 71] on div "# You need to say a password to open the Library Door! # The password is in the…" at bounding box center [507, 123] width 152 height 216
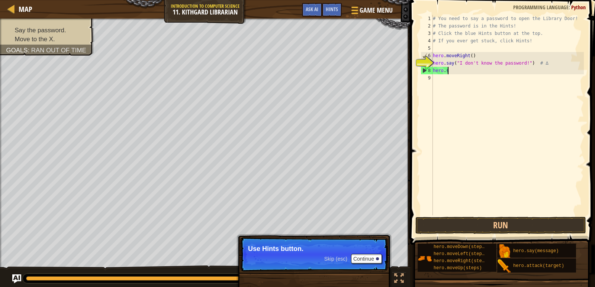
scroll to position [3, 1]
type textarea "h"
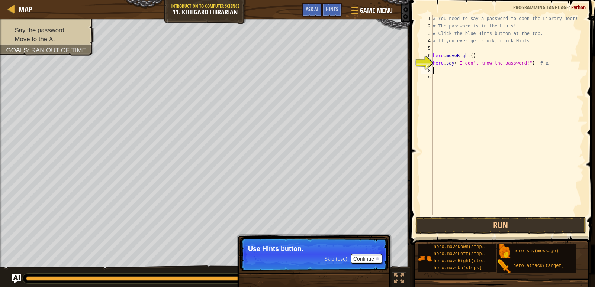
type textarea "H"
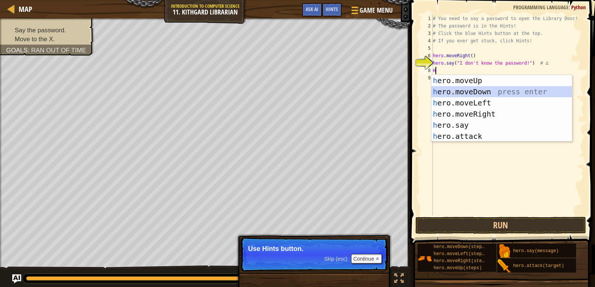
click at [470, 89] on div "h ero.moveUp press enter h ero.moveDown press enter h ero.moveLeft press enter …" at bounding box center [501, 119] width 140 height 89
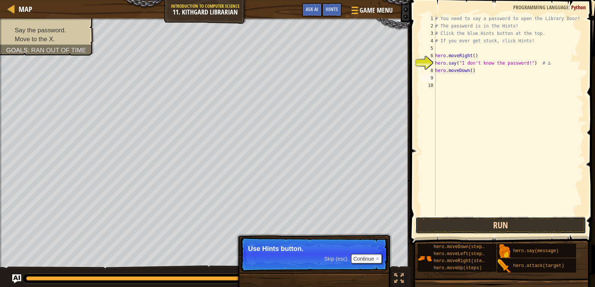
click at [468, 224] on button "Run" at bounding box center [500, 225] width 171 height 17
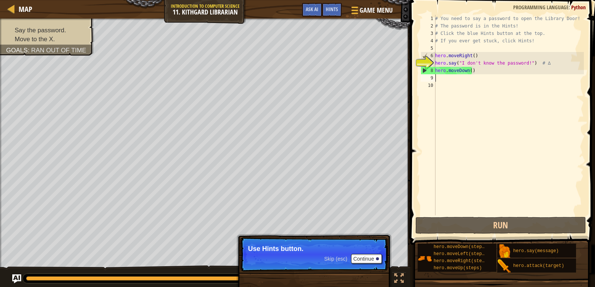
click at [481, 72] on div "# You need to say a password to open the Library Door! # The password is in the…" at bounding box center [508, 123] width 150 height 216
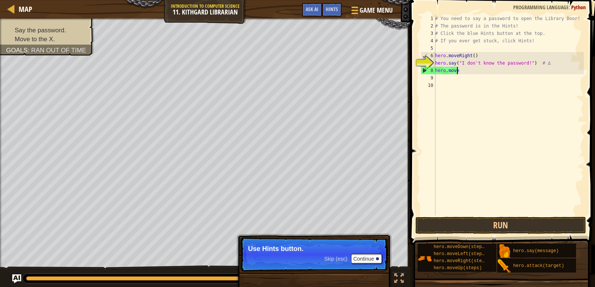
type textarea "h"
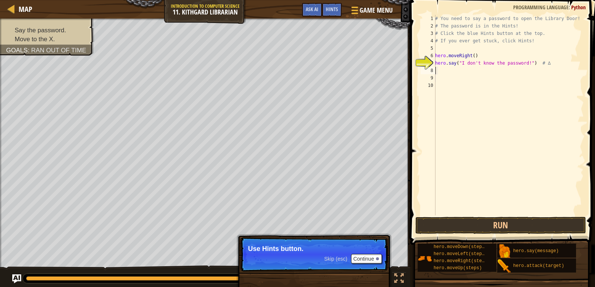
type textarea "H"
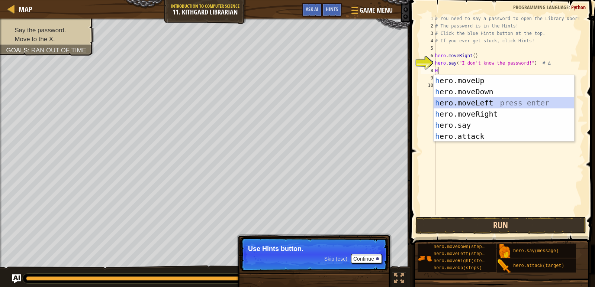
drag, startPoint x: 482, startPoint y: 100, endPoint x: 492, endPoint y: 226, distance: 127.2
click at [482, 100] on div "h ero.moveUp press enter h ero.moveDown press enter h ero.moveLeft press enter …" at bounding box center [503, 119] width 140 height 89
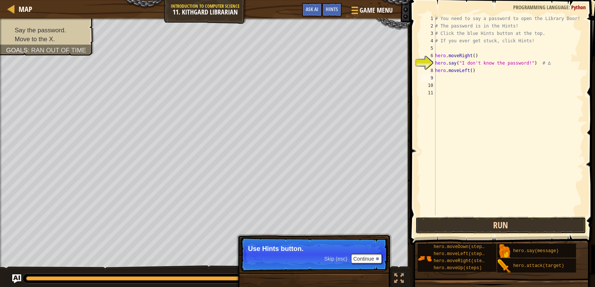
click at [512, 223] on button "Run" at bounding box center [500, 225] width 171 height 17
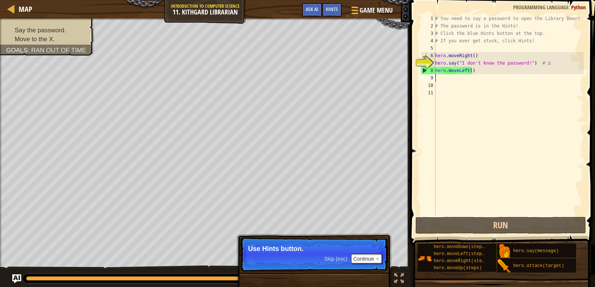
type textarea "H"
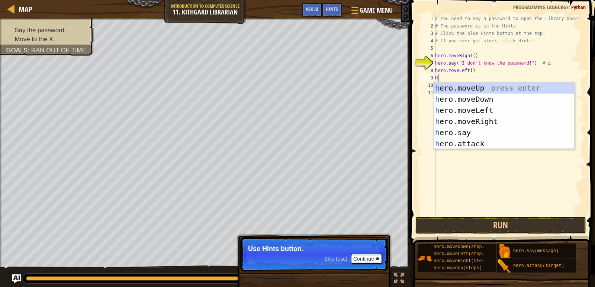
click at [444, 77] on div "# You need to say a password to open the Library Door! # The password is in the…" at bounding box center [508, 123] width 150 height 216
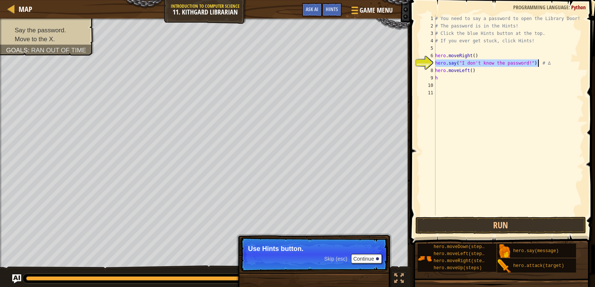
drag, startPoint x: 435, startPoint y: 61, endPoint x: 537, endPoint y: 62, distance: 101.5
click at [537, 62] on div "# You need to say a password to open the Library Door! # The password is in the…" at bounding box center [508, 123] width 150 height 216
click at [480, 69] on div "# You need to say a password to open the Library Door! # The password is in the…" at bounding box center [508, 123] width 150 height 216
type textarea "h"
click at [478, 49] on div "# You need to say a password to open the Library Door! # The password is in the…" at bounding box center [508, 123] width 150 height 216
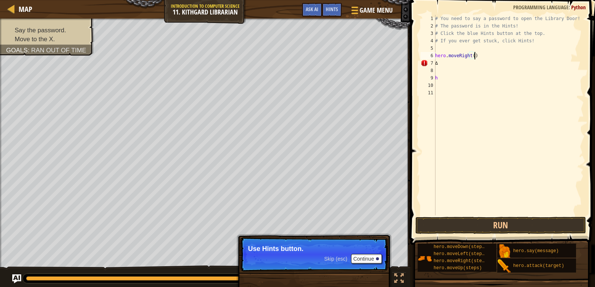
click at [478, 59] on div "# You need to say a password to open the Library Door! # The password is in the…" at bounding box center [508, 123] width 150 height 216
type textarea "h"
click at [440, 66] on div "# You need to say a password to open the Library Door! # The password is in the…" at bounding box center [508, 123] width 150 height 216
type textarea "∆"
click at [441, 80] on div "# You need to say a password to open the Library Door! # The password is in the…" at bounding box center [508, 123] width 150 height 216
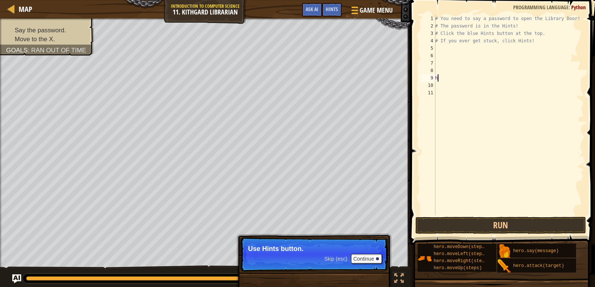
type textarea "h"
click at [438, 55] on div "# You need to say a password to open the Library Door! # The password is in the…" at bounding box center [508, 123] width 150 height 216
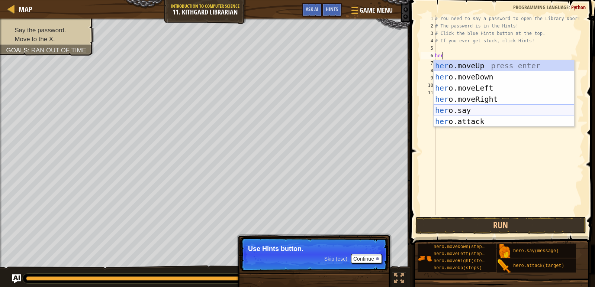
click at [450, 108] on div "her o.moveUp press enter her o.moveDown press enter her o.moveLeft press enter …" at bounding box center [503, 104] width 140 height 89
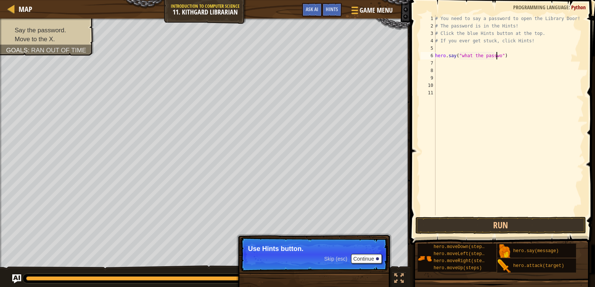
scroll to position [3, 5]
type textarea "hero.say("what the password")"
click at [496, 226] on button "Run" at bounding box center [500, 225] width 171 height 17
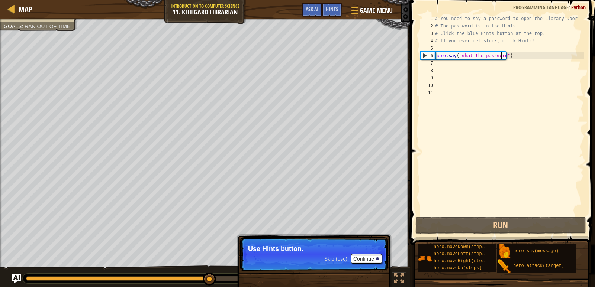
click at [438, 65] on div "# You need to say a password to open the Library Door! # The password is in the…" at bounding box center [508, 123] width 150 height 216
click at [371, 254] on p "Skip (esc) Continue Use Hints button." at bounding box center [314, 254] width 148 height 34
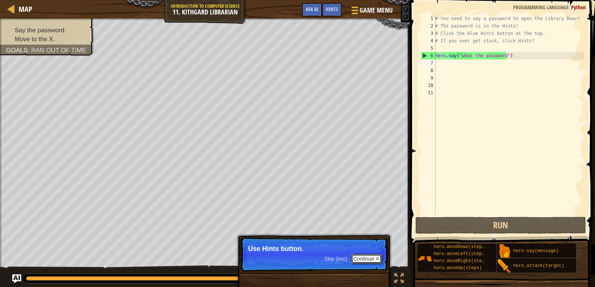
click at [372, 258] on button "Continue" at bounding box center [366, 259] width 31 height 10
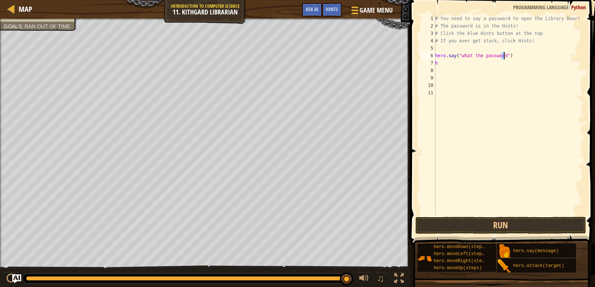
click at [503, 55] on div "# You need to say a password to open the Library Door! # The password is in the…" at bounding box center [508, 123] width 150 height 216
click at [449, 63] on div "# You need to say a password to open the Library Door! # The password is in the…" at bounding box center [508, 123] width 150 height 216
type textarea "h"
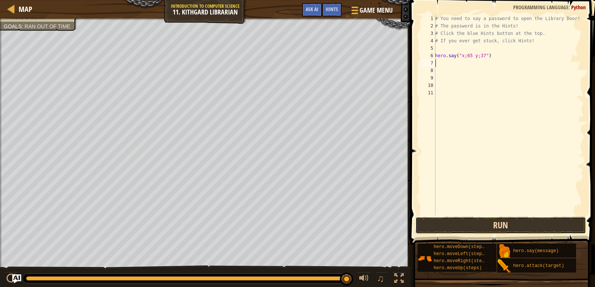
click at [538, 218] on button "Run" at bounding box center [500, 225] width 171 height 17
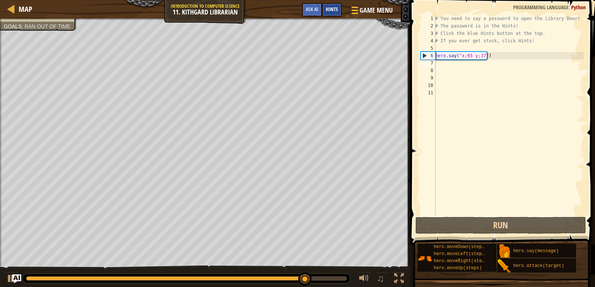
click at [335, 9] on span "Hints" at bounding box center [332, 9] width 12 height 7
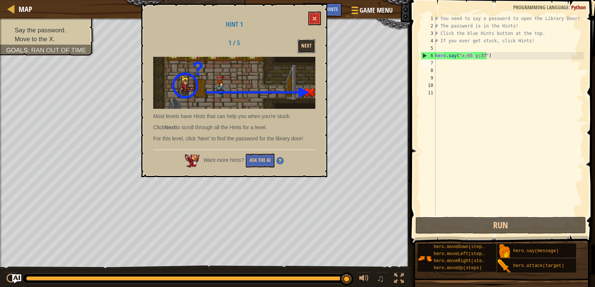
drag, startPoint x: 304, startPoint y: 45, endPoint x: 299, endPoint y: 51, distance: 8.0
click at [302, 47] on button "Next" at bounding box center [306, 46] width 18 height 14
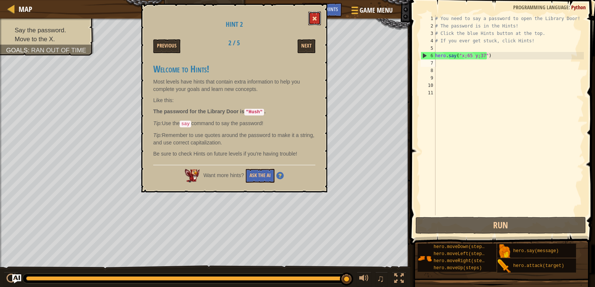
click at [316, 14] on button at bounding box center [314, 19] width 13 height 14
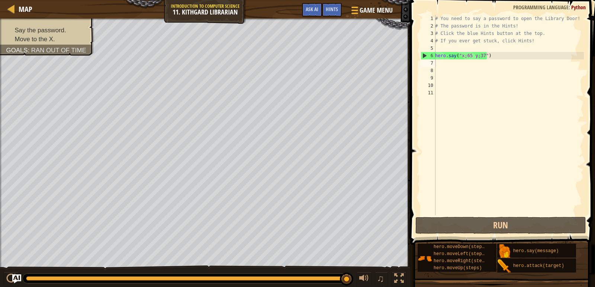
click at [491, 53] on div "# You need to say a password to open the Library Door! # The password is in the…" at bounding box center [508, 123] width 150 height 216
click at [481, 55] on div "# You need to say a password to open the Library Door! # The password is in the…" at bounding box center [508, 123] width 150 height 216
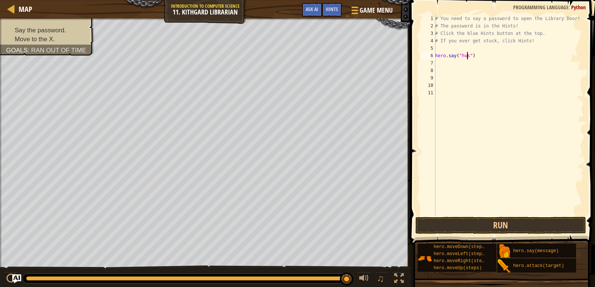
scroll to position [3, 3]
type textarea "hero.say("hush")"
click at [486, 222] on button "Run" at bounding box center [500, 225] width 171 height 17
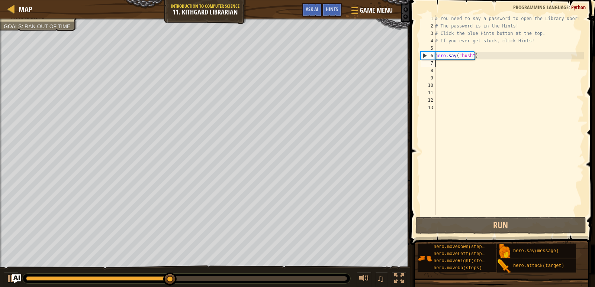
click at [443, 64] on div "# You need to say a password to open the Library Door! # The password is in the…" at bounding box center [508, 123] width 150 height 216
type textarea "h"
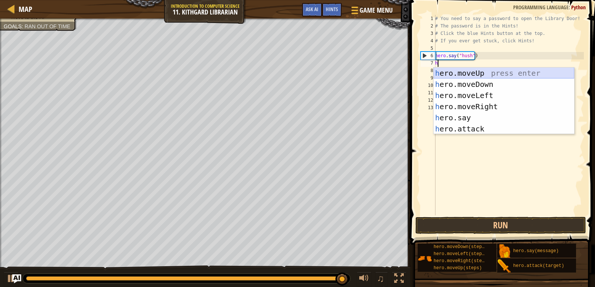
click at [479, 72] on div "h ero.moveUp press enter h ero.moveDown press enter h ero.moveLeft press enter …" at bounding box center [503, 112] width 140 height 89
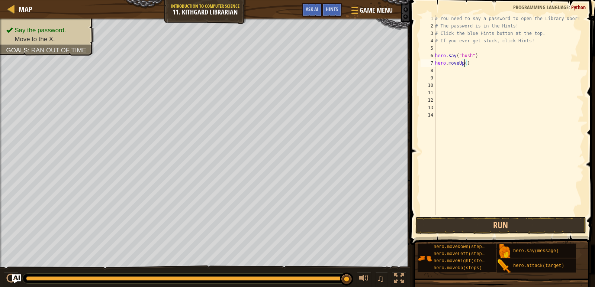
click at [465, 63] on div "# You need to say a password to open the Library Door! # The password is in the…" at bounding box center [508, 123] width 150 height 216
click at [519, 218] on button "Run" at bounding box center [500, 225] width 171 height 17
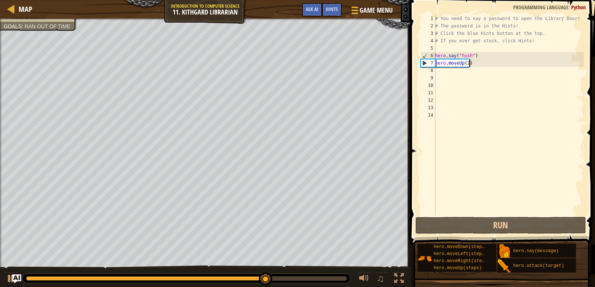
click at [472, 65] on div "# You need to say a password to open the Library Door! # The password is in the…" at bounding box center [508, 123] width 150 height 216
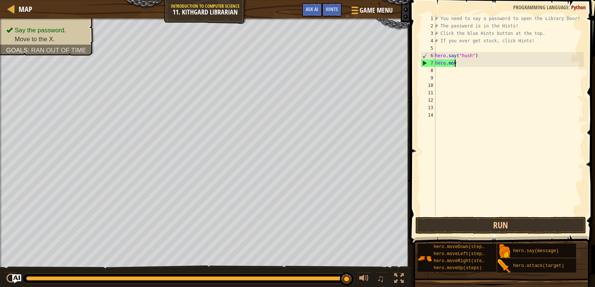
scroll to position [3, 0]
type textarea "h"
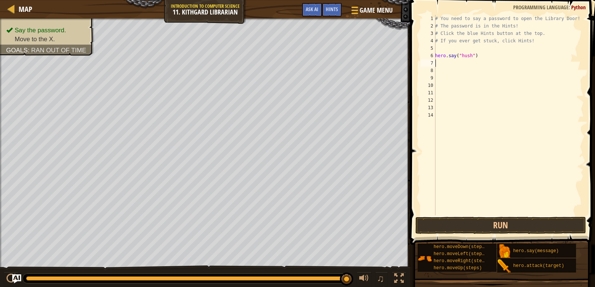
type textarea "h"
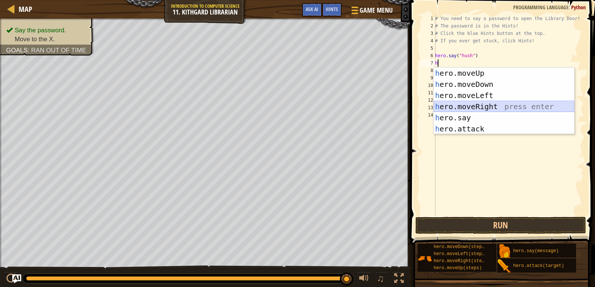
click at [480, 108] on div "h ero.moveUp press enter h ero.moveDown press enter h ero.moveLeft press enter …" at bounding box center [503, 112] width 140 height 89
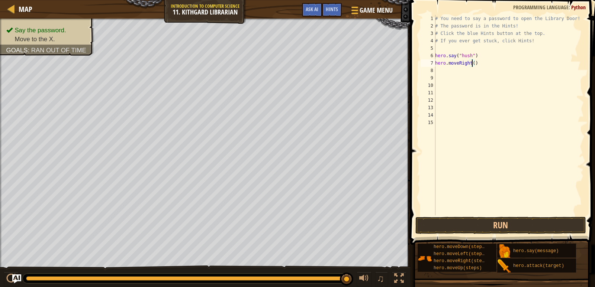
click at [471, 65] on div "# You need to say a password to open the Library Door! # The password is in the…" at bounding box center [508, 123] width 150 height 216
type textarea "hero.moveRight(2)"
click at [502, 224] on button "Run" at bounding box center [500, 225] width 171 height 17
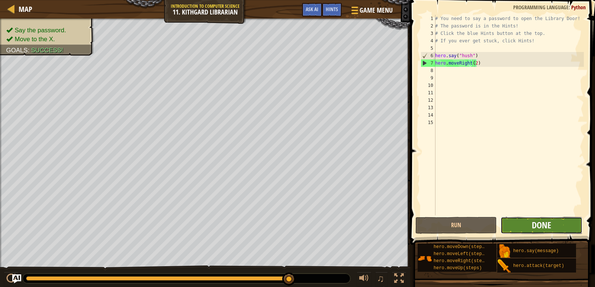
click at [534, 223] on span "Done" at bounding box center [540, 225] width 19 height 12
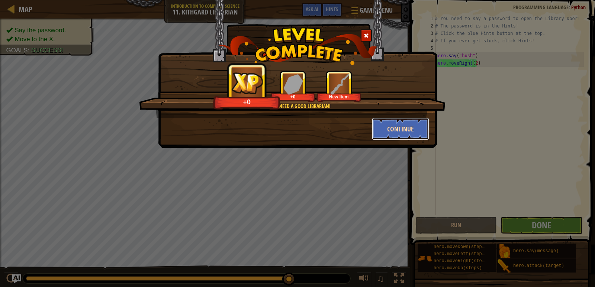
click at [380, 131] on button "Continue" at bounding box center [401, 129] width 58 height 22
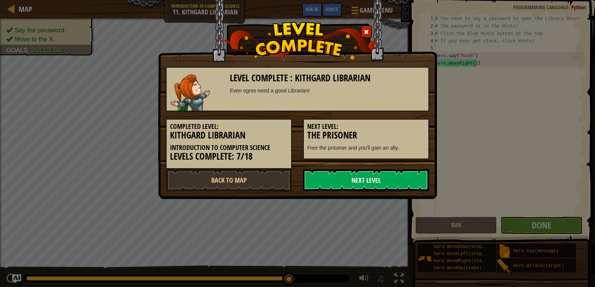
click at [357, 176] on link "Next Level" at bounding box center [366, 180] width 126 height 22
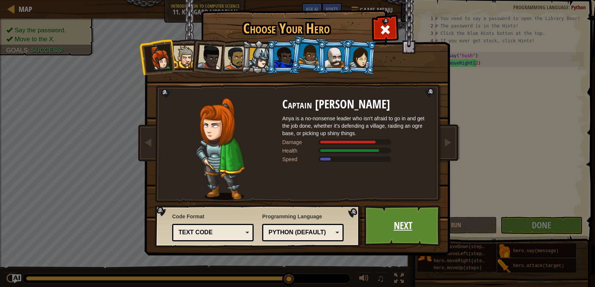
click at [405, 227] on link "Next" at bounding box center [403, 226] width 78 height 41
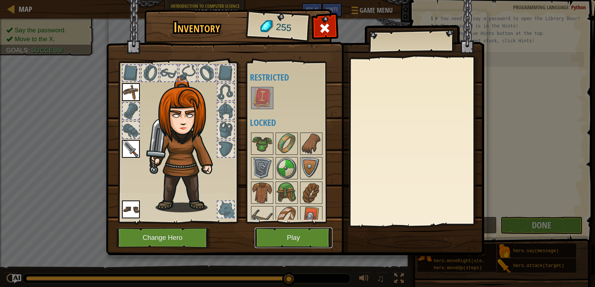
click at [297, 243] on button "Play" at bounding box center [294, 238] width 78 height 20
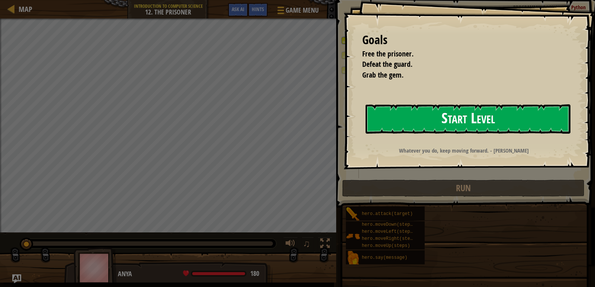
click at [477, 112] on button "Start Level" at bounding box center [467, 118] width 205 height 29
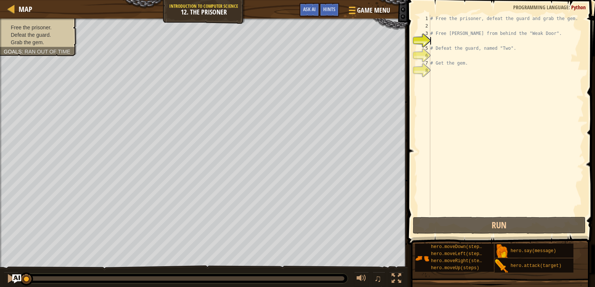
type textarea "m"
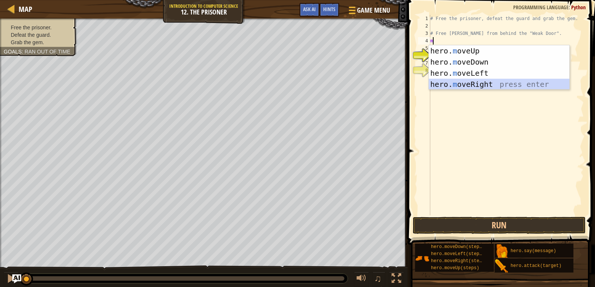
click at [482, 84] on div "hero. m oveUp press enter hero. m oveDown press enter hero. m oveLeft press ent…" at bounding box center [498, 78] width 140 height 67
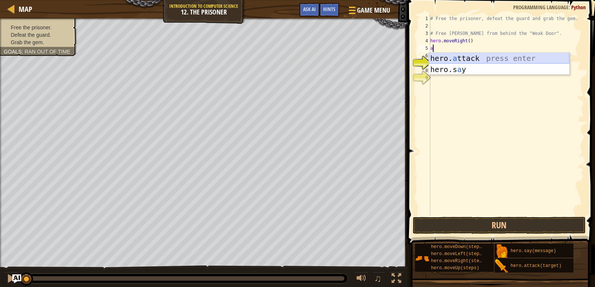
click at [484, 56] on div "hero. a ttack press enter hero.s a y press enter" at bounding box center [498, 75] width 140 height 45
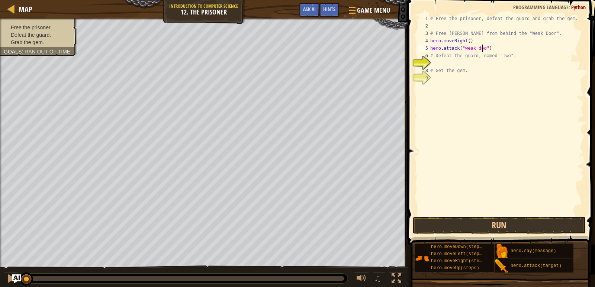
type textarea "hero.attack("weak door")"
click at [439, 61] on div "# Free the prisoner, defeat the guard and grab the gem. # Free [PERSON_NAME] fr…" at bounding box center [505, 123] width 155 height 216
type textarea "a"
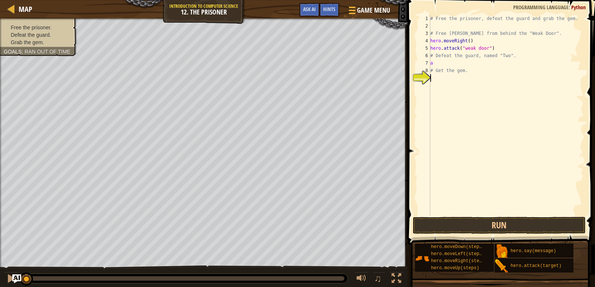
drag, startPoint x: 453, startPoint y: 103, endPoint x: 453, endPoint y: 90, distance: 12.3
click at [454, 102] on div "# Free the prisoner, defeat the guard and grab the gem. # Free [PERSON_NAME] fr…" at bounding box center [505, 123] width 155 height 216
click at [440, 65] on div "# Free the prisoner, defeat the guard and grab the gem. # Free [PERSON_NAME] fr…" at bounding box center [505, 123] width 155 height 216
type textarea "a"
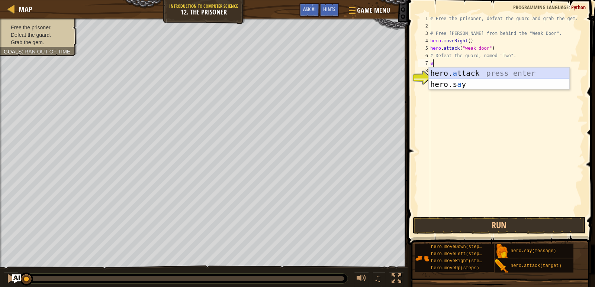
click at [441, 70] on div "hero. a ttack press enter hero.s a y press enter" at bounding box center [498, 90] width 140 height 45
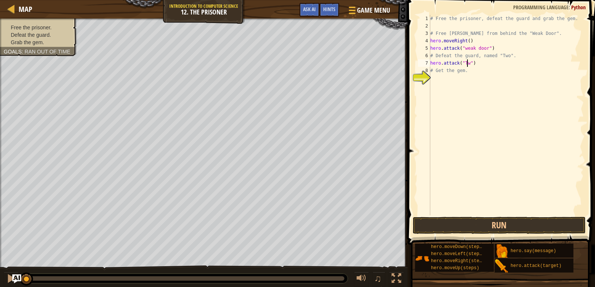
scroll to position [3, 3]
type textarea "hero.attack("Two")"
click at [438, 77] on div "# Free the prisoner, defeat the guard and grab the gem. # Free [PERSON_NAME] fr…" at bounding box center [505, 123] width 155 height 216
click at [550, 219] on button "Run" at bounding box center [499, 225] width 173 height 17
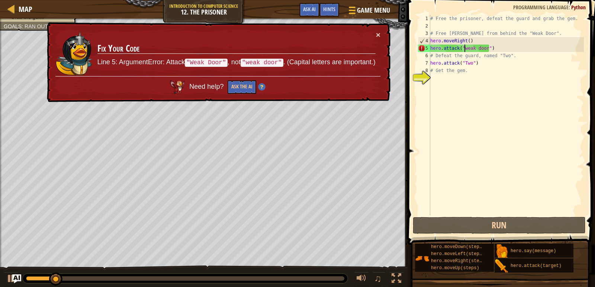
click at [465, 49] on div "# Free the prisoner, defeat the guard and grab the gem. # Free [PERSON_NAME] fr…" at bounding box center [505, 123] width 155 height 216
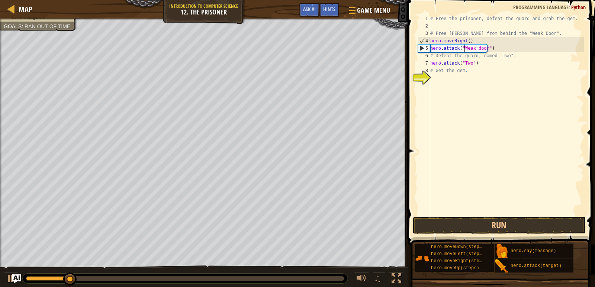
scroll to position [3, 3]
click at [477, 49] on div "# Free the prisoner, defeat the guard and grab the gem. # Free [PERSON_NAME] fr…" at bounding box center [505, 123] width 155 height 216
click at [501, 223] on button "Run" at bounding box center [499, 225] width 173 height 17
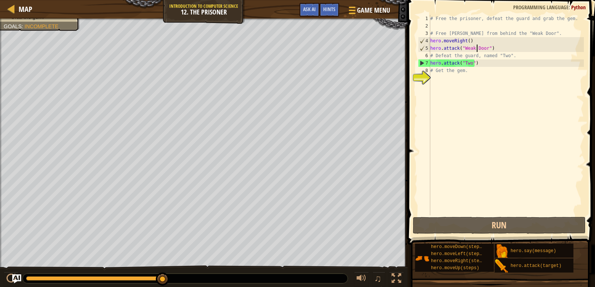
click at [502, 56] on div "# Free the prisoner, defeat the guard and grab the gem. # Free [PERSON_NAME] fr…" at bounding box center [505, 123] width 155 height 216
click at [436, 56] on div "# Free the prisoner, defeat the guard and grab the gem. # Free [PERSON_NAME] fr…" at bounding box center [505, 123] width 155 height 216
click at [432, 55] on div "# Free the prisoner, defeat the guard and grab the gem. # Free [PERSON_NAME] fr…" at bounding box center [505, 123] width 155 height 216
drag, startPoint x: 496, startPoint y: 57, endPoint x: 428, endPoint y: 57, distance: 67.6
click at [428, 57] on div "# Defeat the guard, named "Two". 1 2 3 4 5 6 7 8 9 # Free the prisoner, defeat …" at bounding box center [499, 115] width 167 height 201
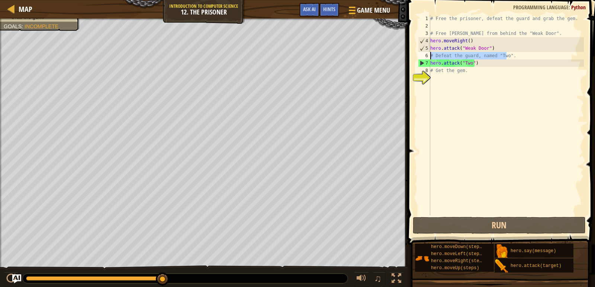
type textarea "."
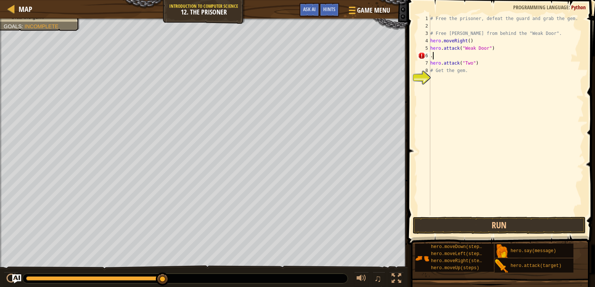
click at [438, 55] on div "# Free the prisoner, defeat the guard and grab the gem. # Free [PERSON_NAME] fr…" at bounding box center [505, 123] width 155 height 216
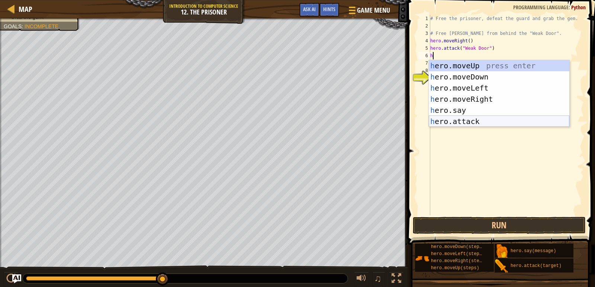
click at [475, 119] on div "h ero.moveUp press enter h ero.moveDown press enter h ero.moveLeft press enter …" at bounding box center [498, 104] width 140 height 89
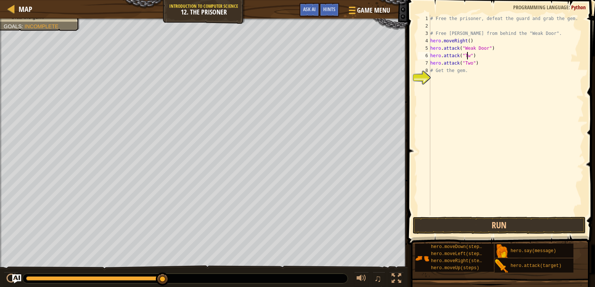
scroll to position [3, 3]
click at [465, 221] on button "Run" at bounding box center [499, 225] width 173 height 17
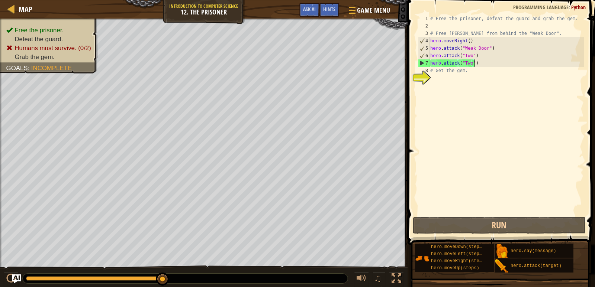
click at [482, 65] on div "# Free the prisoner, defeat the guard and grab the gem. # Free [PERSON_NAME] fr…" at bounding box center [505, 123] width 155 height 216
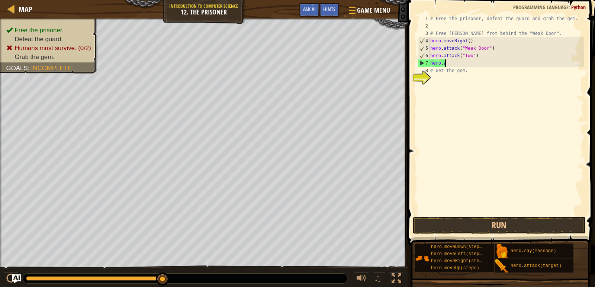
scroll to position [3, 0]
type textarea "h"
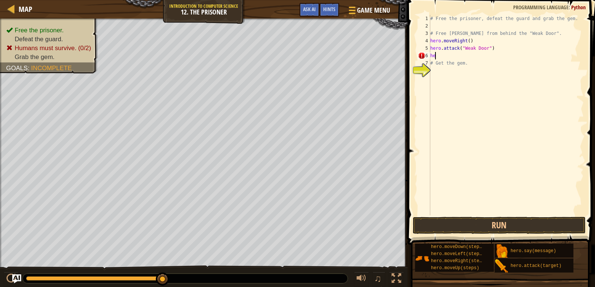
type textarea "h"
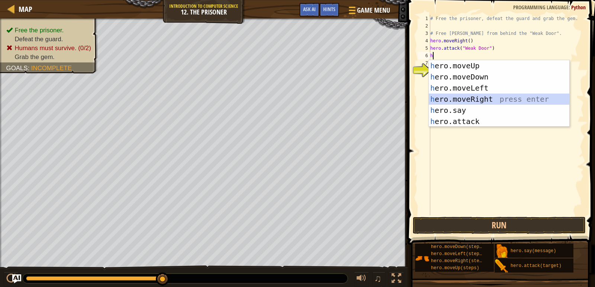
click at [477, 100] on div "h ero.moveUp press enter h ero.moveDown press enter h ero.moveLeft press enter …" at bounding box center [498, 104] width 140 height 89
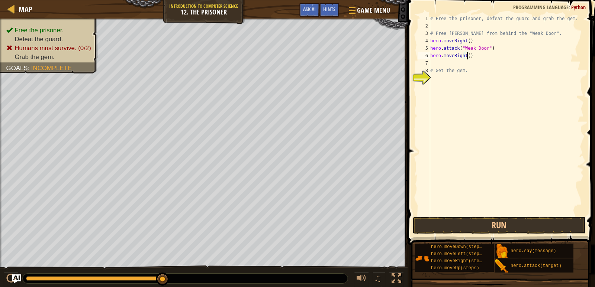
click at [466, 56] on div "# Free the prisoner, defeat the guard and grab the gem. # Free [PERSON_NAME] fr…" at bounding box center [505, 123] width 155 height 216
type textarea "hero.moveRight(2)"
click at [438, 63] on div "# Free the prisoner, defeat the guard and grab the gem. # Free [PERSON_NAME] fr…" at bounding box center [505, 123] width 155 height 216
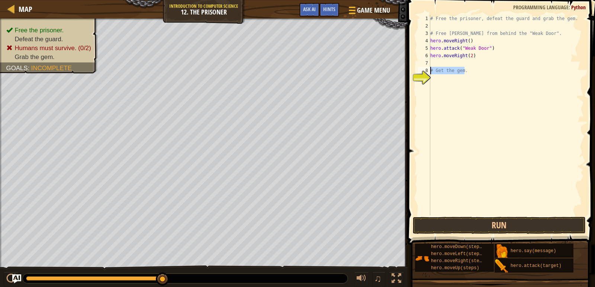
drag, startPoint x: 464, startPoint y: 72, endPoint x: 416, endPoint y: 69, distance: 48.0
click at [416, 69] on div "1 2 3 4 5 6 7 8 9 # Free the prisoner, defeat the guard and grab the gem. # Fre…" at bounding box center [499, 115] width 167 height 201
type textarea "# Get the gem."
click at [435, 62] on div "# Free the prisoner, defeat the guard and grab the gem. # Free [PERSON_NAME] fr…" at bounding box center [505, 123] width 155 height 216
type textarea "h"
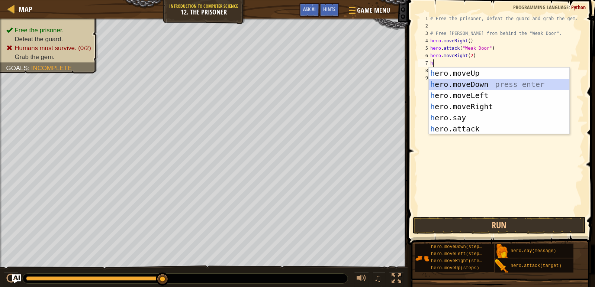
drag, startPoint x: 467, startPoint y: 82, endPoint x: 450, endPoint y: 75, distance: 18.2
click at [466, 82] on div "h ero.moveUp press enter h ero.moveDown press enter h ero.moveLeft press enter …" at bounding box center [498, 112] width 140 height 89
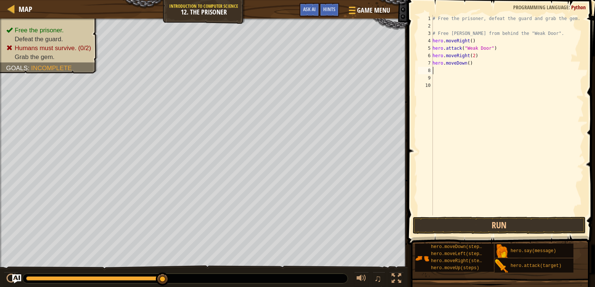
click at [435, 71] on div "# Free the prisoner, defeat the guard and grab the gem. # Free [PERSON_NAME] fr…" at bounding box center [508, 123] width 155 height 216
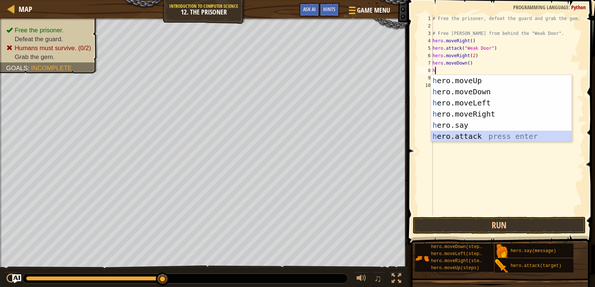
click at [473, 133] on div "h ero.moveUp press enter h ero.moveDown press enter h ero.moveLeft press enter …" at bounding box center [501, 119] width 140 height 89
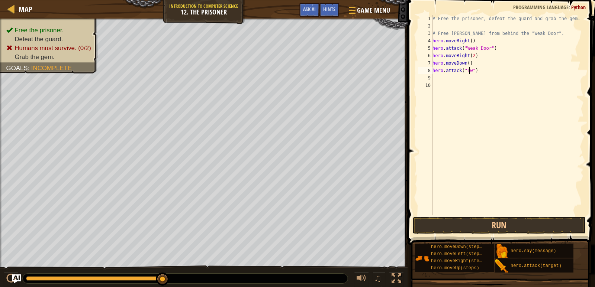
scroll to position [3, 3]
type textarea "hero.attack("Two")"
click at [442, 79] on div "# Free the prisoner, defeat the guard and grab the gem. # Free [PERSON_NAME] fr…" at bounding box center [507, 123] width 153 height 216
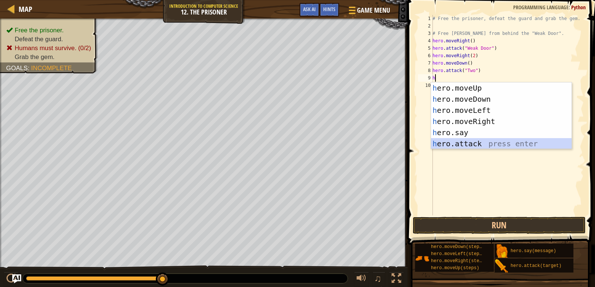
click at [469, 141] on div "h ero.moveUp press enter h ero.moveDown press enter h ero.moveLeft press enter …" at bounding box center [501, 127] width 140 height 89
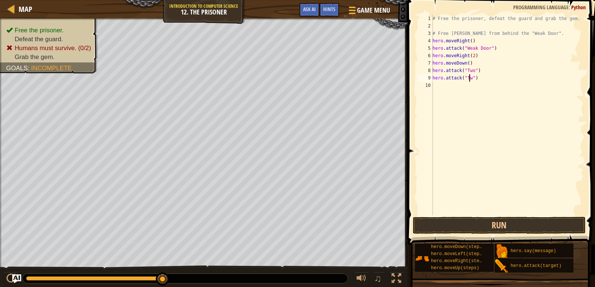
scroll to position [3, 3]
type textarea "hero.attack("Two")"
drag, startPoint x: 479, startPoint y: 223, endPoint x: 481, endPoint y: 219, distance: 4.7
click at [480, 222] on button "Run" at bounding box center [499, 225] width 173 height 17
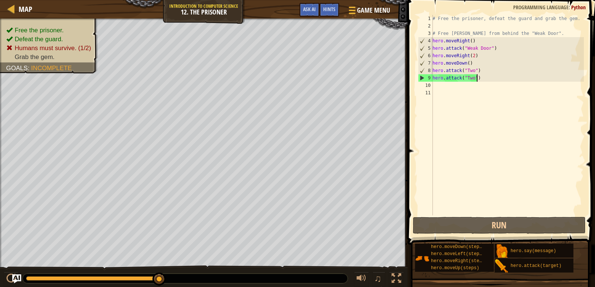
click at [486, 79] on div "# Free the prisoner, defeat the guard and grab the gem. # Free [PERSON_NAME] fr…" at bounding box center [507, 123] width 153 height 216
click at [438, 66] on div "# Free the prisoner, defeat the guard and grab the gem. # Free [PERSON_NAME] fr…" at bounding box center [507, 123] width 153 height 216
click at [471, 63] on div "# Free the prisoner, defeat the guard and grab the gem. # Free [PERSON_NAME] fr…" at bounding box center [507, 123] width 153 height 216
click at [466, 63] on div "# Free the prisoner, defeat the guard and grab the gem. # Free [PERSON_NAME] fr…" at bounding box center [507, 123] width 153 height 216
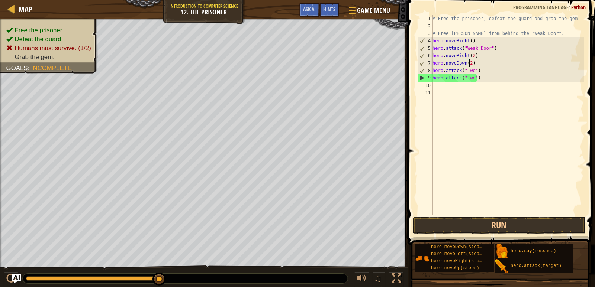
scroll to position [3, 3]
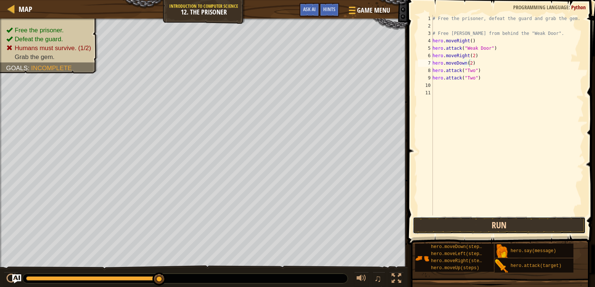
click at [462, 219] on button "Run" at bounding box center [499, 225] width 173 height 17
type textarea "hero.moveDown(3)"
click at [550, 226] on button "Run" at bounding box center [499, 225] width 173 height 17
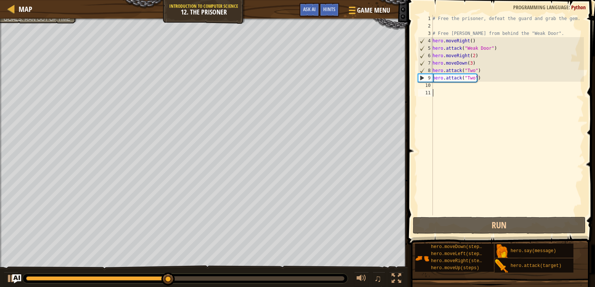
click at [437, 90] on div "# Free the prisoner, defeat the guard and grab the gem. # Free [PERSON_NAME] fr…" at bounding box center [507, 123] width 153 height 216
click at [435, 84] on div "# Free the prisoner, defeat the guard and grab the gem. # Free [PERSON_NAME] fr…" at bounding box center [507, 123] width 153 height 216
type textarea "h"
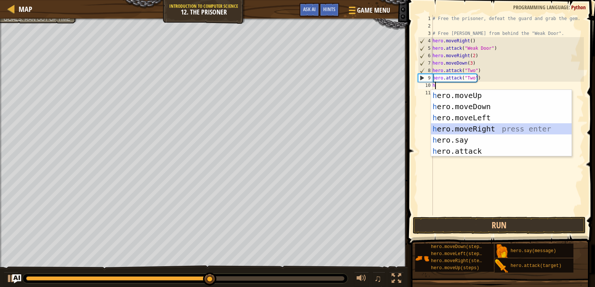
drag, startPoint x: 476, startPoint y: 127, endPoint x: 473, endPoint y: 181, distance: 53.6
click at [475, 131] on div "h ero.moveUp press enter h ero.moveDown press enter h ero.moveLeft press enter …" at bounding box center [501, 134] width 140 height 89
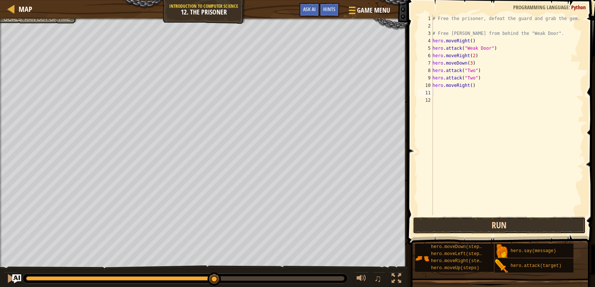
click at [475, 224] on button "Run" at bounding box center [499, 225] width 173 height 17
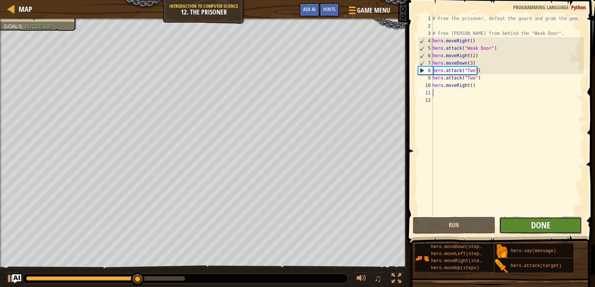
click at [547, 227] on span "Done" at bounding box center [540, 225] width 19 height 12
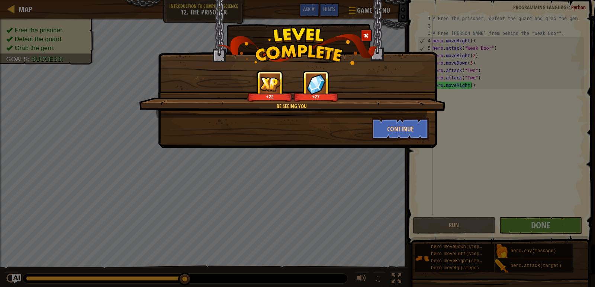
drag, startPoint x: 515, startPoint y: 222, endPoint x: 468, endPoint y: 204, distance: 51.0
click at [492, 216] on div "Be Seeing You +22 +27 Continue" at bounding box center [297, 143] width 595 height 287
drag, startPoint x: 404, startPoint y: 128, endPoint x: 585, endPoint y: 203, distance: 195.6
click at [408, 143] on div "Be Seeing You +22 +27 Continue" at bounding box center [297, 74] width 279 height 148
click at [402, 122] on button "Continue" at bounding box center [401, 129] width 58 height 22
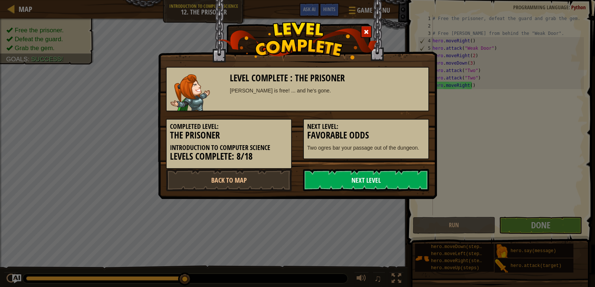
click at [375, 177] on link "Next Level" at bounding box center [366, 180] width 126 height 22
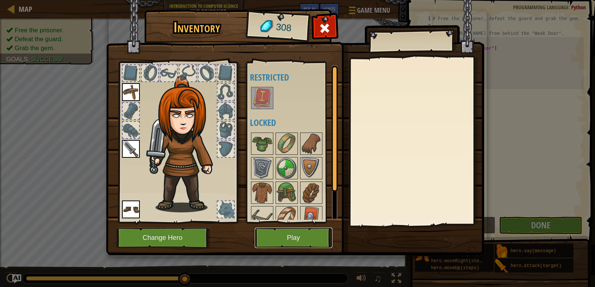
click at [318, 231] on button "Play" at bounding box center [294, 238] width 78 height 20
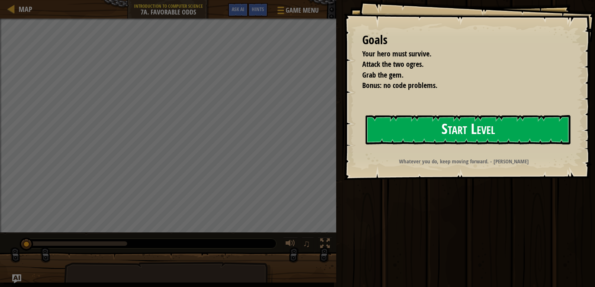
click at [514, 125] on button "Start Level" at bounding box center [467, 129] width 205 height 29
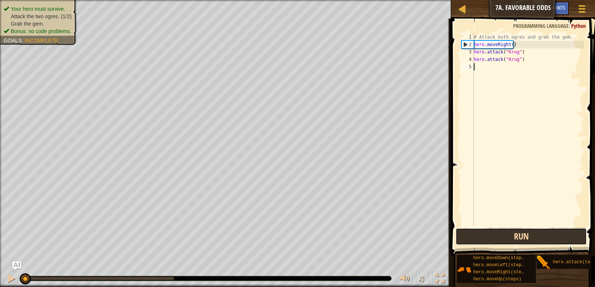
click at [550, 237] on button "Run" at bounding box center [520, 236] width 131 height 17
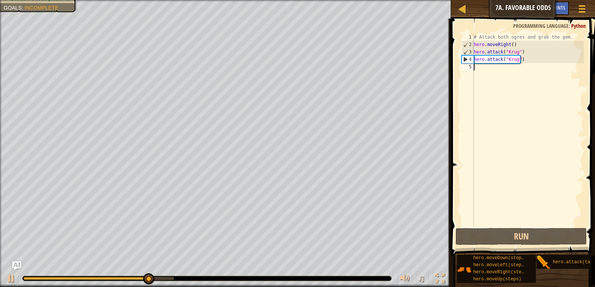
click at [485, 74] on div "# Attack both ogres and grab the gem. hero . moveRight ( ) hero . attack ( "[PE…" at bounding box center [527, 137] width 111 height 208
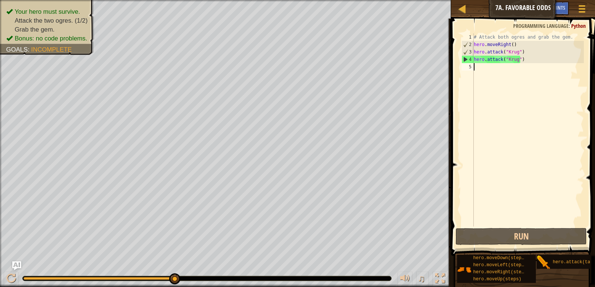
type textarea "h"
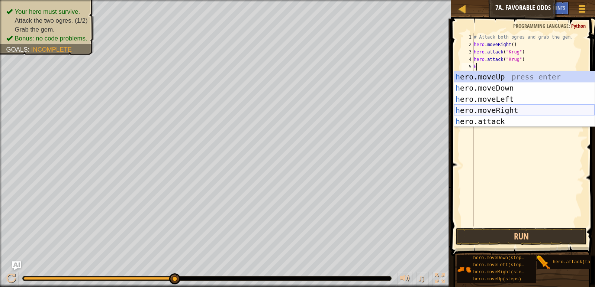
click at [499, 107] on div "h ero.moveUp press enter h ero.moveDown press enter h ero.moveLeft press enter …" at bounding box center [524, 110] width 140 height 78
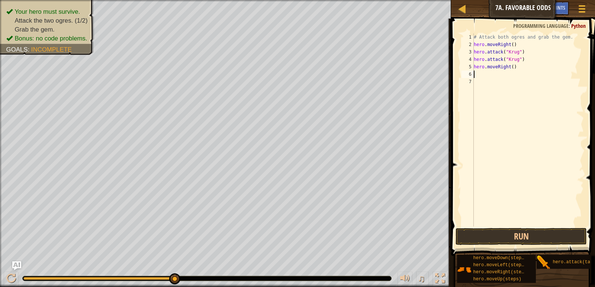
type textarea "h"
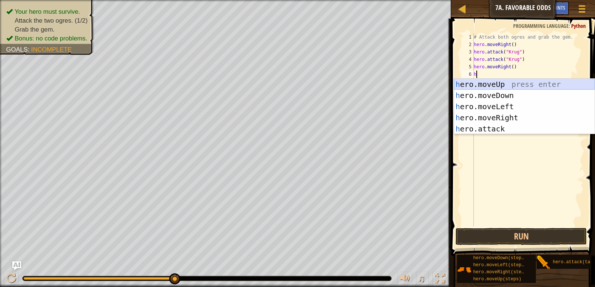
click at [505, 81] on div "h ero.moveUp press enter h ero.moveDown press enter h ero.moveLeft press enter …" at bounding box center [524, 118] width 140 height 78
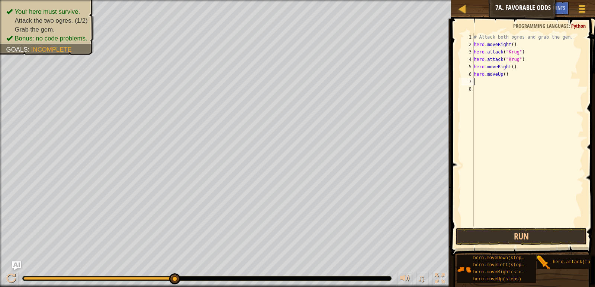
type textarea "h"
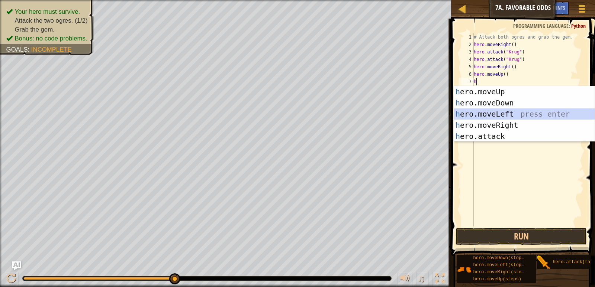
click at [508, 112] on div "h ero.moveUp press enter h ero.moveDown press enter h ero.moveLeft press enter …" at bounding box center [524, 125] width 140 height 78
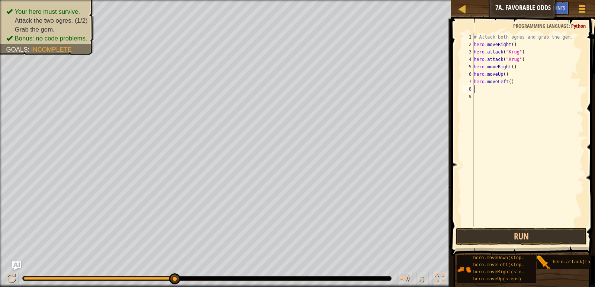
click at [484, 87] on div "# Attack both ogres and grab the gem. hero . moveRight ( ) hero . attack ( "[PE…" at bounding box center [527, 137] width 111 height 208
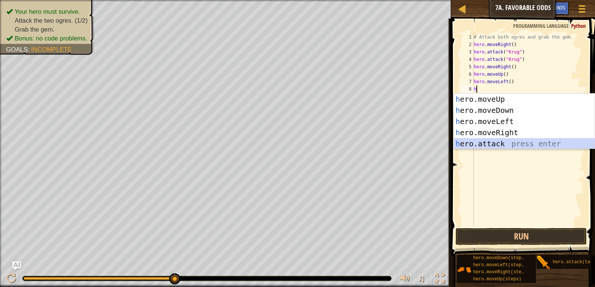
click at [496, 143] on div "h ero.moveUp press enter h ero.moveDown press enter h ero.moveLeft press enter …" at bounding box center [524, 133] width 140 height 78
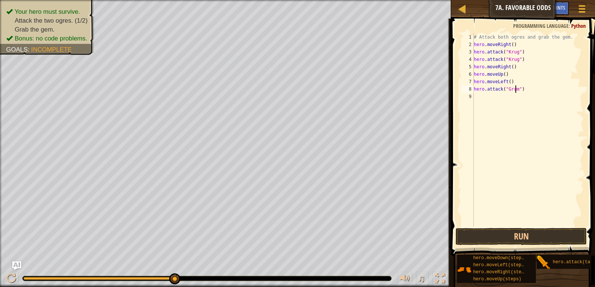
scroll to position [3, 3]
type textarea "hero.attack("Grump")"
click at [546, 229] on button "Run" at bounding box center [520, 236] width 131 height 17
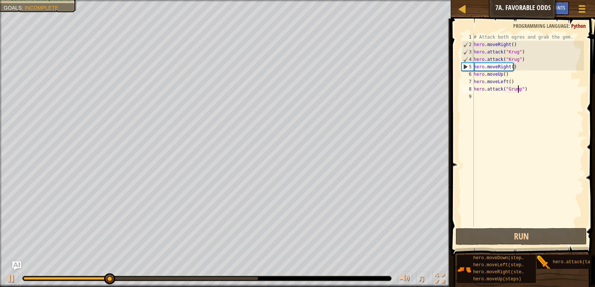
click at [482, 101] on div "# Attack both ogres and grab the gem. hero . moveRight ( ) hero . attack ( "[PE…" at bounding box center [527, 137] width 111 height 208
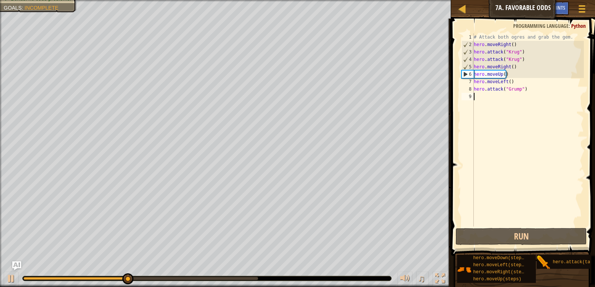
type textarea "h"
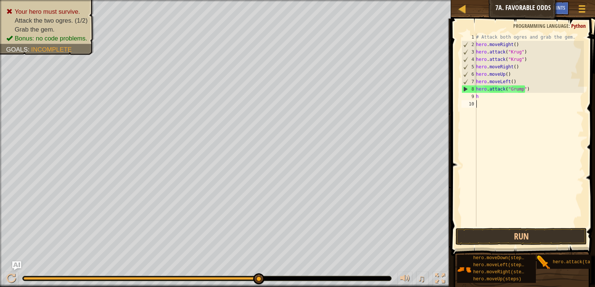
click at [513, 164] on div "# Attack both ogres and grab the gem. hero . moveRight ( ) hero . attack ( "[PE…" at bounding box center [528, 137] width 109 height 208
drag, startPoint x: 511, startPoint y: 81, endPoint x: 473, endPoint y: 82, distance: 38.3
click at [473, 82] on div "1 2 3 4 5 6 7 8 9 10 # Attack both [PERSON_NAME] and grab the gem. hero . moveR…" at bounding box center [522, 129] width 124 height 193
type textarea "hero.moveLeft()"
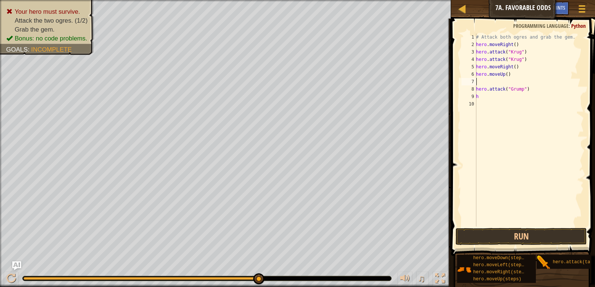
click at [483, 97] on div "# Attack both ogres and grab the gem. hero . moveRight ( ) hero . attack ( "[PE…" at bounding box center [528, 137] width 109 height 208
type textarea "h"
click at [518, 237] on button "Run" at bounding box center [520, 236] width 131 height 17
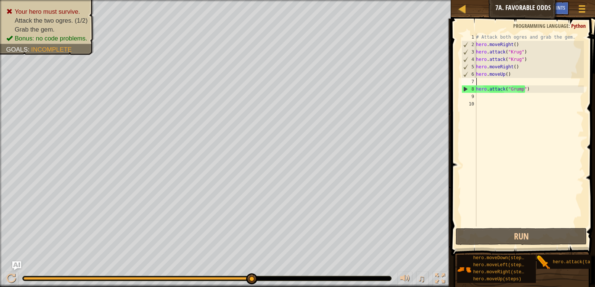
click at [486, 82] on div "# Attack both ogres and grab the gem. hero . moveRight ( ) hero . attack ( "[PE…" at bounding box center [528, 137] width 109 height 208
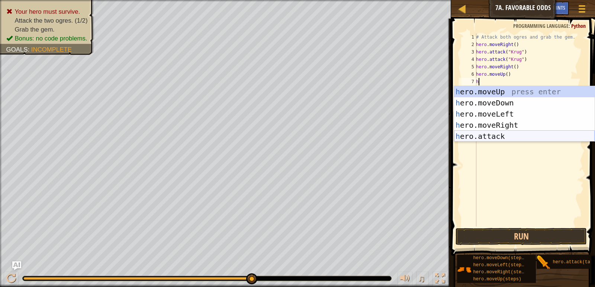
click at [496, 134] on div "h ero.moveUp press enter h ero.moveDown press enter h ero.moveLeft press enter …" at bounding box center [524, 125] width 140 height 78
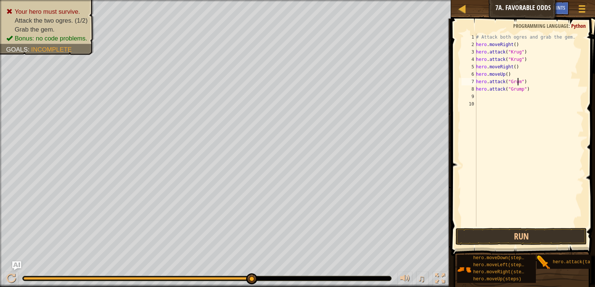
scroll to position [3, 3]
type textarea "hero.attack("Grump")"
click at [528, 231] on button "Run" at bounding box center [520, 236] width 131 height 17
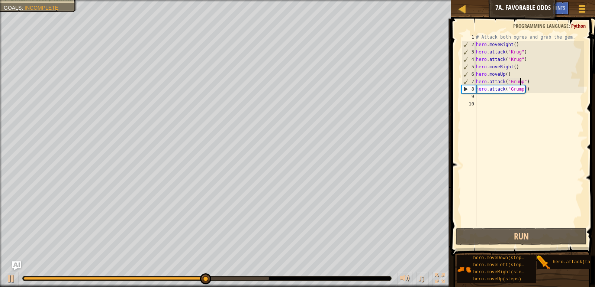
click at [486, 97] on div "# Attack both ogres and grab the gem. hero . moveRight ( ) hero . attack ( "[PE…" at bounding box center [528, 137] width 109 height 208
type textarea "h"
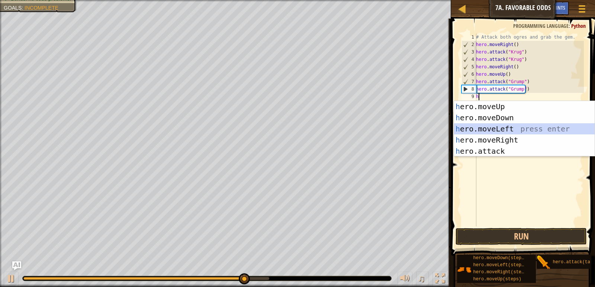
click at [510, 128] on div "h ero.moveUp press enter h ero.moveDown press enter h ero.moveLeft press enter …" at bounding box center [524, 140] width 140 height 78
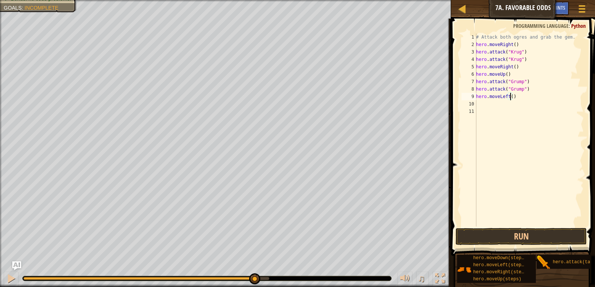
click at [510, 97] on div "# Attack both ogres and grab the gem. hero . moveRight ( ) hero . attack ( "[PE…" at bounding box center [528, 137] width 109 height 208
type textarea "hero.moveLeft(2)"
click at [554, 236] on button "Run" at bounding box center [520, 236] width 131 height 17
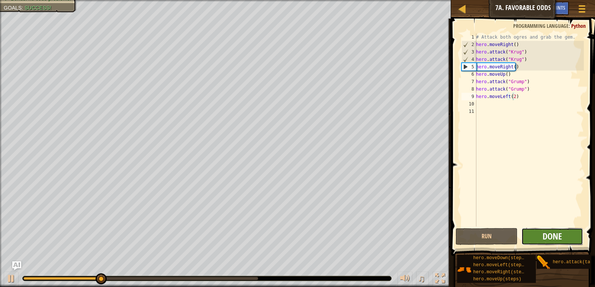
click at [556, 234] on span "Done" at bounding box center [551, 236] width 19 height 12
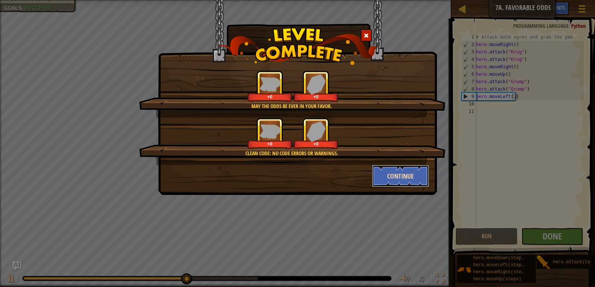
click at [408, 174] on button "Continue" at bounding box center [401, 176] width 58 height 22
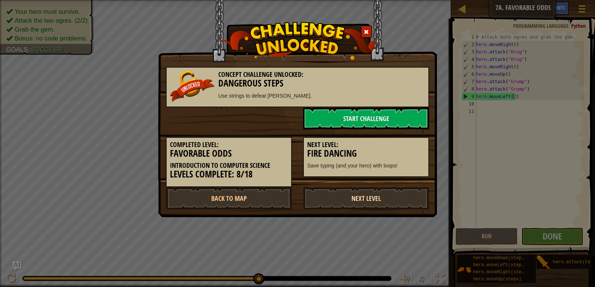
drag, startPoint x: 373, startPoint y: 194, endPoint x: 381, endPoint y: 192, distance: 7.9
click at [379, 193] on link "Next Level" at bounding box center [366, 198] width 126 height 22
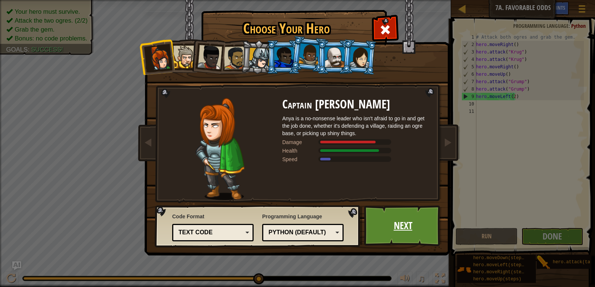
click at [393, 228] on link "Next" at bounding box center [403, 226] width 78 height 41
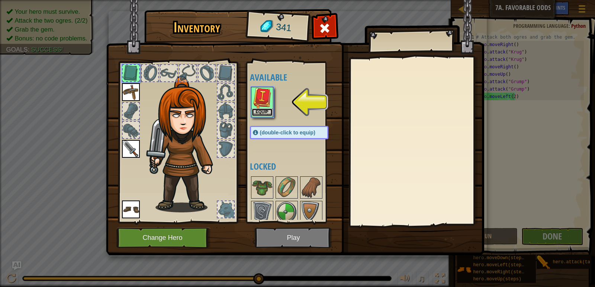
click at [257, 111] on button "Equip" at bounding box center [262, 113] width 21 height 8
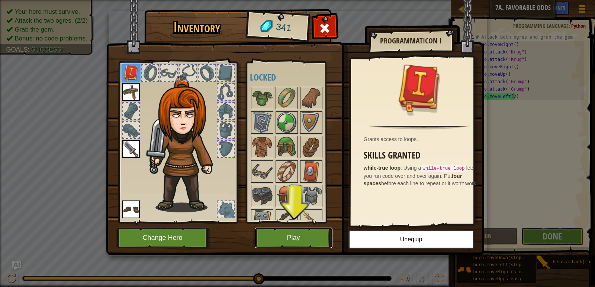
click at [281, 238] on button "Play" at bounding box center [294, 238] width 78 height 20
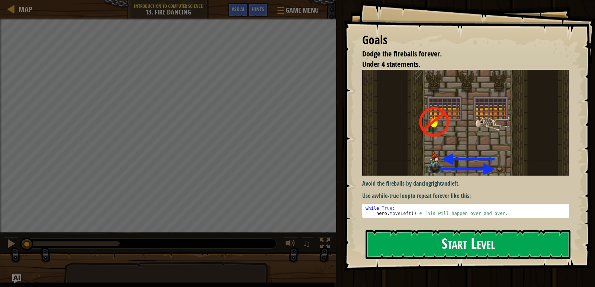
drag, startPoint x: 446, startPoint y: 243, endPoint x: 452, endPoint y: 240, distance: 6.3
click at [452, 240] on button "Start Level" at bounding box center [467, 244] width 205 height 29
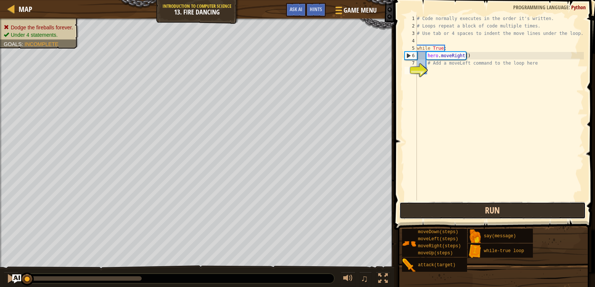
click at [498, 207] on button "Run" at bounding box center [492, 210] width 186 height 17
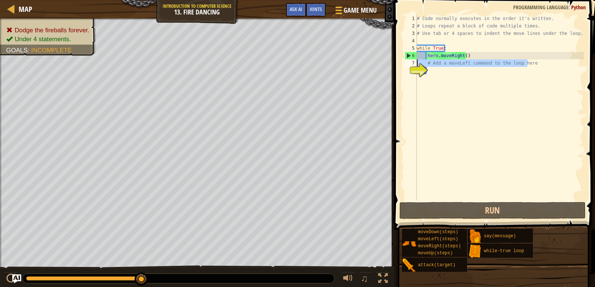
drag, startPoint x: 527, startPoint y: 64, endPoint x: 411, endPoint y: 60, distance: 116.4
click at [411, 60] on div "1 2 3 4 5 6 7 8 # Code normally executes in the order it's written. # Loops rep…" at bounding box center [493, 108] width 181 height 186
type textarea "# Add a moveLeft command to the loop here"
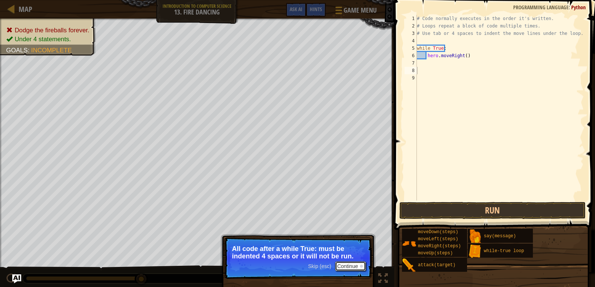
drag, startPoint x: 356, startPoint y: 266, endPoint x: 362, endPoint y: 250, distance: 17.1
click at [359, 262] on button "Continue" at bounding box center [350, 267] width 31 height 10
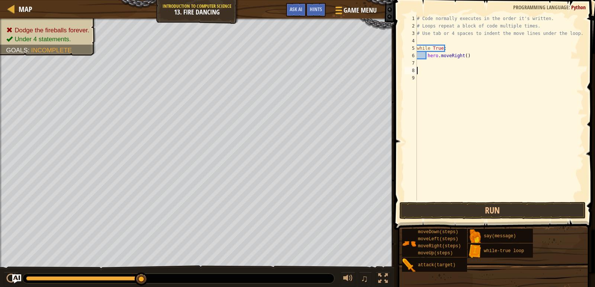
scroll to position [3, 0]
click at [420, 63] on div "# Code normally executes in the order it's written. # Loops repeat a block of c…" at bounding box center [499, 115] width 168 height 201
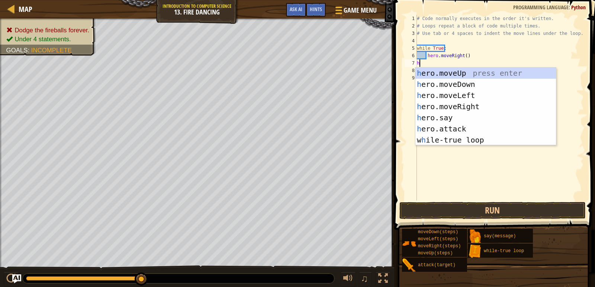
type textarea "h"
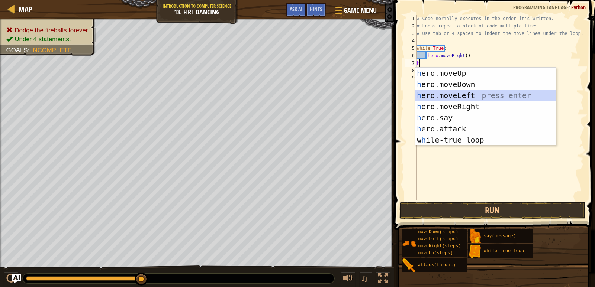
click at [458, 94] on div "h ero.moveUp press enter h ero.moveDown press enter h ero.moveLeft press enter …" at bounding box center [485, 118] width 140 height 100
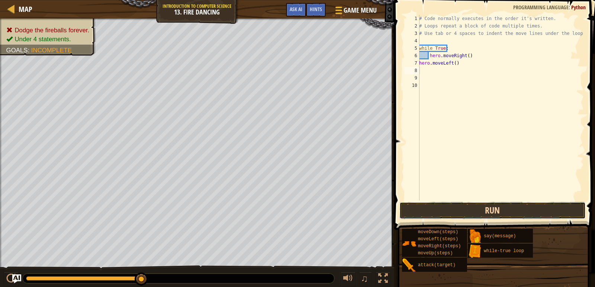
click at [492, 210] on button "Run" at bounding box center [492, 210] width 186 height 17
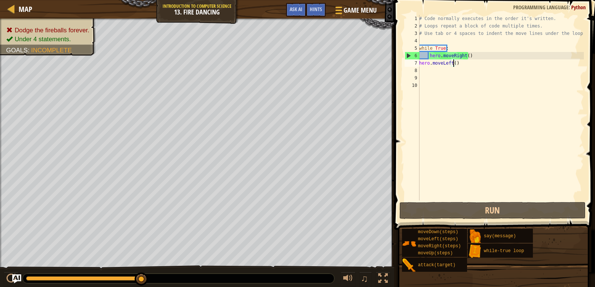
click at [453, 63] on div "# Code normally executes in the order it's written. # Loops repeat a block of c…" at bounding box center [500, 115] width 166 height 201
type textarea "hero.moveLeft()"
click at [426, 70] on div "# Code normally executes in the order it's written. # Loops repeat a block of c…" at bounding box center [500, 115] width 166 height 201
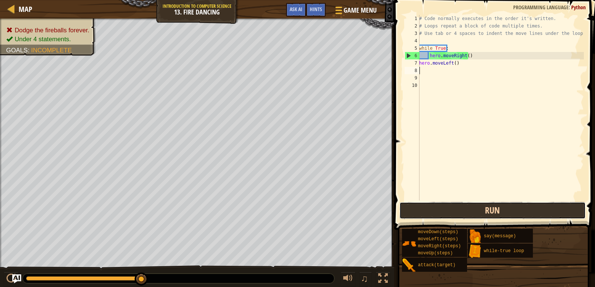
click at [465, 209] on button "Run" at bounding box center [492, 210] width 186 height 17
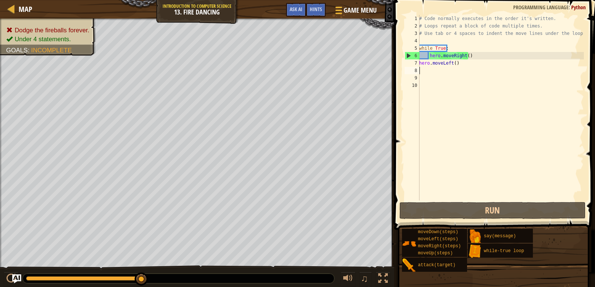
click at [459, 65] on div "# Code normally executes in the order it's written. # Loops repeat a block of c…" at bounding box center [500, 115] width 166 height 201
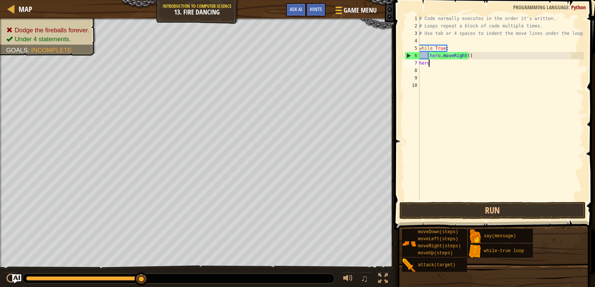
type textarea "h"
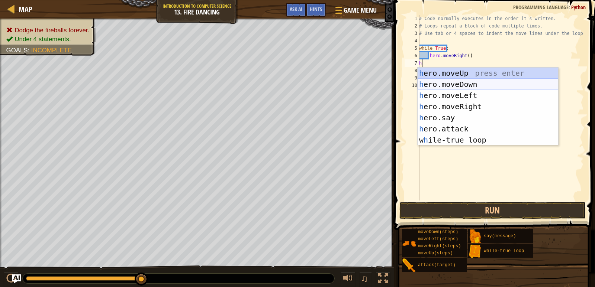
click at [483, 82] on div "h ero.moveUp press enter h ero.moveDown press enter h ero.moveLeft press enter …" at bounding box center [487, 118] width 140 height 100
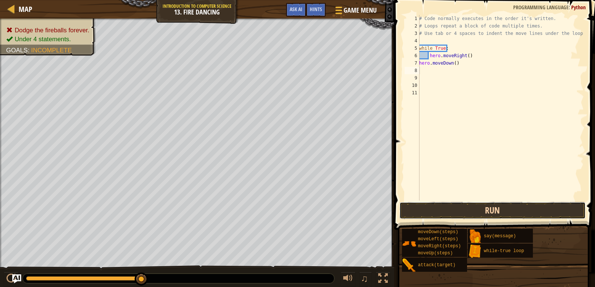
click at [476, 210] on button "Run" at bounding box center [492, 210] width 186 height 17
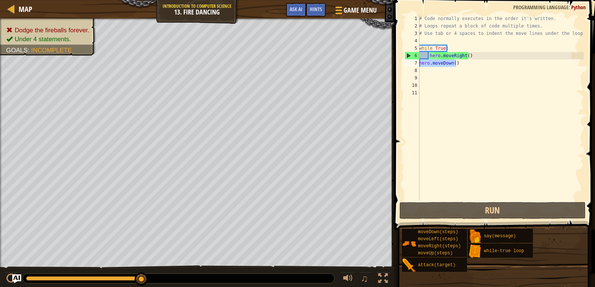
drag, startPoint x: 457, startPoint y: 61, endPoint x: 414, endPoint y: 60, distance: 43.1
click at [414, 60] on div "1 2 3 4 5 6 7 8 9 10 11 # Code normally executes in the order it's written. # L…" at bounding box center [493, 108] width 181 height 186
type textarea "hero.moveDown()"
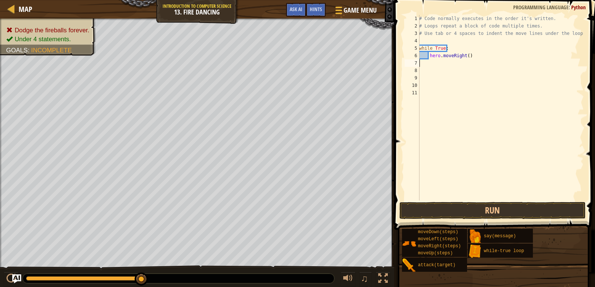
type textarea "h"
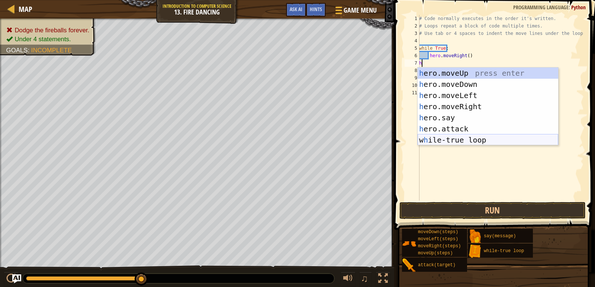
click at [473, 138] on div "h ero.moveUp press enter h ero.moveDown press enter h ero.moveLeft press enter …" at bounding box center [487, 118] width 140 height 100
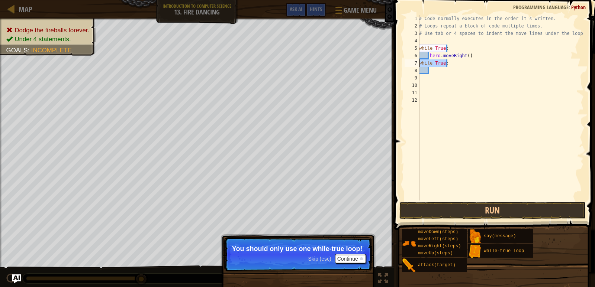
drag, startPoint x: 443, startPoint y: 61, endPoint x: 412, endPoint y: 67, distance: 31.6
click at [412, 67] on div "1 2 3 4 5 6 7 8 9 10 11 12 # Code normally executes in the order it's written. …" at bounding box center [493, 108] width 181 height 186
type textarea "while True:"
click at [455, 209] on button "Run" at bounding box center [492, 210] width 186 height 17
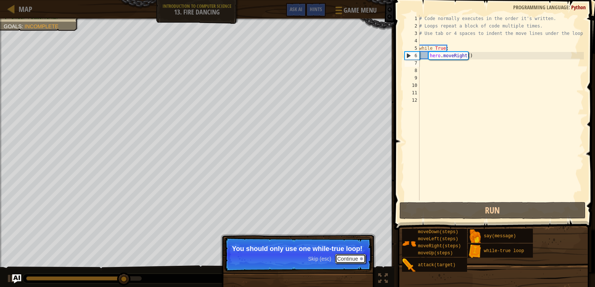
click at [349, 259] on button "Continue" at bounding box center [350, 259] width 31 height 10
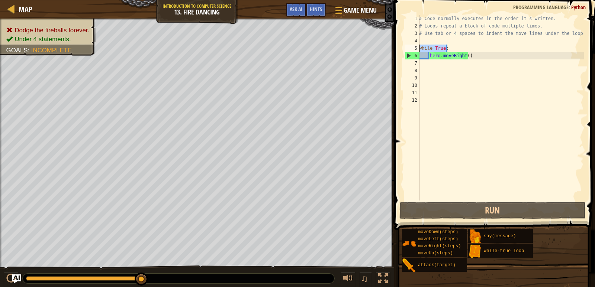
drag, startPoint x: 448, startPoint y: 51, endPoint x: 401, endPoint y: 49, distance: 46.8
click at [401, 49] on div "1 2 3 4 5 6 7 8 9 10 11 12 # Code normally executes in the order it's written. …" at bounding box center [493, 130] width 203 height 252
type textarea "while True:"
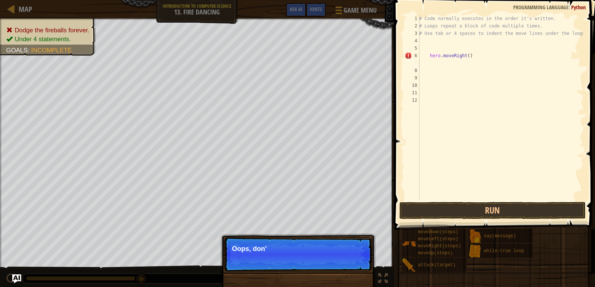
click at [424, 65] on div "# Code normally executes in the order it's written. # Loops repeat a block of c…" at bounding box center [500, 115] width 166 height 201
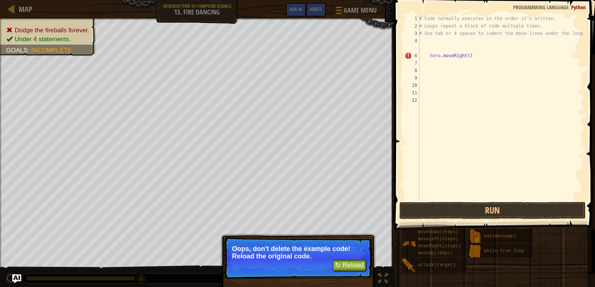
click at [424, 49] on div "# Code normally executes in the order it's written. # Loops repeat a block of c…" at bounding box center [500, 115] width 166 height 201
click at [421, 46] on div "# Code normally executes in the order it's written. # Loops repeat a block of c…" at bounding box center [500, 115] width 166 height 201
click at [533, 209] on button "Run" at bounding box center [492, 210] width 186 height 17
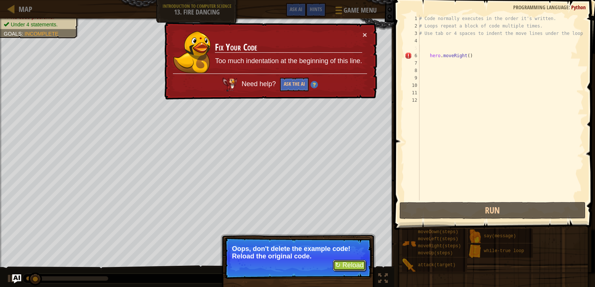
click at [349, 265] on button "↻ Reload" at bounding box center [349, 265] width 33 height 11
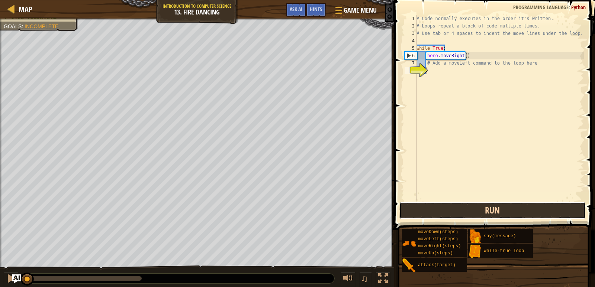
click at [496, 212] on button "Run" at bounding box center [492, 210] width 186 height 17
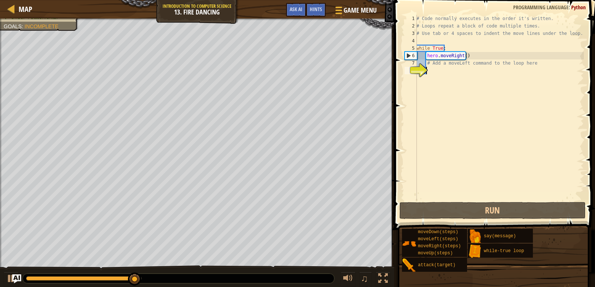
type textarea "m"
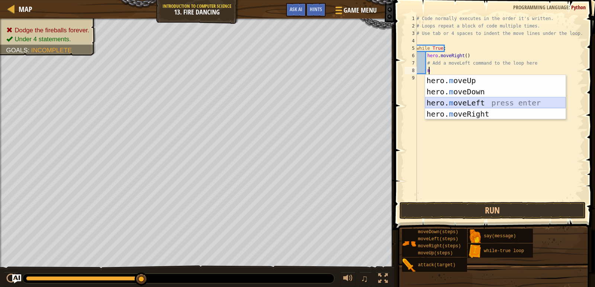
click at [456, 99] on div "hero. m oveUp press enter hero. m oveDown press enter hero. m oveLeft press ent…" at bounding box center [495, 108] width 140 height 67
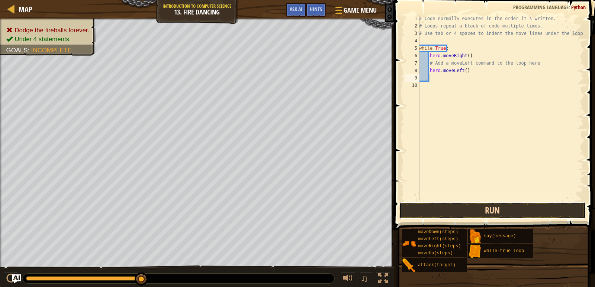
click at [473, 208] on button "Run" at bounding box center [492, 210] width 186 height 17
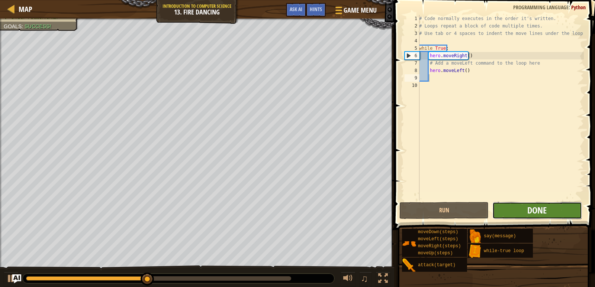
click at [538, 208] on span "Done" at bounding box center [536, 210] width 19 height 12
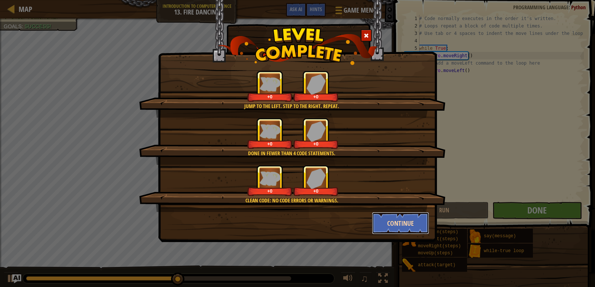
click at [400, 227] on button "Continue" at bounding box center [401, 223] width 58 height 22
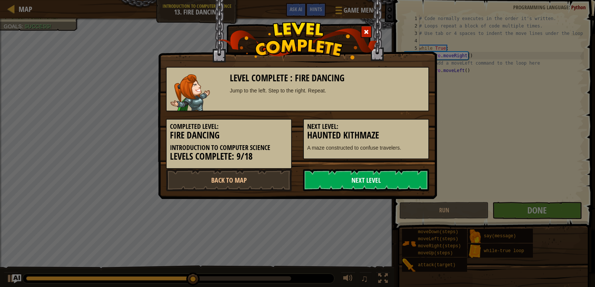
click at [362, 178] on link "Next Level" at bounding box center [366, 180] width 126 height 22
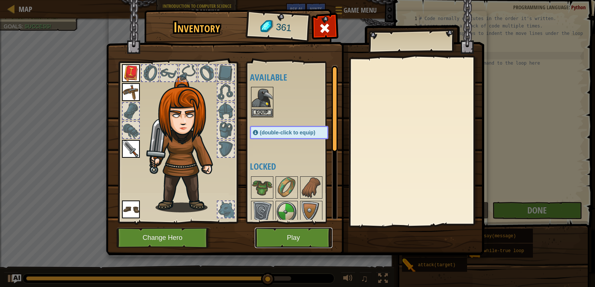
click at [299, 241] on button "Play" at bounding box center [294, 238] width 78 height 20
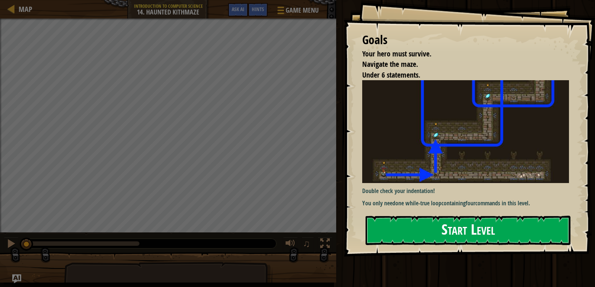
click at [517, 240] on button "Start Level" at bounding box center [467, 230] width 205 height 29
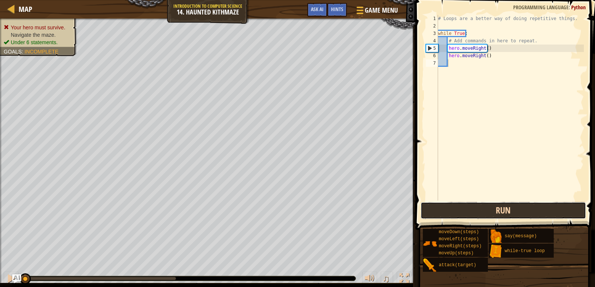
click at [485, 205] on button "Run" at bounding box center [502, 210] width 165 height 17
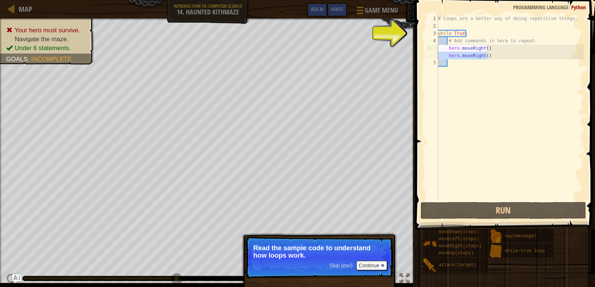
drag, startPoint x: 493, startPoint y: 58, endPoint x: 436, endPoint y: 56, distance: 56.5
click at [436, 56] on div "1 2 3 4 5 6 7 # Loops are a better way of doing repetitive things. while True :…" at bounding box center [503, 108] width 159 height 186
type textarea "hero.moveRight()"
click at [466, 66] on div "# Loops are a better way of doing repetitive things. while True : # Add command…" at bounding box center [509, 115] width 147 height 201
click at [490, 57] on div "# Loops are a better way of doing repetitive things. while True : # Add command…" at bounding box center [509, 115] width 147 height 201
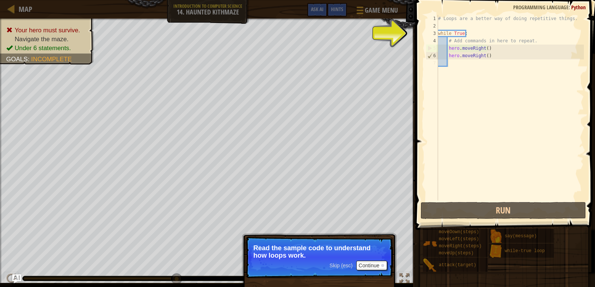
type textarea "hero.moveRight()"
click at [483, 55] on div "# Loops are a better way of doing repetitive things. while True : # Add command…" at bounding box center [509, 115] width 147 height 201
click at [459, 64] on div "# Loops are a better way of doing repetitive things. while True : # Add command…" at bounding box center [509, 115] width 147 height 201
drag, startPoint x: 449, startPoint y: 65, endPoint x: 437, endPoint y: 88, distance: 25.9
click at [449, 67] on div "# Loops are a better way of doing repetitive things. while True : # Add command…" at bounding box center [509, 115] width 147 height 201
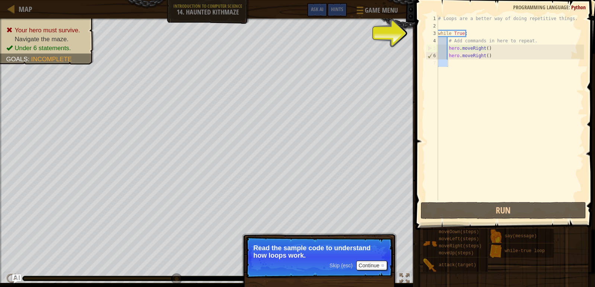
click at [442, 75] on div "# Loops are a better way of doing repetitive things. while True : # Add command…" at bounding box center [509, 115] width 147 height 201
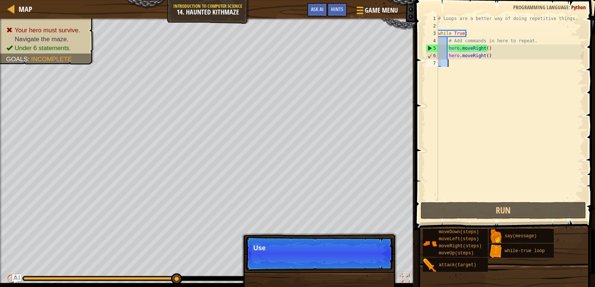
drag, startPoint x: 441, startPoint y: 64, endPoint x: 452, endPoint y: 67, distance: 10.9
click at [448, 74] on div "# Loops are a better way of doing repetitive things. while True : # Add command…" at bounding box center [509, 115] width 147 height 201
click at [489, 53] on div "# Loops are a better way of doing repetitive things. while True : # Add command…" at bounding box center [509, 115] width 147 height 201
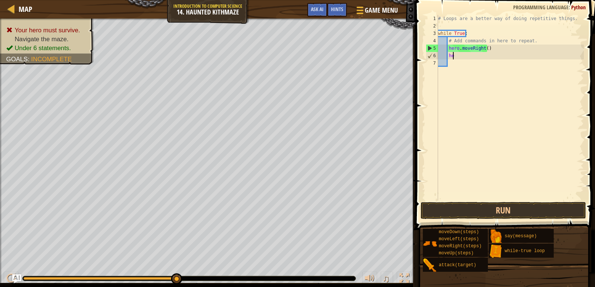
type textarea "h"
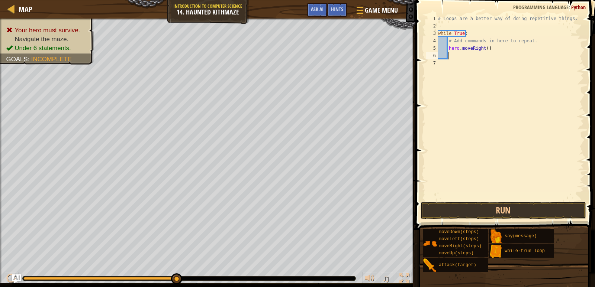
type textarea "h"
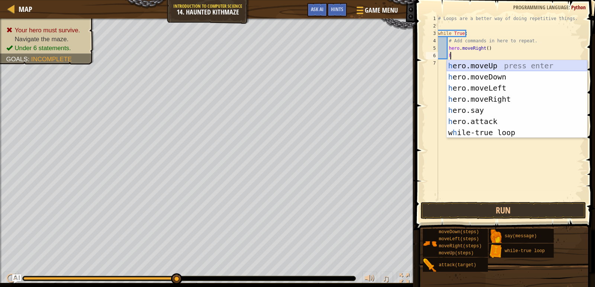
click at [490, 67] on div "h ero.moveUp press enter h ero.moveDown press enter h ero.moveLeft press enter …" at bounding box center [516, 110] width 140 height 100
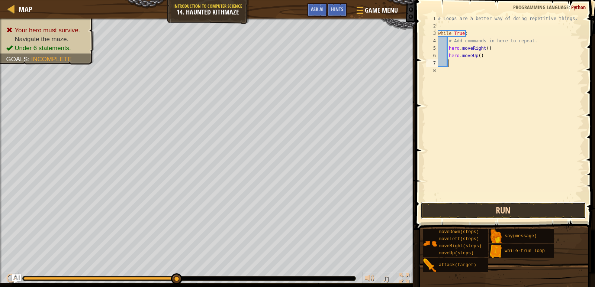
click at [512, 210] on button "Run" at bounding box center [502, 210] width 165 height 17
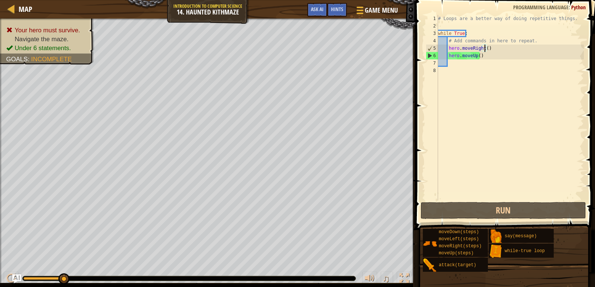
click at [484, 49] on div "# Loops are a better way of doing repetitive things. while True : # Add command…" at bounding box center [509, 115] width 147 height 201
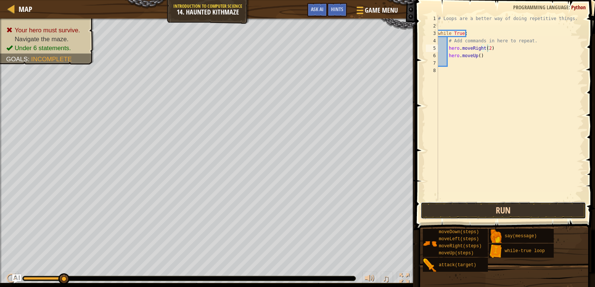
click at [497, 212] on button "Run" at bounding box center [502, 210] width 165 height 17
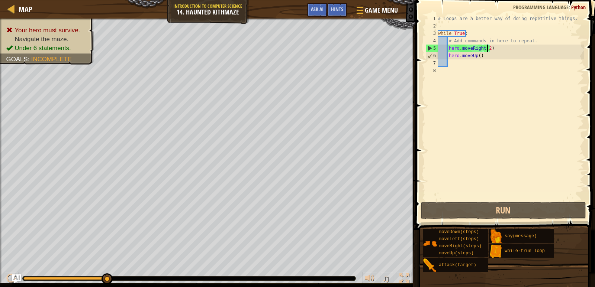
click at [477, 56] on div "# Loops are a better way of doing repetitive things. while True : # Add command…" at bounding box center [509, 115] width 147 height 201
type textarea "hero.moveUp(2)"
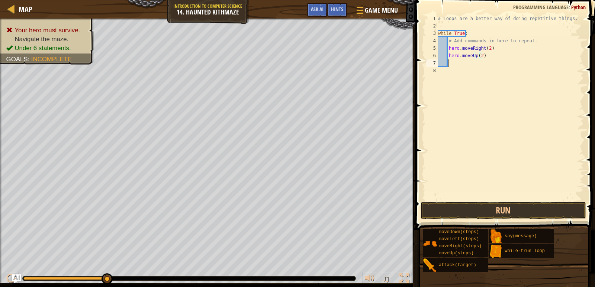
click at [452, 66] on div "# Loops are a better way of doing repetitive things. while True : # Add command…" at bounding box center [509, 115] width 147 height 201
click at [493, 207] on button "Run" at bounding box center [502, 210] width 165 height 17
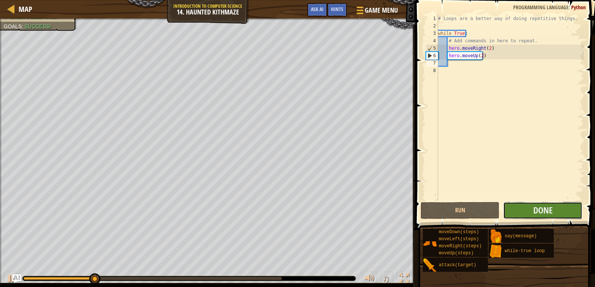
click at [564, 211] on button "Done" at bounding box center [542, 210] width 79 height 17
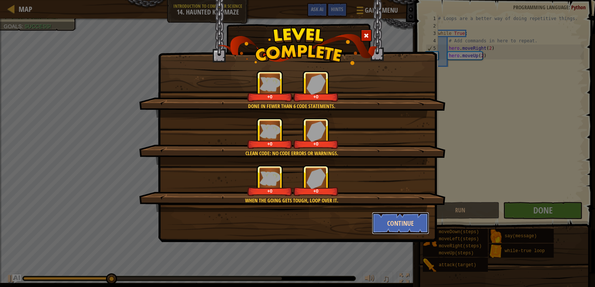
click at [403, 219] on button "Continue" at bounding box center [401, 223] width 58 height 22
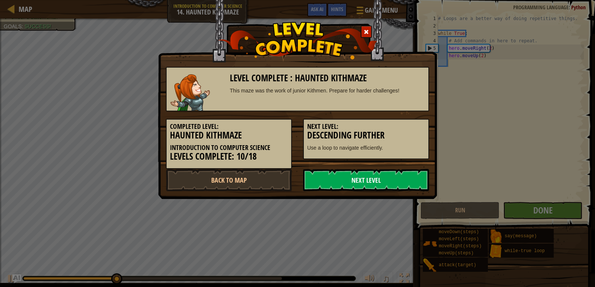
click at [383, 173] on link "Next Level" at bounding box center [366, 180] width 126 height 22
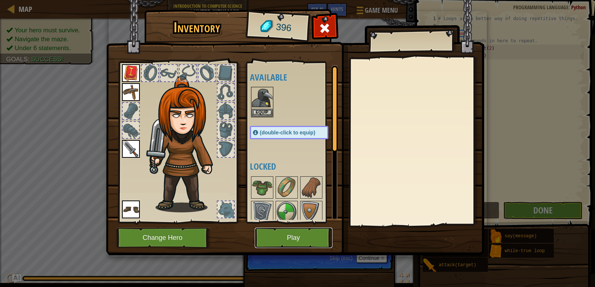
click at [306, 236] on button "Play" at bounding box center [294, 238] width 78 height 20
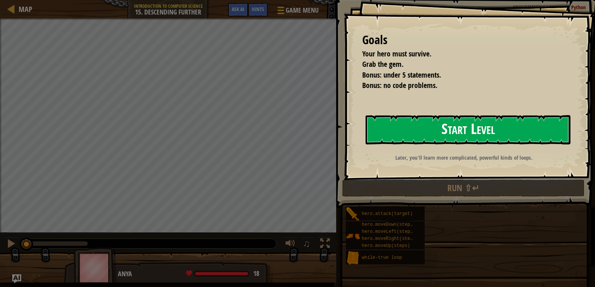
click at [439, 124] on button "Start Level" at bounding box center [467, 129] width 205 height 29
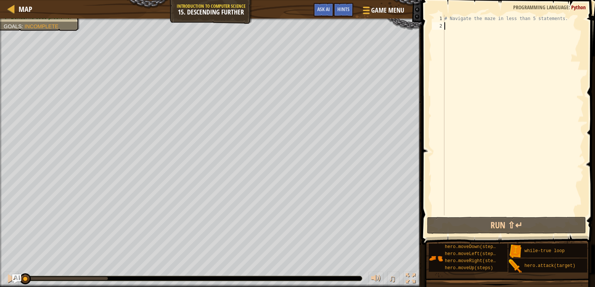
type textarea "w"
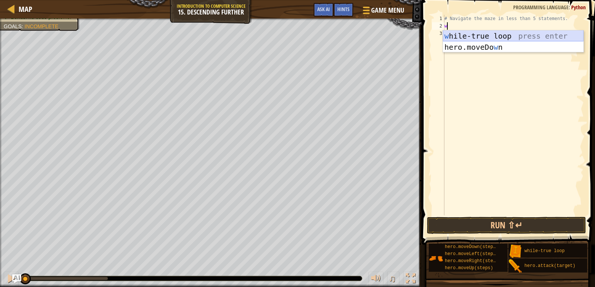
click at [485, 35] on div "w hile-true loop press enter hero.moveDo w n press enter" at bounding box center [513, 52] width 140 height 45
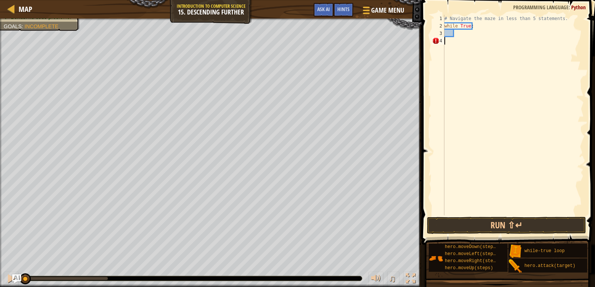
click at [446, 40] on div "# Navigate the maze in less than 5 statements. while True :" at bounding box center [513, 123] width 141 height 216
type textarea "h"
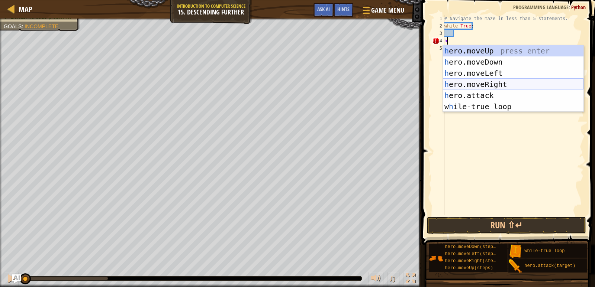
click at [491, 81] on div "h ero.moveUp press enter h ero.moveDown press enter h ero.moveLeft press enter …" at bounding box center [513, 89] width 140 height 89
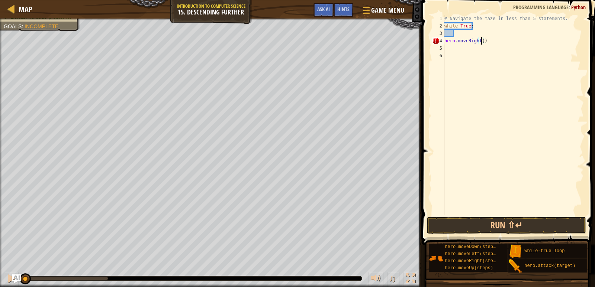
click at [480, 39] on div "# Navigate the maze in less than 5 statements. while True : hero . moveRight ( )" at bounding box center [513, 123] width 141 height 216
type textarea "hero.moveRight(3)"
click at [445, 37] on div "# Navigate the maze in less than 5 statements. while True : hero . moveRight ( …" at bounding box center [513, 123] width 141 height 216
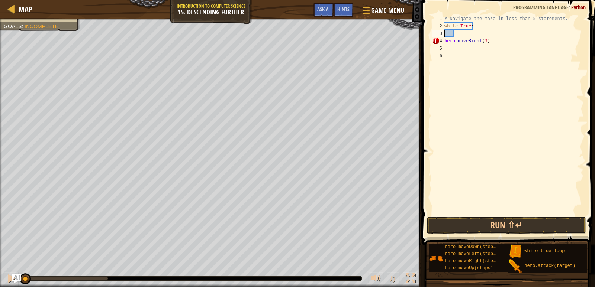
type textarea "while True:"
click at [472, 25] on div "# Navigate the maze in less than 5 statements. while True : hero . moveRight ( …" at bounding box center [513, 123] width 141 height 216
type textarea "while True:"
type textarea "w"
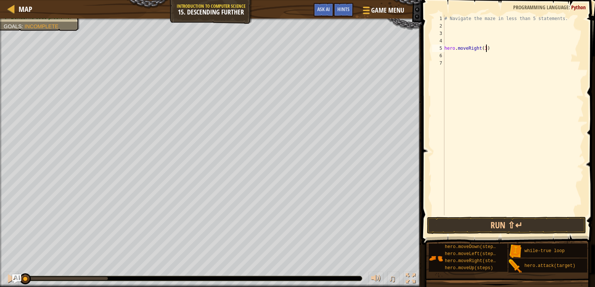
drag, startPoint x: 488, startPoint y: 49, endPoint x: 493, endPoint y: 48, distance: 5.4
click at [489, 49] on div "# Navigate the maze in less than 5 statements. hero . moveRight ( 3 )" at bounding box center [513, 123] width 141 height 216
type textarea "h"
click at [450, 24] on div "# Navigate the maze in less than 5 statements." at bounding box center [513, 123] width 141 height 216
type textarea "w"
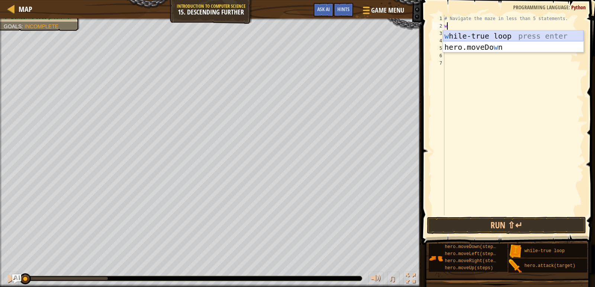
click at [479, 32] on div "w hile-true loop press enter hero.moveDo w n press enter" at bounding box center [513, 52] width 140 height 45
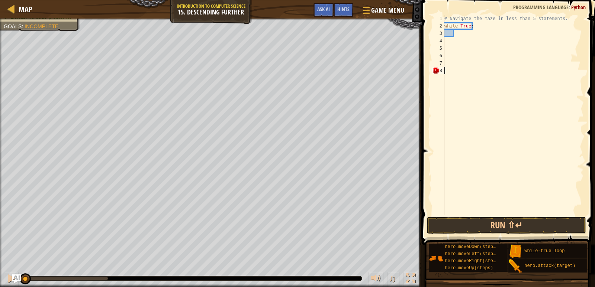
drag, startPoint x: 432, startPoint y: 70, endPoint x: 447, endPoint y: 81, distance: 18.5
click at [447, 81] on div "1 2 3 4 5 6 7 8 # Navigate the maze in less than 5 statements. while True : ההה…" at bounding box center [506, 115] width 153 height 201
click at [457, 34] on div "# Navigate the maze in less than 5 statements. while True :" at bounding box center [513, 123] width 141 height 216
type textarea "while True:"
click at [450, 39] on div "# Navigate the maze in less than 5 statements. while True :" at bounding box center [513, 123] width 141 height 216
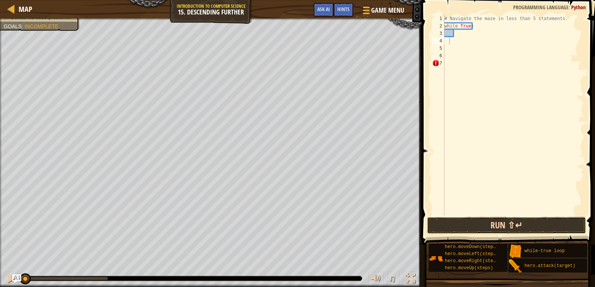
click at [504, 223] on button "Run ⇧↵" at bounding box center [506, 225] width 159 height 17
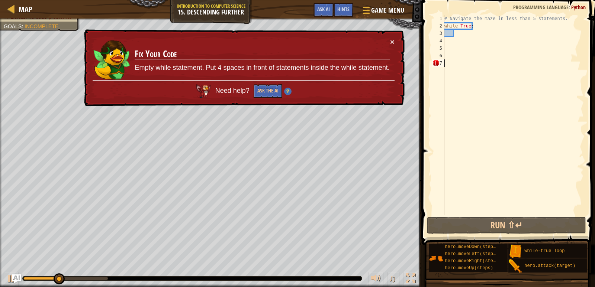
click at [455, 62] on div "# Navigate the maze in less than 5 statements. while True :" at bounding box center [513, 123] width 141 height 216
type textarea "h"
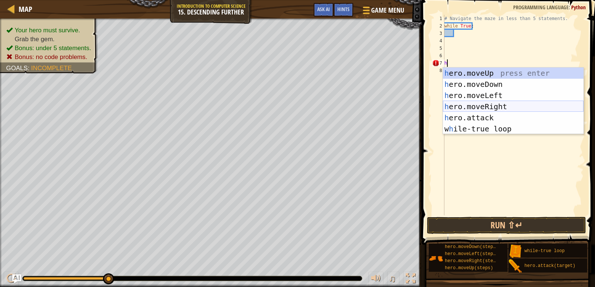
click at [488, 106] on div "h ero.moveUp press enter h ero.moveDown press enter h ero.moveLeft press enter …" at bounding box center [513, 112] width 140 height 89
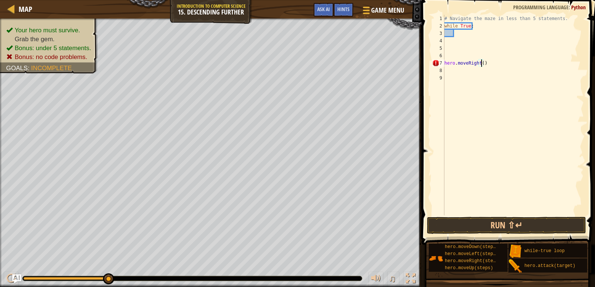
click at [481, 62] on div "# Navigate the maze in less than 5 statements. while True : hero . moveRight ( )" at bounding box center [513, 123] width 141 height 216
type textarea "hero.moveRight(2)"
click at [445, 71] on div "# Navigate the maze in less than 5 statements. while True : hero . moveRight ( …" at bounding box center [513, 123] width 141 height 216
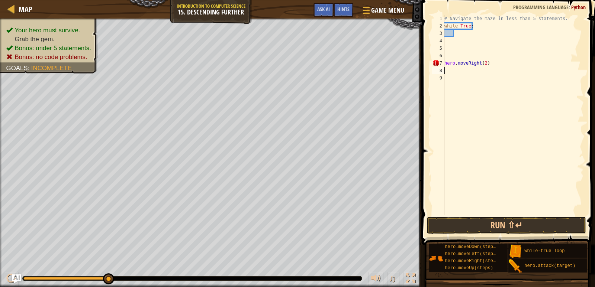
type textarea "h"
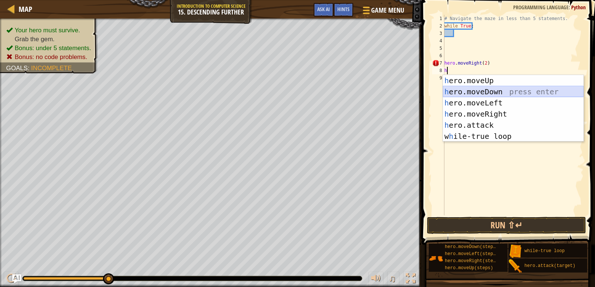
click at [474, 89] on div "h ero.moveUp press enter h ero.moveDown press enter h ero.moveLeft press enter …" at bounding box center [513, 119] width 140 height 89
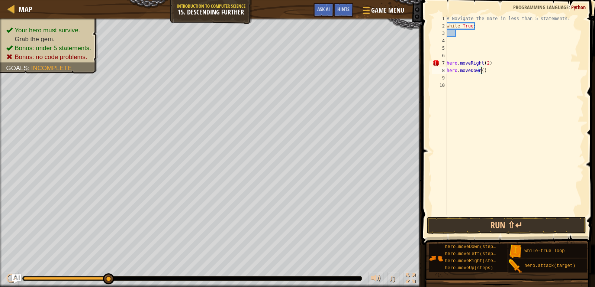
click at [481, 70] on div "# Navigate the maze in less than 5 statements. while True : hero . moveRight ( …" at bounding box center [514, 123] width 139 height 216
drag, startPoint x: 492, startPoint y: 227, endPoint x: 492, endPoint y: 223, distance: 4.1
click at [492, 224] on button "Run ⇧↵" at bounding box center [506, 225] width 159 height 17
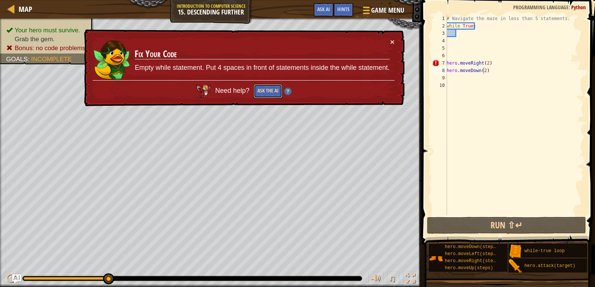
click at [270, 88] on button "Ask the AI" at bounding box center [267, 91] width 29 height 14
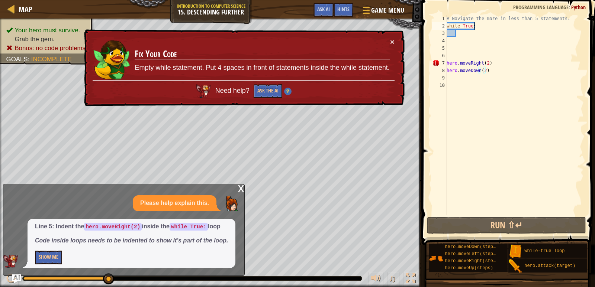
click at [474, 24] on div "# Navigate the maze in less than 5 statements. while True : hero . moveRight ( …" at bounding box center [514, 123] width 139 height 216
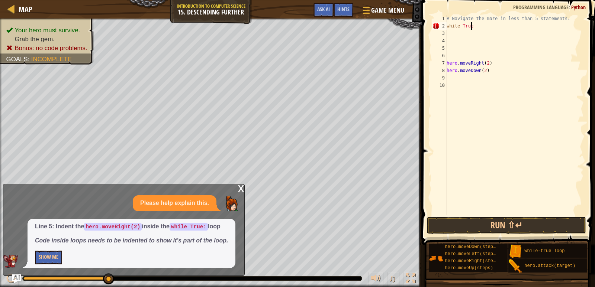
scroll to position [3, 0]
type textarea "w"
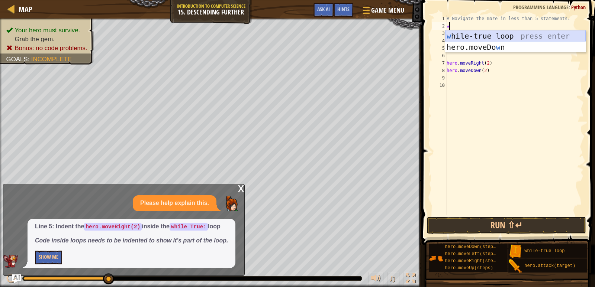
click at [474, 33] on div "w hile-true loop press enter hero.moveDo w n press enter" at bounding box center [515, 52] width 140 height 45
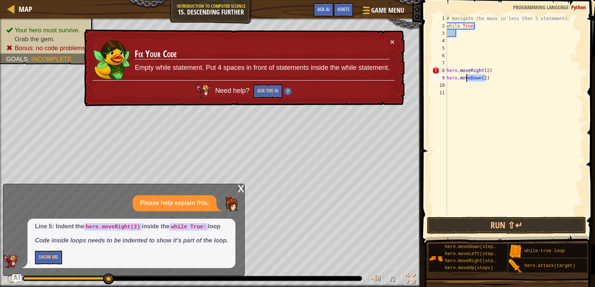
drag, startPoint x: 489, startPoint y: 75, endPoint x: 468, endPoint y: 88, distance: 25.5
click at [468, 88] on div "# Navigate the maze in less than 5 statements. while True : hero . moveRight ( …" at bounding box center [514, 123] width 139 height 216
type textarea "hero.moveDown(2)"
click at [451, 34] on div "# Navigate the maze in less than 5 statements. while True : hero . moveRight ( …" at bounding box center [514, 123] width 139 height 216
type textarea "h"
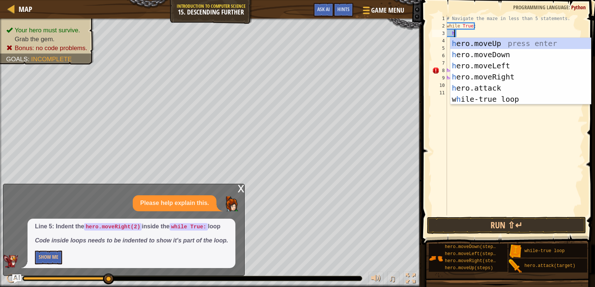
scroll to position [3, 1]
click at [493, 72] on div "h ero.moveUp press enter h ero.moveDown press enter h ero.moveLeft press enter …" at bounding box center [520, 82] width 140 height 89
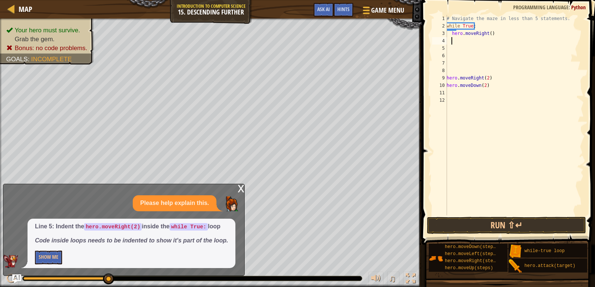
scroll to position [3, 0]
drag, startPoint x: 494, startPoint y: 79, endPoint x: 455, endPoint y: 87, distance: 40.2
click at [455, 87] on div "# Navigate the maze in less than 5 statements. while True : hero . moveRight ( …" at bounding box center [514, 123] width 139 height 216
type textarea "hero.moveRight(2)o.moveDown(2)"
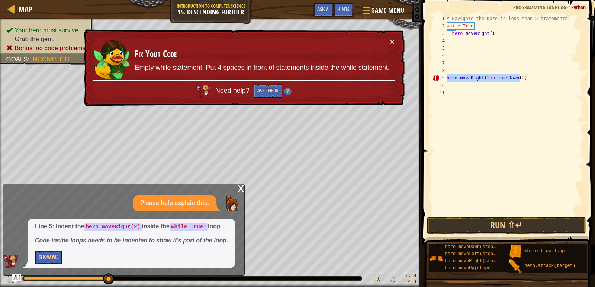
drag, startPoint x: 530, startPoint y: 80, endPoint x: 440, endPoint y: 77, distance: 89.6
click at [440, 77] on div "hero.moveRight(2)o.moveDown(2) 1 2 3 4 5 6 7 8 9 10 11 # Navigate the maze in l…" at bounding box center [506, 115] width 153 height 201
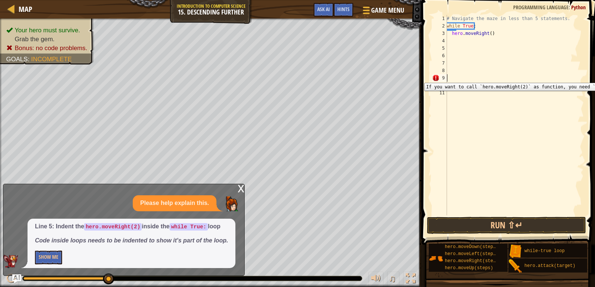
scroll to position [3, 0]
click at [488, 34] on div "# Navigate the maze in less than 5 statements. while True : hero . moveRight ( )" at bounding box center [514, 123] width 139 height 216
type textarea "hero.moveRight(2)"
click at [449, 41] on div "# Navigate the maze in less than 5 statements. while True : hero . moveRight ( …" at bounding box center [514, 123] width 139 height 216
type textarea "h"
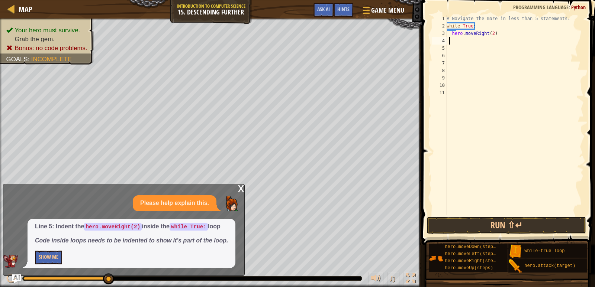
scroll to position [3, 1]
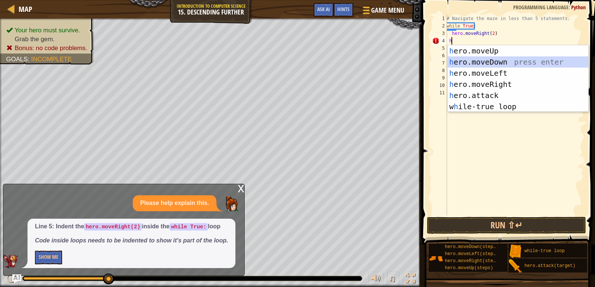
click at [496, 59] on div "h ero.moveUp press enter h ero.moveDown press enter h ero.moveLeft press enter …" at bounding box center [517, 89] width 140 height 89
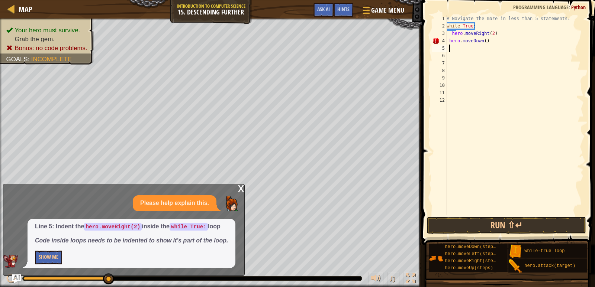
click at [488, 40] on div "# Navigate the maze in less than 5 statements. while True : hero . moveRight ( …" at bounding box center [514, 123] width 139 height 216
type textarea "h"
click at [495, 30] on div "# Navigate the maze in less than 5 statements. while True : hero . moveRight ( …" at bounding box center [514, 123] width 139 height 216
type textarea "hero.moveRight(2)"
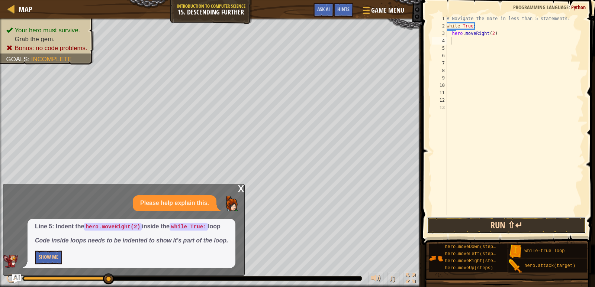
click at [530, 225] on button "Run ⇧↵" at bounding box center [506, 225] width 159 height 17
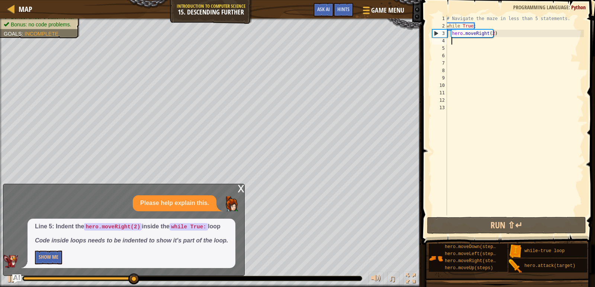
type textarea "h"
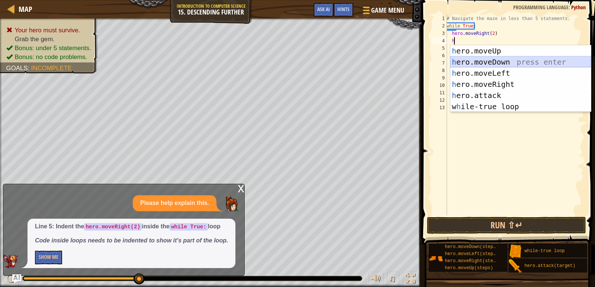
click at [489, 57] on div "h ero.moveUp press enter h ero.moveDown press enter h ero.moveLeft press enter …" at bounding box center [520, 89] width 140 height 89
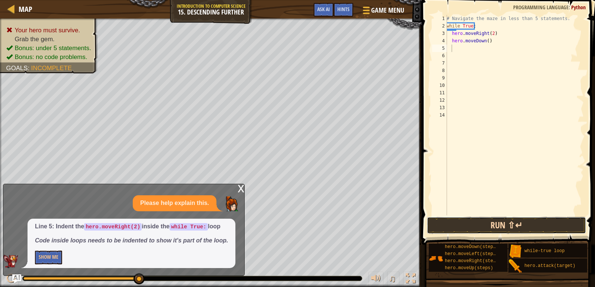
click at [506, 224] on button "Run ⇧↵" at bounding box center [506, 225] width 159 height 17
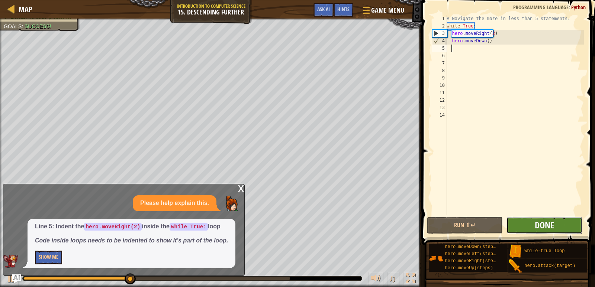
click at [539, 227] on span "Done" at bounding box center [543, 225] width 19 height 12
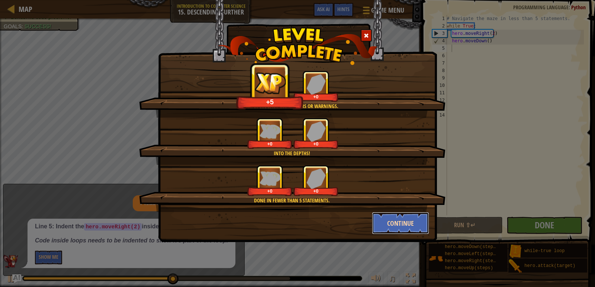
click at [398, 224] on button "Continue" at bounding box center [401, 223] width 58 height 22
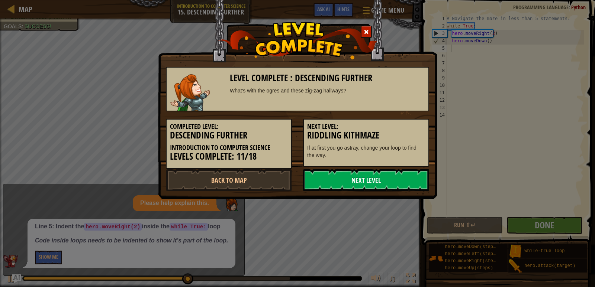
click at [370, 174] on link "Next Level" at bounding box center [366, 180] width 126 height 22
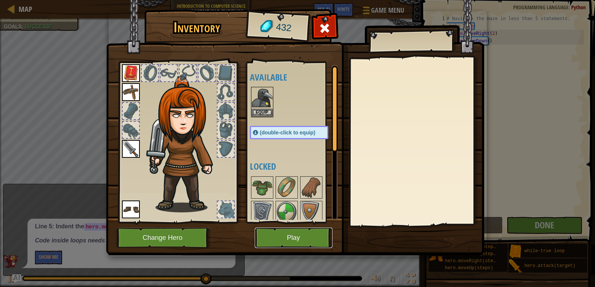
click at [283, 234] on button "Play" at bounding box center [294, 238] width 78 height 20
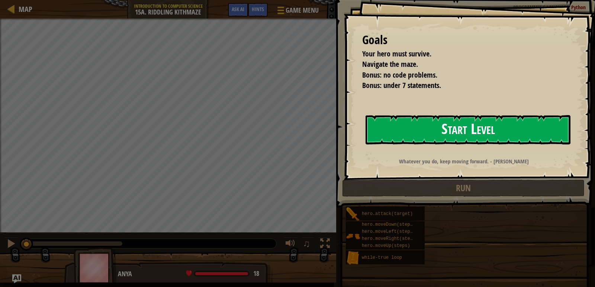
click at [425, 127] on button "Start Level" at bounding box center [467, 129] width 205 height 29
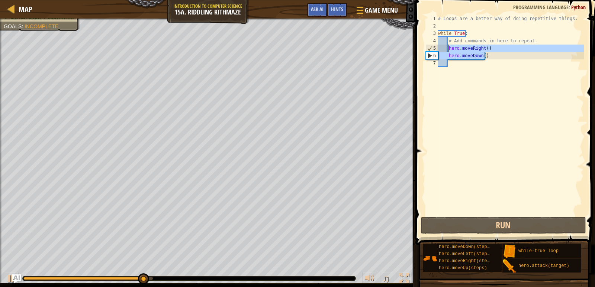
drag, startPoint x: 491, startPoint y: 56, endPoint x: 447, endPoint y: 46, distance: 44.5
click at [447, 46] on div "# Loops are a better way of doing repetitive things. while True : # Add command…" at bounding box center [509, 123] width 147 height 216
type textarea "hero.moveRight() hero.moveDown()"
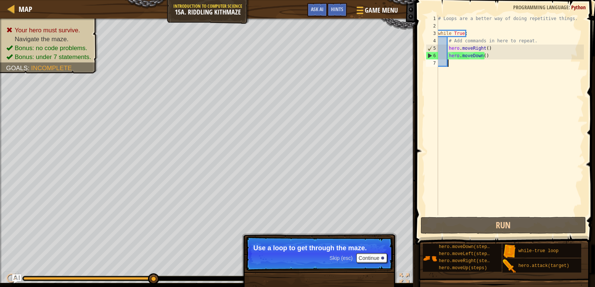
click at [475, 78] on div "# Loops are a better way of doing repetitive things. while True : # Add command…" at bounding box center [509, 123] width 147 height 216
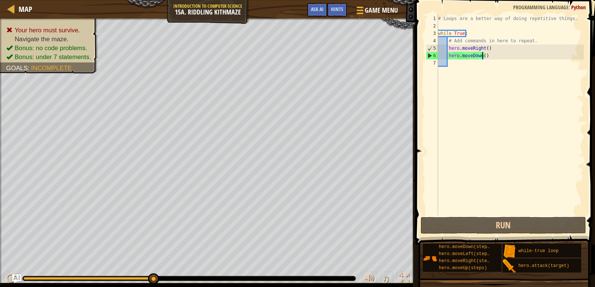
click at [482, 56] on div "# Loops are a better way of doing repetitive things. while True : # Add command…" at bounding box center [509, 123] width 147 height 216
type textarea "hero.moveDown(1)"
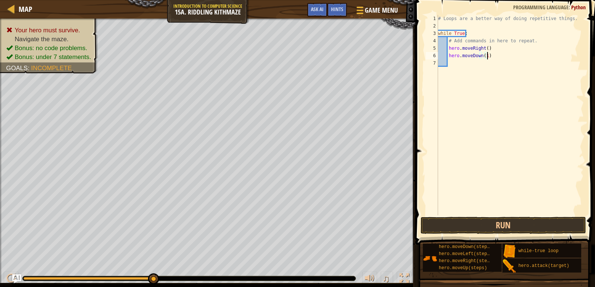
click at [486, 57] on div "# Loops are a better way of doing repetitive things. while True : # Add command…" at bounding box center [509, 123] width 147 height 216
drag, startPoint x: 486, startPoint y: 57, endPoint x: 442, endPoint y: 57, distance: 44.2
click at [442, 57] on div "# Loops are a better way of doing repetitive things. while True : # Add command…" at bounding box center [509, 123] width 147 height 216
click at [499, 49] on div "# Loops are a better way of doing repetitive things. while True : # Add command…" at bounding box center [509, 123] width 147 height 216
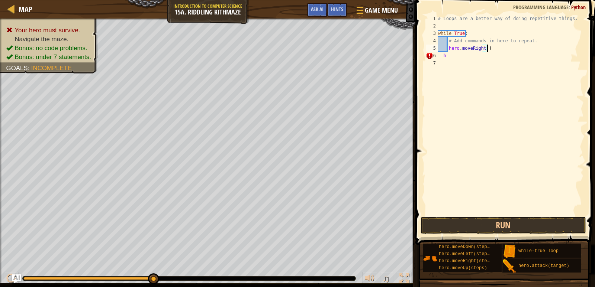
click at [484, 49] on div "# Loops are a better way of doing repetitive things. while True : # Add command…" at bounding box center [509, 123] width 147 height 216
click at [454, 56] on div "# Loops are a better way of doing repetitive things. while True : # Add command…" at bounding box center [509, 123] width 147 height 216
type textarea "h"
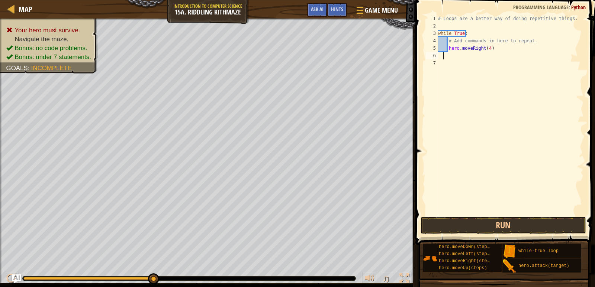
type textarea "h"
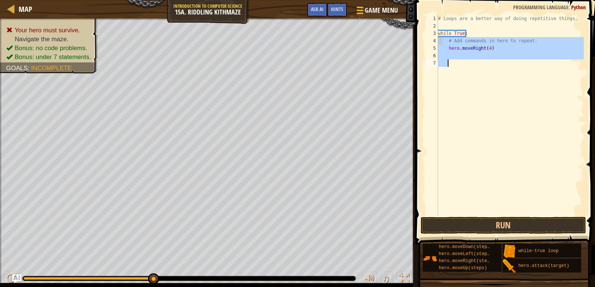
drag, startPoint x: 444, startPoint y: 44, endPoint x: 447, endPoint y: 61, distance: 17.5
click at [447, 61] on div "# Loops are a better way of doing repetitive things. while True : # Add command…" at bounding box center [509, 123] width 147 height 216
click at [477, 89] on div "# Loops are a better way of doing repetitive things. while True : # Add command…" at bounding box center [509, 115] width 147 height 201
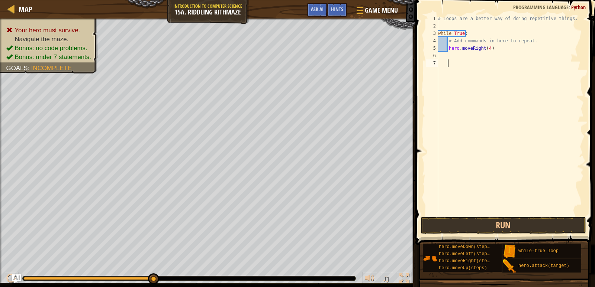
click at [492, 49] on div "# Loops are a better way of doing repetitive things. while True : # Add command…" at bounding box center [509, 123] width 147 height 216
type textarea "hero.moveRight(4)"
type textarea "h"
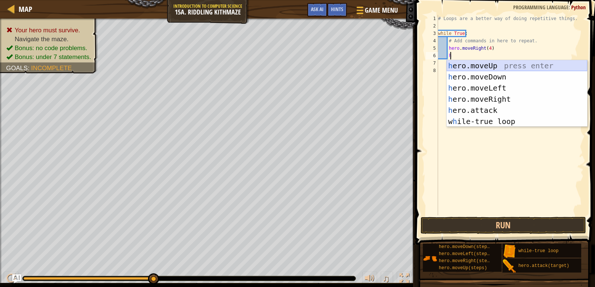
click at [494, 63] on div "h ero.moveUp press enter h ero.moveDown press enter h ero.moveLeft press enter …" at bounding box center [516, 104] width 140 height 89
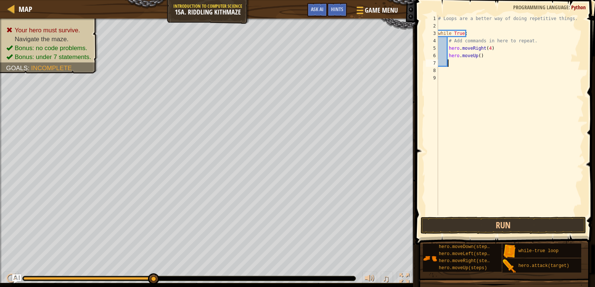
scroll to position [3, 0]
type textarea "h"
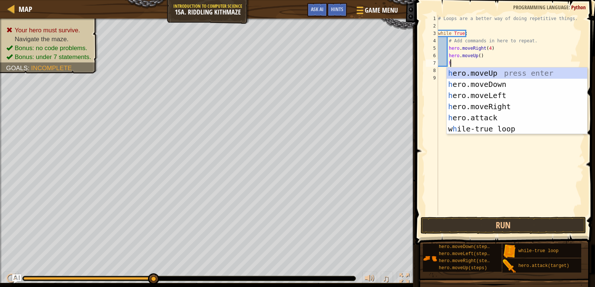
scroll to position [3, 1]
click at [488, 105] on div "h ero.moveUp press enter h ero.moveDown press enter h ero.moveLeft press enter …" at bounding box center [516, 112] width 140 height 89
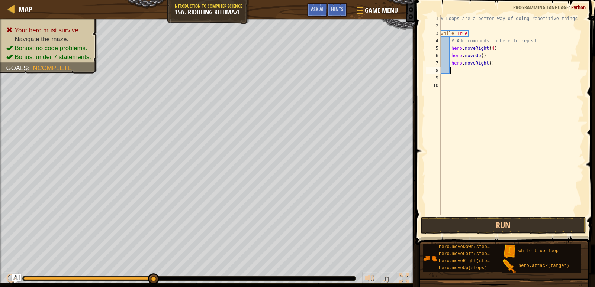
scroll to position [3, 0]
click at [461, 70] on div "# Loops are a better way of doing repetitive things. while True : # Add command…" at bounding box center [511, 123] width 145 height 216
type textarea "h"
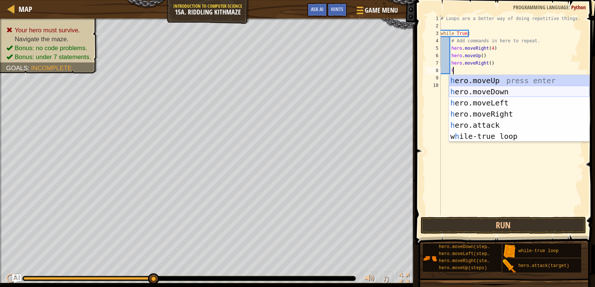
click at [497, 90] on div "h ero.moveUp press enter h ero.moveDown press enter h ero.moveLeft press enter …" at bounding box center [519, 119] width 140 height 89
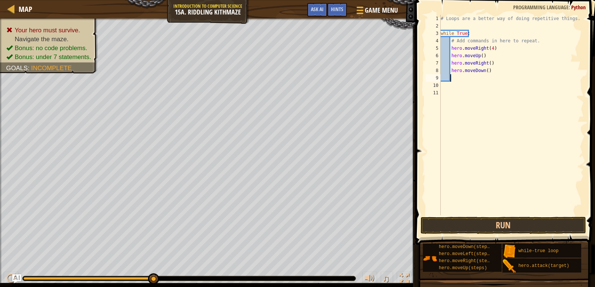
scroll to position [3, 0]
type textarea "h"
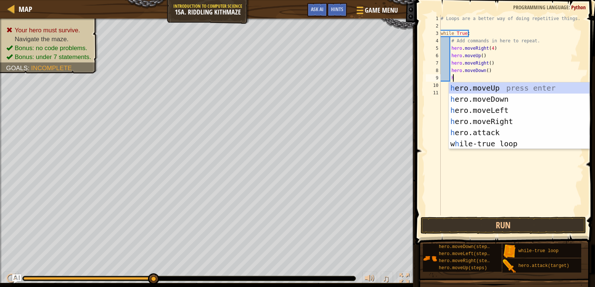
scroll to position [3, 1]
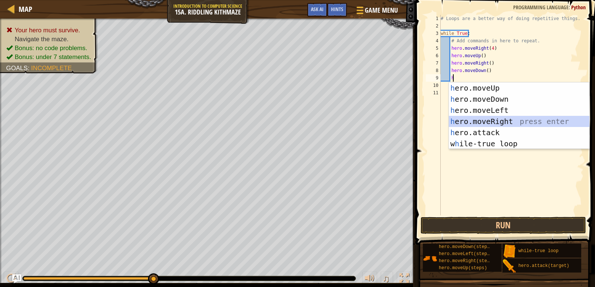
click at [488, 119] on div "h ero.moveUp press enter h ero.moveDown press enter h ero.moveLeft press enter …" at bounding box center [519, 127] width 140 height 89
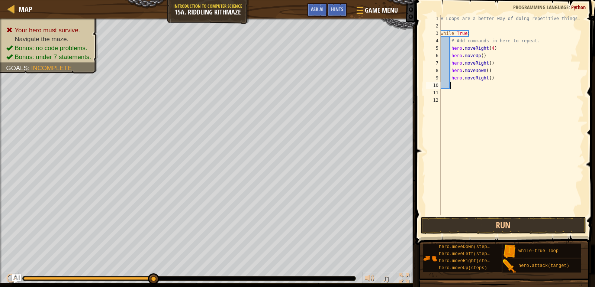
click at [487, 77] on div "# Loops are a better way of doing repetitive things. while True : # Add command…" at bounding box center [511, 123] width 145 height 216
type textarea "hero.moveRight(3)"
click at [454, 85] on div "# Loops are a better way of doing repetitive things. while True : # Add command…" at bounding box center [511, 123] width 145 height 216
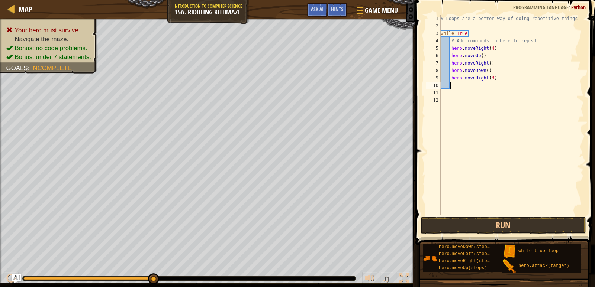
type textarea "h"
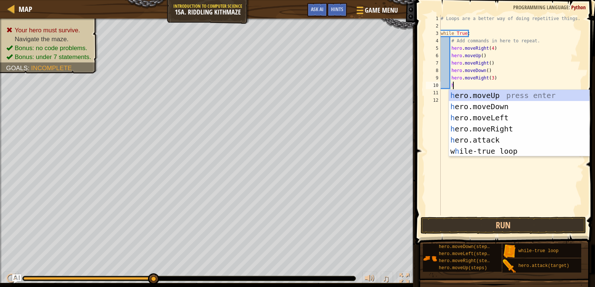
scroll to position [3, 1]
click at [493, 96] on div "h ero.moveUp press enter h ero.moveDown press enter h ero.moveLeft press enter …" at bounding box center [519, 134] width 140 height 89
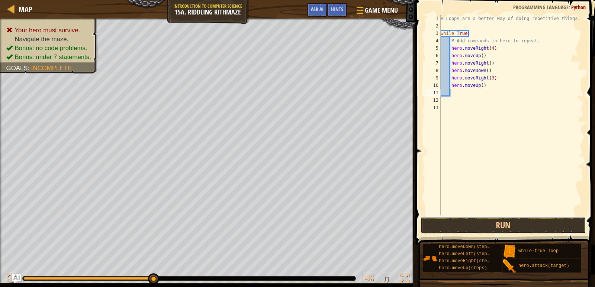
drag, startPoint x: 497, startPoint y: 227, endPoint x: 489, endPoint y: 190, distance: 37.2
click at [497, 223] on button "Run" at bounding box center [502, 225] width 165 height 17
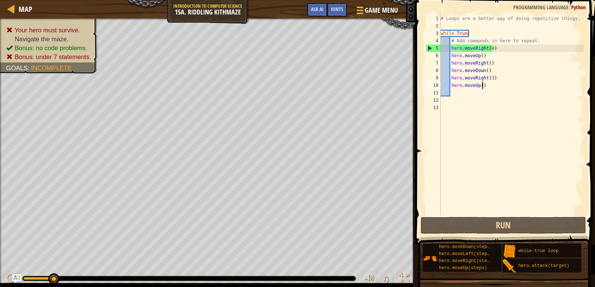
click at [483, 85] on div "# Loops are a better way of doing repetitive things. while True : # Add command…" at bounding box center [511, 123] width 145 height 216
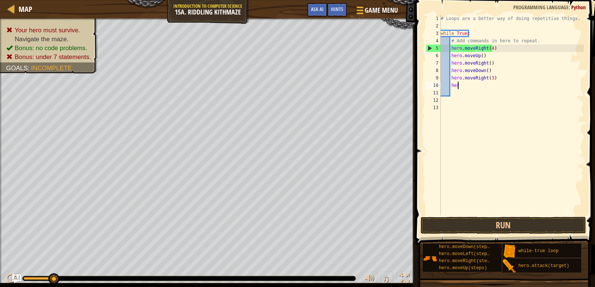
type textarea "h"
click at [491, 49] on div "# Loops are a better way of doing repetitive things. while True : # Add command…" at bounding box center [511, 123] width 145 height 216
drag, startPoint x: 478, startPoint y: 55, endPoint x: 447, endPoint y: 55, distance: 31.2
click at [447, 55] on div "# Loops are a better way of doing repetitive things. while True : # Add command…" at bounding box center [511, 123] width 145 height 216
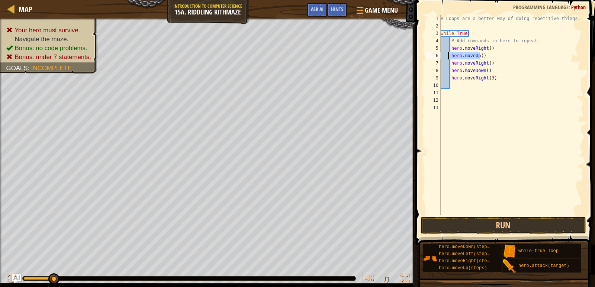
scroll to position [3, 0]
click at [474, 52] on div "# Loops are a better way of doing repetitive things. while True : # Add command…" at bounding box center [511, 123] width 145 height 216
click at [451, 54] on div "# Loops are a better way of doing repetitive things. while True : # Add command…" at bounding box center [511, 123] width 145 height 216
type textarea ")"
drag, startPoint x: 454, startPoint y: 53, endPoint x: 502, endPoint y: 59, distance: 49.1
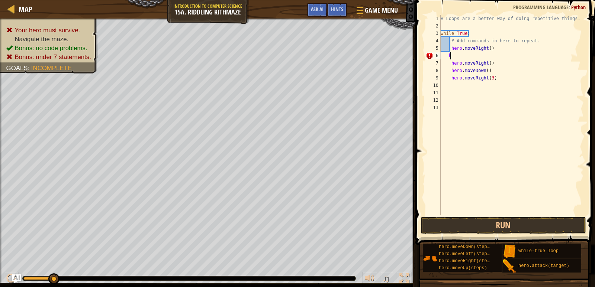
click at [463, 55] on div "# Loops are a better way of doing repetitive things. while True : # Add command…" at bounding box center [511, 123] width 145 height 216
click at [489, 48] on div "# Loops are a better way of doing repetitive things. while True : # Add command…" at bounding box center [511, 123] width 145 height 216
type textarea "hero.moveRight()"
click at [456, 64] on div "# Loops are a better way of doing repetitive things. while True : # Add command…" at bounding box center [511, 123] width 145 height 216
type textarea "h"
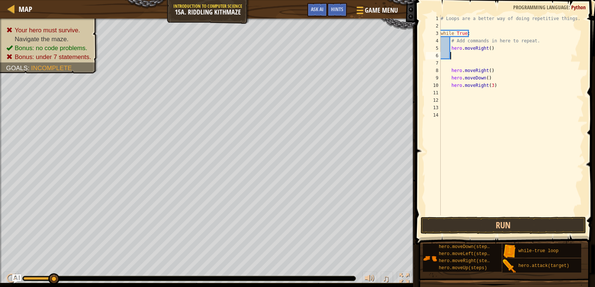
click at [455, 54] on div "# Loops are a better way of doing repetitive things. while True : # Add command…" at bounding box center [511, 123] width 145 height 216
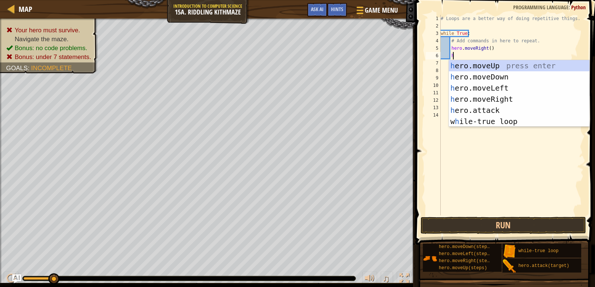
type textarea "h"
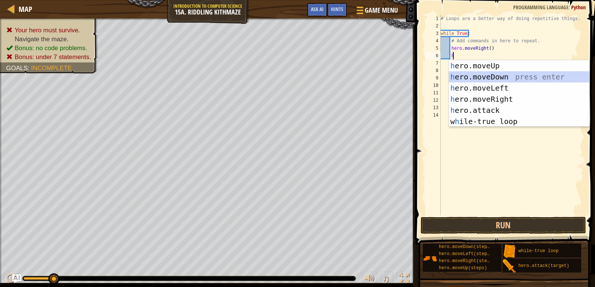
click at [493, 73] on div "h ero.moveUp press enter h ero.moveDown press enter h ero.moveLeft press enter …" at bounding box center [519, 104] width 140 height 89
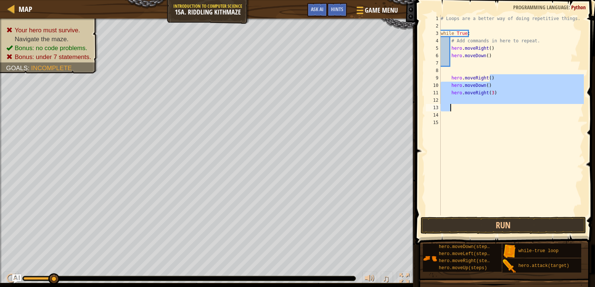
drag, startPoint x: 491, startPoint y: 79, endPoint x: 454, endPoint y: 108, distance: 46.8
click at [454, 108] on div "# Loops are a better way of doing repetitive things. while True : # Add command…" at bounding box center [511, 123] width 145 height 216
type textarea "hero.moveRight()"
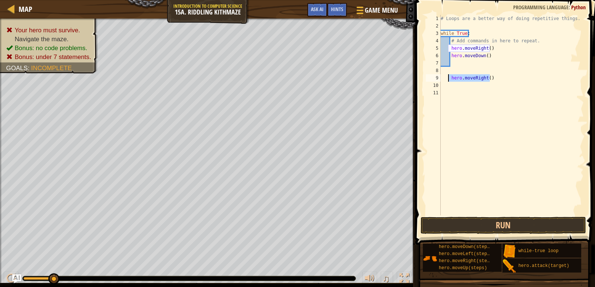
drag, startPoint x: 494, startPoint y: 77, endPoint x: 447, endPoint y: 78, distance: 46.8
click at [448, 77] on div "# Loops are a better way of doing repetitive things. while True : # Add command…" at bounding box center [511, 123] width 145 height 216
click at [455, 63] on div "# Loops are a better way of doing repetitive things. while True : # Add command…" at bounding box center [511, 123] width 145 height 216
type textarea "h"
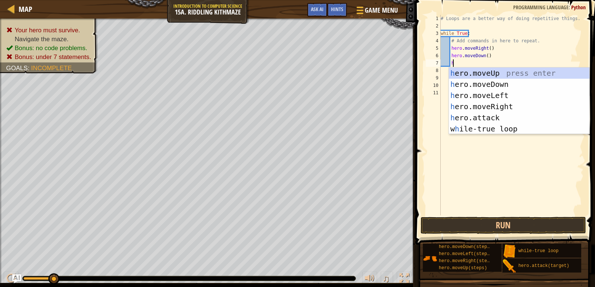
scroll to position [3, 1]
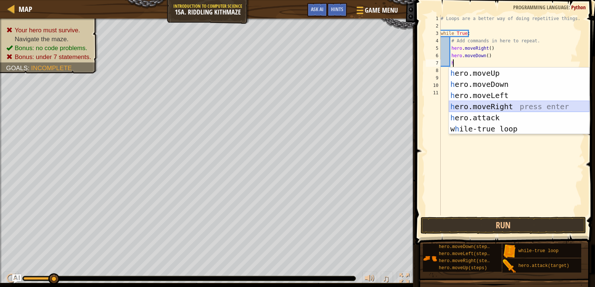
click at [496, 106] on div "h ero.moveUp press enter h ero.moveDown press enter h ero.moveLeft press enter …" at bounding box center [519, 112] width 140 height 89
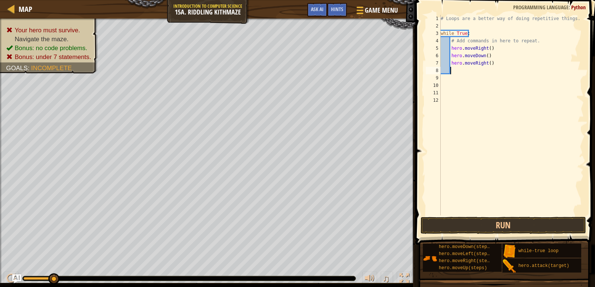
type textarea "h"
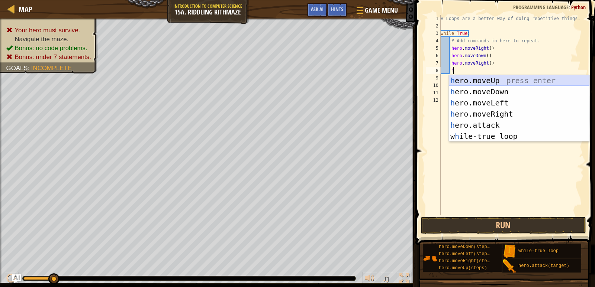
click at [488, 81] on div "h ero.moveUp press enter h ero.moveDown press enter h ero.moveLeft press enter …" at bounding box center [519, 119] width 140 height 89
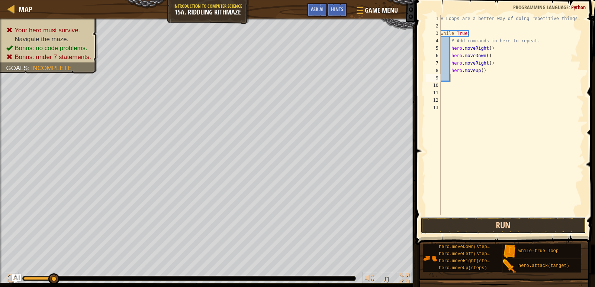
click at [489, 221] on button "Run" at bounding box center [502, 225] width 165 height 17
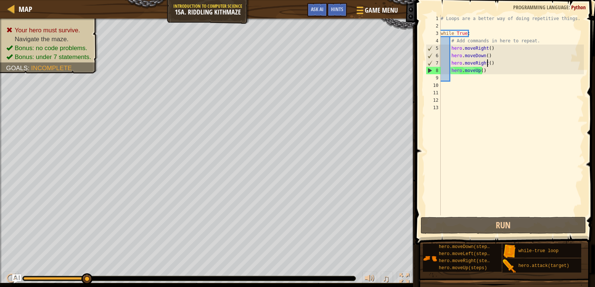
click at [487, 64] on div "# Loops are a better way of doing repetitive things. while True : # Add command…" at bounding box center [511, 123] width 145 height 216
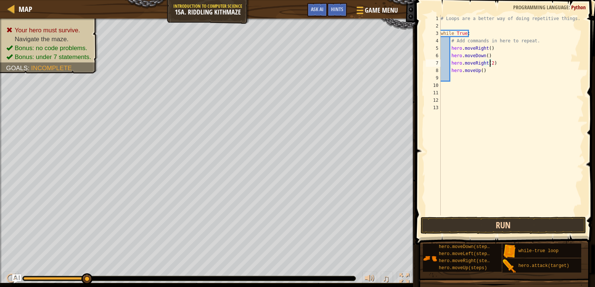
type textarea "hero.moveRight(2)"
click at [490, 229] on button "Run" at bounding box center [502, 225] width 165 height 17
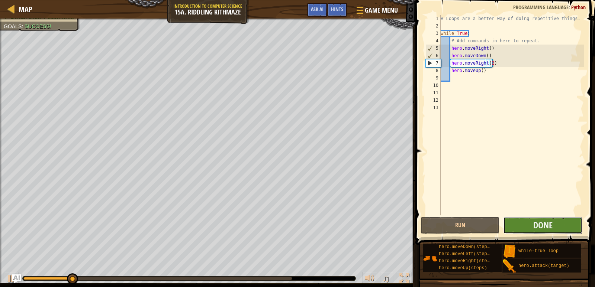
click at [531, 223] on button "Done" at bounding box center [542, 225] width 79 height 17
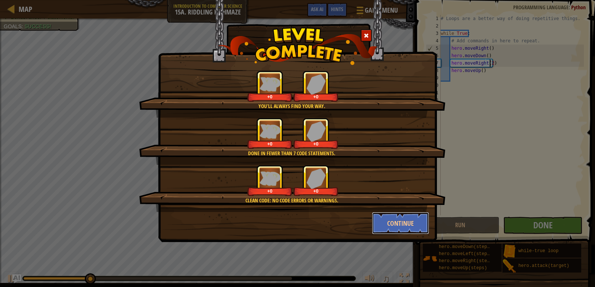
drag, startPoint x: 408, startPoint y: 225, endPoint x: 417, endPoint y: 221, distance: 9.3
click at [409, 225] on button "Continue" at bounding box center [401, 223] width 58 height 22
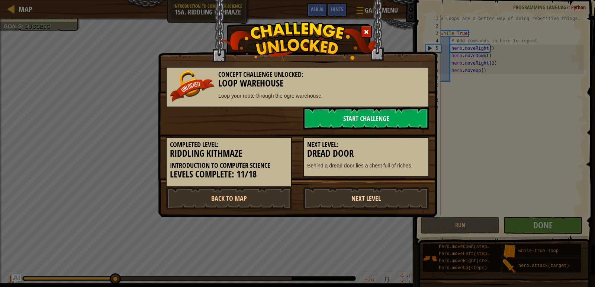
click at [373, 198] on link "Next Level" at bounding box center [366, 198] width 126 height 22
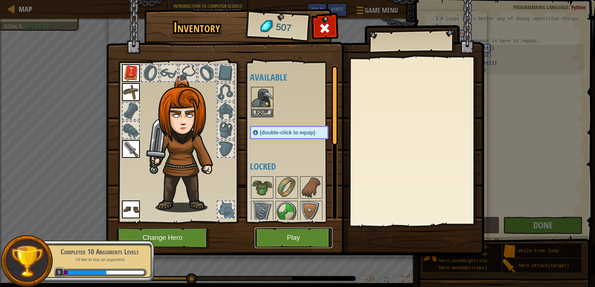
click at [295, 234] on button "Play" at bounding box center [294, 238] width 78 height 20
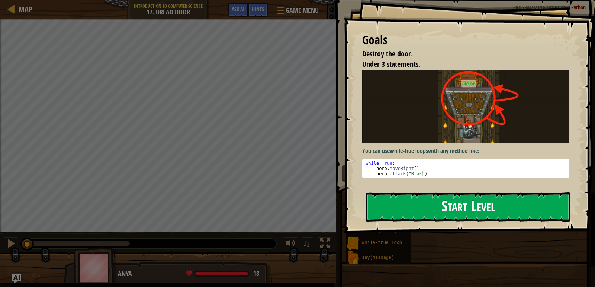
click at [455, 203] on button "Start Level" at bounding box center [467, 207] width 205 height 29
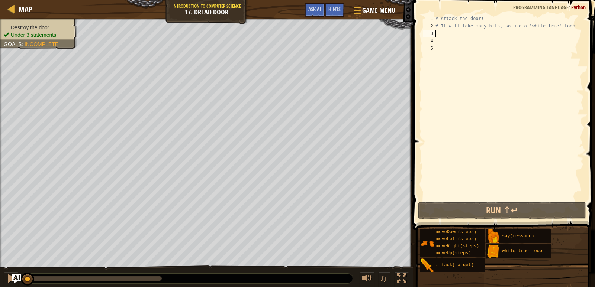
click at [445, 35] on div "# Attack the door! # It will take many hits, so use a "while-true" loop." at bounding box center [509, 115] width 150 height 201
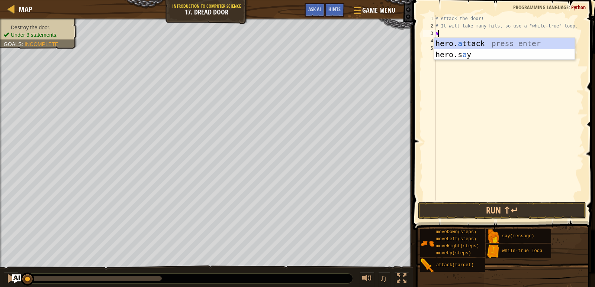
click at [449, 41] on div "hero. a ttack press enter hero.s a y press enter" at bounding box center [504, 60] width 140 height 45
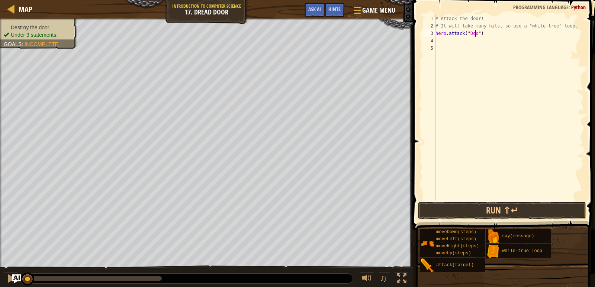
scroll to position [3, 3]
type textarea "hero.attack("Door")"
click at [441, 39] on div "# Attack the door! # It will take many hits, so use a "while-true" loop. hero .…" at bounding box center [509, 115] width 150 height 201
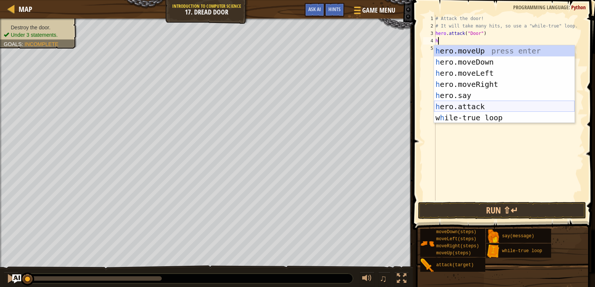
click at [467, 105] on div "h ero.moveUp press enter h ero.moveDown press enter h ero.moveLeft press enter …" at bounding box center [504, 95] width 140 height 100
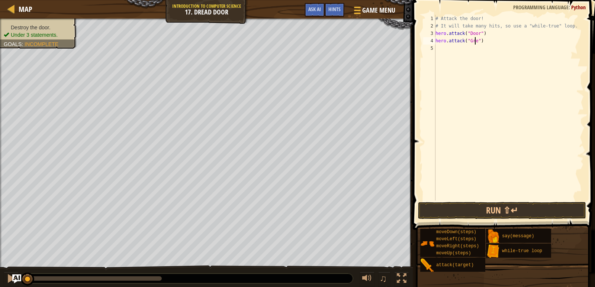
scroll to position [3, 3]
click at [525, 204] on button "Run ⇧↵" at bounding box center [502, 210] width 168 height 17
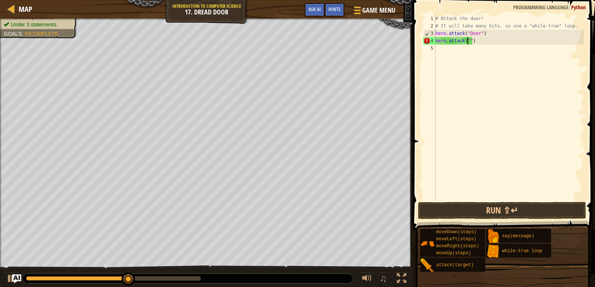
scroll to position [3, 3]
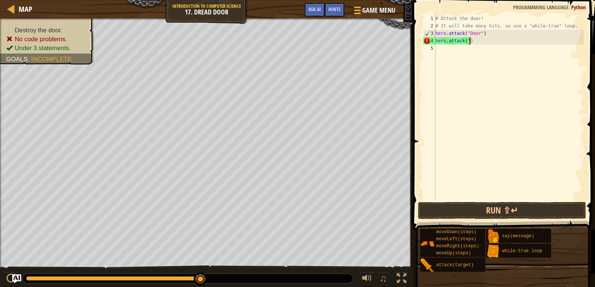
click at [473, 43] on div "# Attack the door! # It will take many hits, so use a "while-true" loop. hero .…" at bounding box center [509, 115] width 150 height 201
type textarea "h"
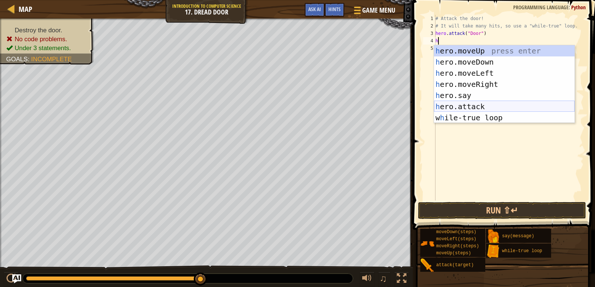
click at [481, 105] on div "h ero.moveUp press enter h ero.moveDown press enter h ero.moveLeft press enter …" at bounding box center [504, 95] width 140 height 100
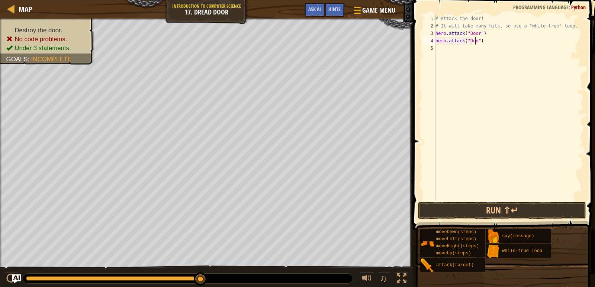
scroll to position [3, 3]
type textarea "hero.attack("Door")"
click at [511, 207] on button "Run ⇧↵" at bounding box center [502, 210] width 168 height 17
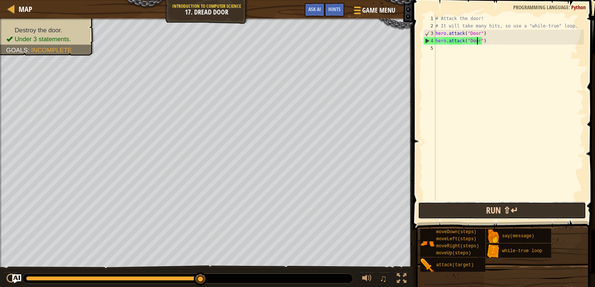
click at [512, 206] on button "Run ⇧↵" at bounding box center [502, 210] width 168 height 17
click at [520, 213] on button "Run ⇧↵" at bounding box center [502, 210] width 168 height 17
click at [485, 212] on button "Run ⇧↵" at bounding box center [502, 210] width 168 height 17
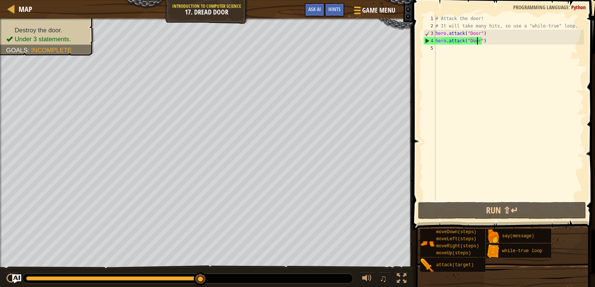
click at [441, 52] on div "# Attack the door! # It will take many hits, so use a "while-true" loop. hero .…" at bounding box center [509, 115] width 150 height 201
drag, startPoint x: 196, startPoint y: 276, endPoint x: 234, endPoint y: 275, distance: 37.9
click at [231, 276] on div at bounding box center [188, 279] width 330 height 10
drag, startPoint x: 202, startPoint y: 278, endPoint x: 219, endPoint y: 292, distance: 22.1
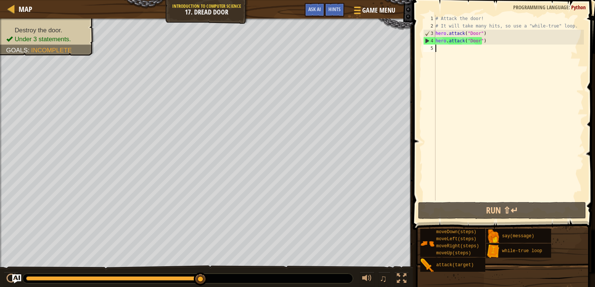
click at [219, 0] on html "Map Introduction to Computer Science 17. Dread Door Game Menu Done Hints Ask AI…" at bounding box center [297, 0] width 595 height 0
drag, startPoint x: 495, startPoint y: 36, endPoint x: 428, endPoint y: 41, distance: 66.4
click at [428, 41] on div "1 2 3 4 5 # Attack the door! # It will take many hits, so use a "while-true" lo…" at bounding box center [502, 108] width 162 height 186
type textarea "hero.attack("Door") hero.attack("Door")"
click at [439, 62] on div "# Attack the door! # It will take many hits, so use a "while-true" loop. hero .…" at bounding box center [509, 115] width 150 height 201
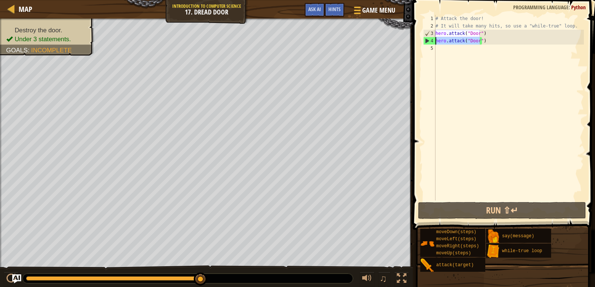
drag, startPoint x: 481, startPoint y: 40, endPoint x: 418, endPoint y: 38, distance: 62.8
click at [418, 38] on div "1 2 3 4 5 # Attack the door! # It will take many hits, so use a "while-true" lo…" at bounding box center [502, 130] width 184 height 252
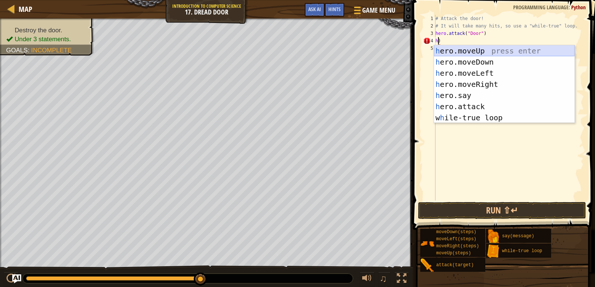
click at [482, 50] on div "h ero.moveUp press enter h ero.moveDown press enter h ero.moveLeft press enter …" at bounding box center [504, 95] width 140 height 100
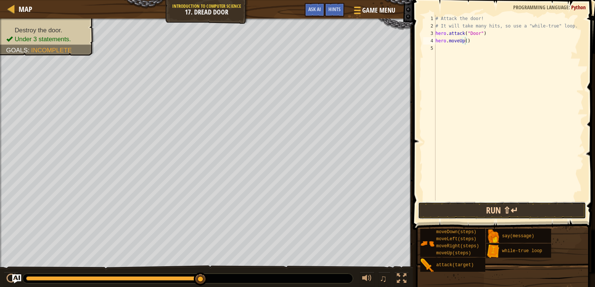
click at [489, 210] on button "Run ⇧↵" at bounding box center [502, 210] width 168 height 17
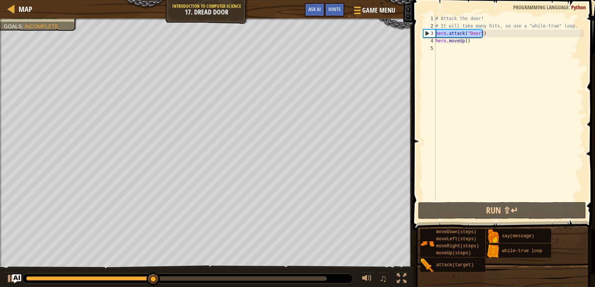
drag, startPoint x: 492, startPoint y: 33, endPoint x: 426, endPoint y: 34, distance: 65.4
click at [426, 34] on div "hero.moveUp() 1 2 3 4 5 # Attack the door! # It will take many hits, so use a "…" at bounding box center [502, 108] width 162 height 186
type textarea "hero.attack("Door")"
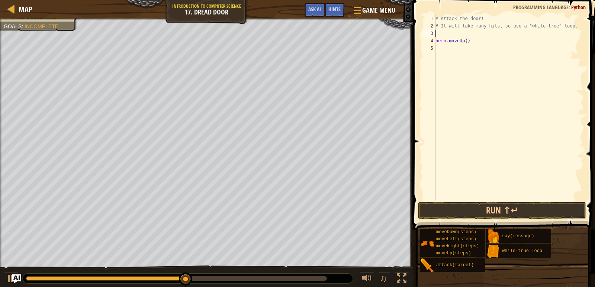
type textarea "h"
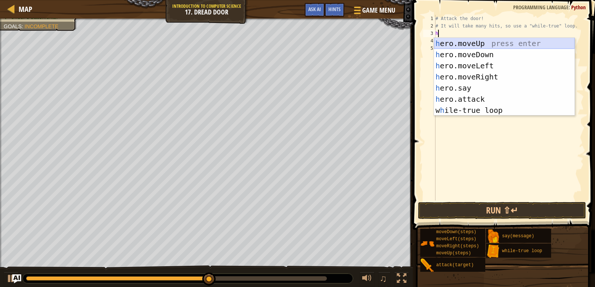
click at [449, 40] on div "h ero.moveUp press enter h ero.moveDown press enter h ero.moveLeft press enter …" at bounding box center [504, 88] width 140 height 100
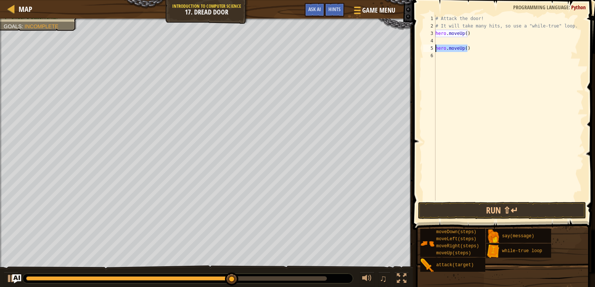
drag, startPoint x: 473, startPoint y: 48, endPoint x: 418, endPoint y: 51, distance: 55.1
click at [418, 51] on div "1 2 3 4 5 6 # Attack the door! # It will take many hits, so use a "while-true" …" at bounding box center [502, 130] width 184 height 252
type textarea "hero.moveUp()"
click at [441, 39] on div "# Attack the door! # It will take many hits, so use a "while-true" loop. hero .…" at bounding box center [509, 115] width 150 height 201
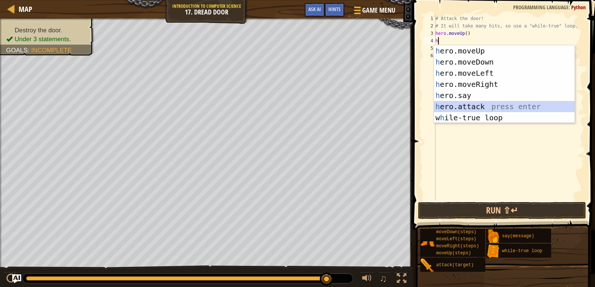
click at [456, 106] on div "h ero.moveUp press enter h ero.moveDown press enter h ero.moveLeft press enter …" at bounding box center [504, 95] width 140 height 100
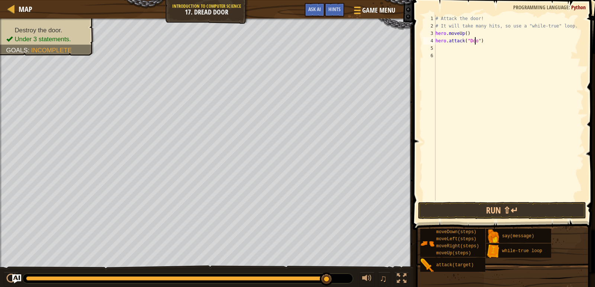
scroll to position [3, 3]
type textarea "hero.attack("Door")"
click at [510, 210] on button "Run ⇧↵" at bounding box center [502, 210] width 168 height 17
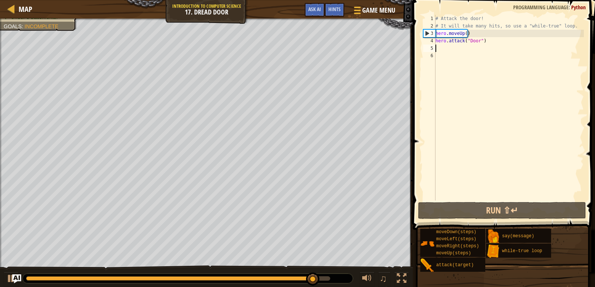
click at [437, 47] on div "# Attack the door! # It will take many hits, so use a "while-true" loop. hero .…" at bounding box center [509, 115] width 150 height 201
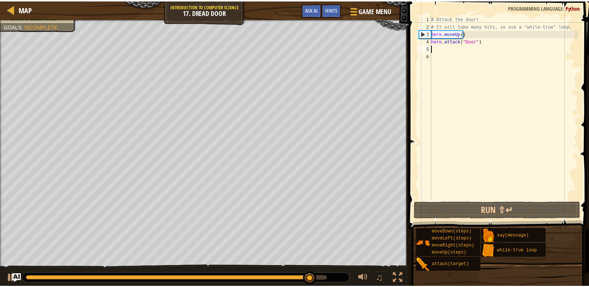
scroll to position [3, 0]
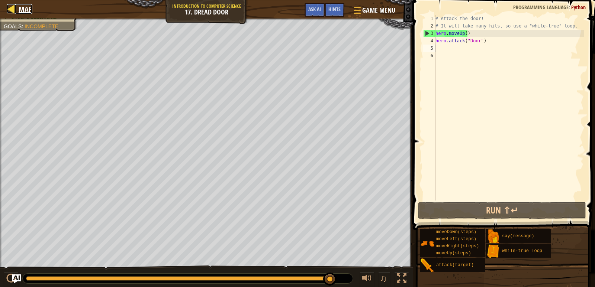
click at [9, 7] on div at bounding box center [11, 8] width 9 height 9
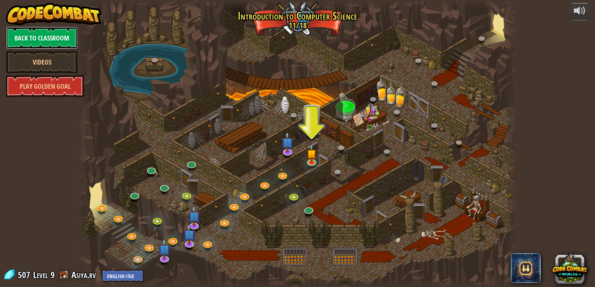
click at [70, 34] on link "Back to Classroom" at bounding box center [42, 38] width 72 height 22
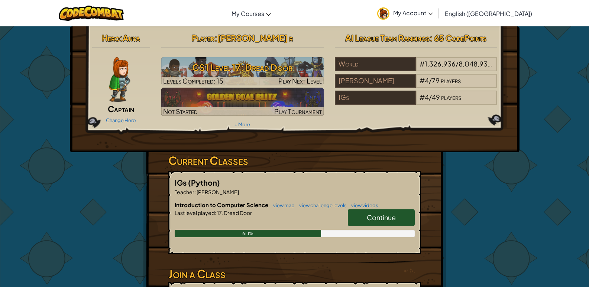
click at [437, 21] on link "My Account" at bounding box center [404, 12] width 63 height 23
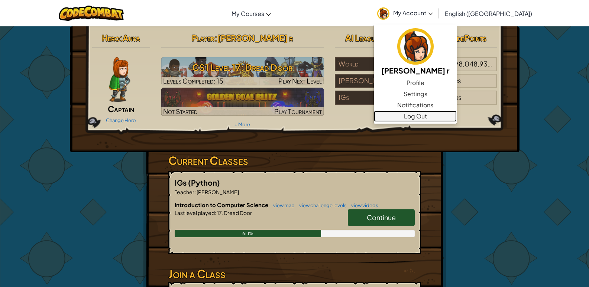
click at [457, 117] on link "Log Out" at bounding box center [415, 116] width 83 height 11
